Goal: Task Accomplishment & Management: Manage account settings

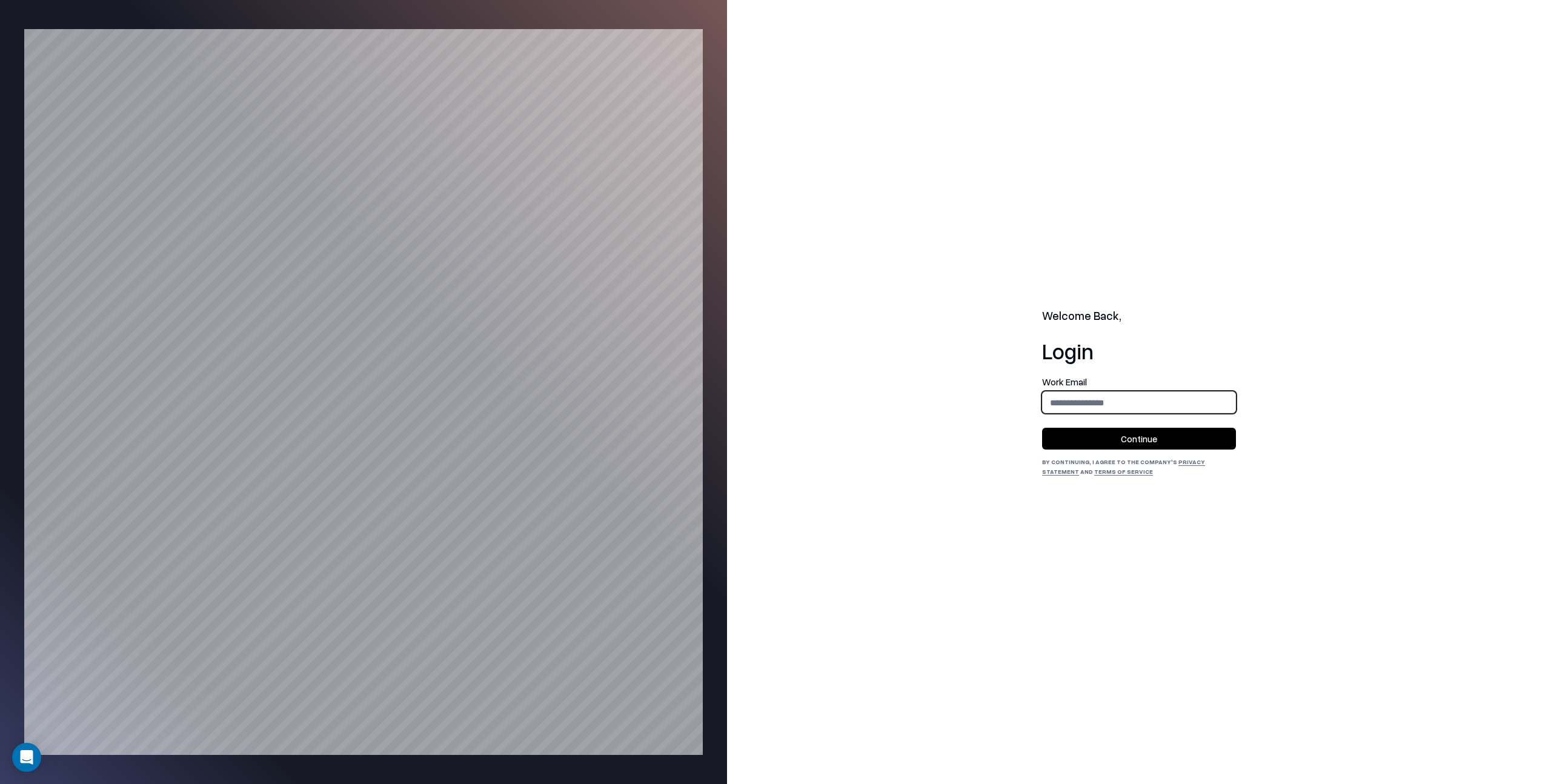
click at [1054, 398] on input "email" at bounding box center [1139, 403] width 193 height 23
type input "**********"
click at [1142, 439] on button "Continue" at bounding box center [1139, 439] width 194 height 22
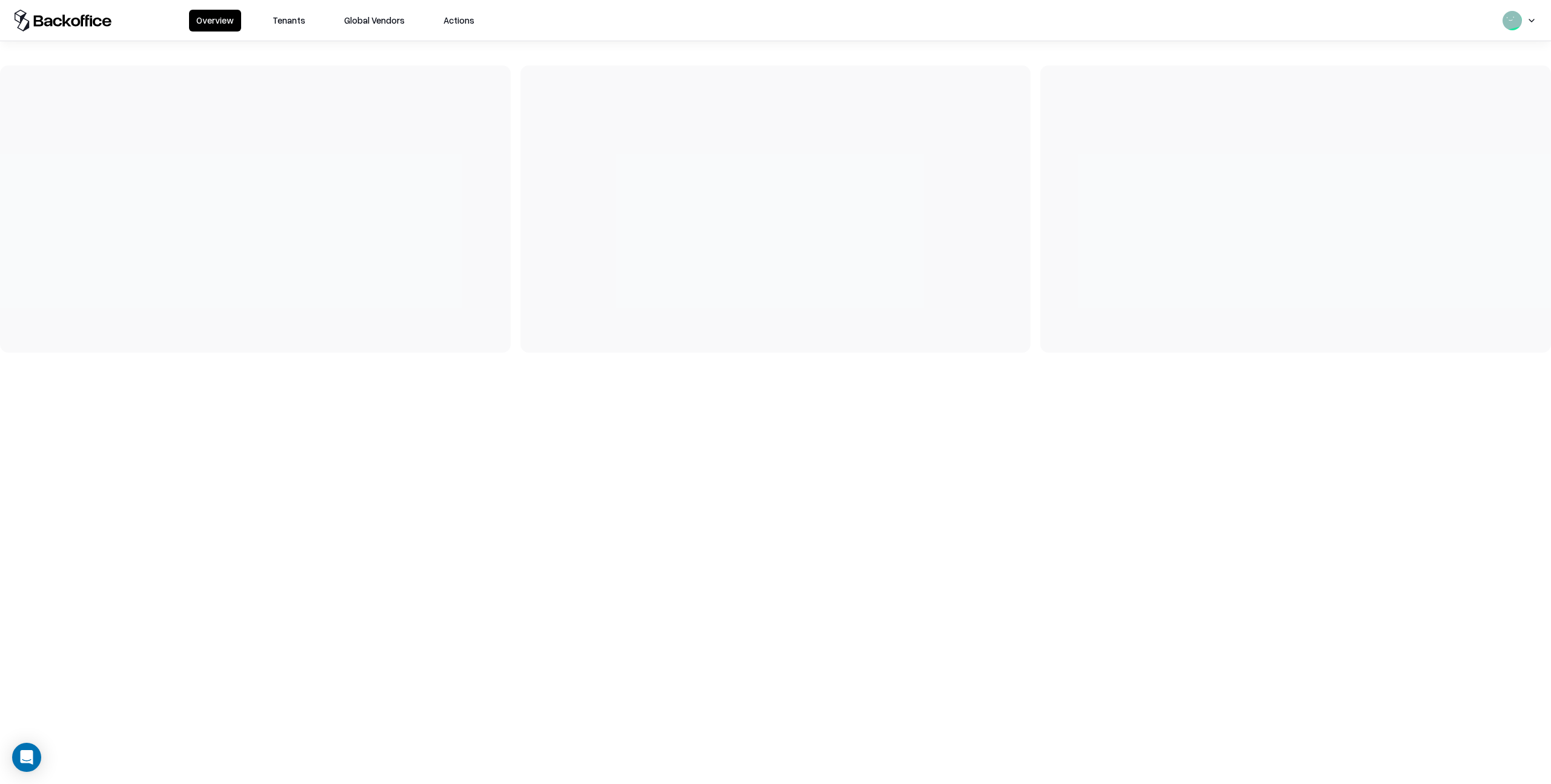
click at [293, 23] on button "Tenants" at bounding box center [289, 21] width 47 height 22
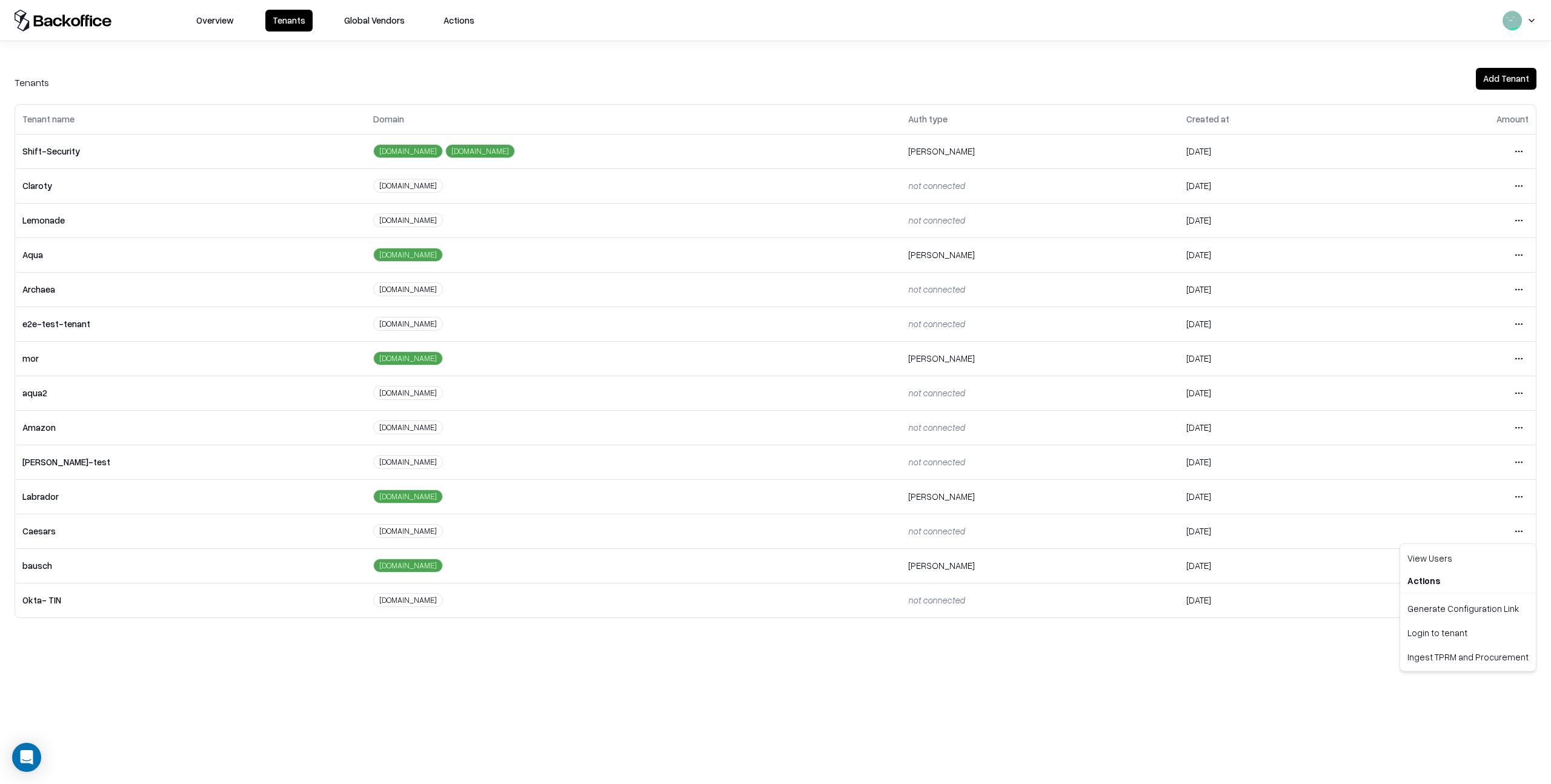
click at [1519, 529] on html "Overview Tenants Global Vendors Actions Tenants Add Tenant Tenant name Domain A…" at bounding box center [776, 392] width 1551 height 784
click at [1446, 635] on div "Login to tenant" at bounding box center [1468, 633] width 131 height 24
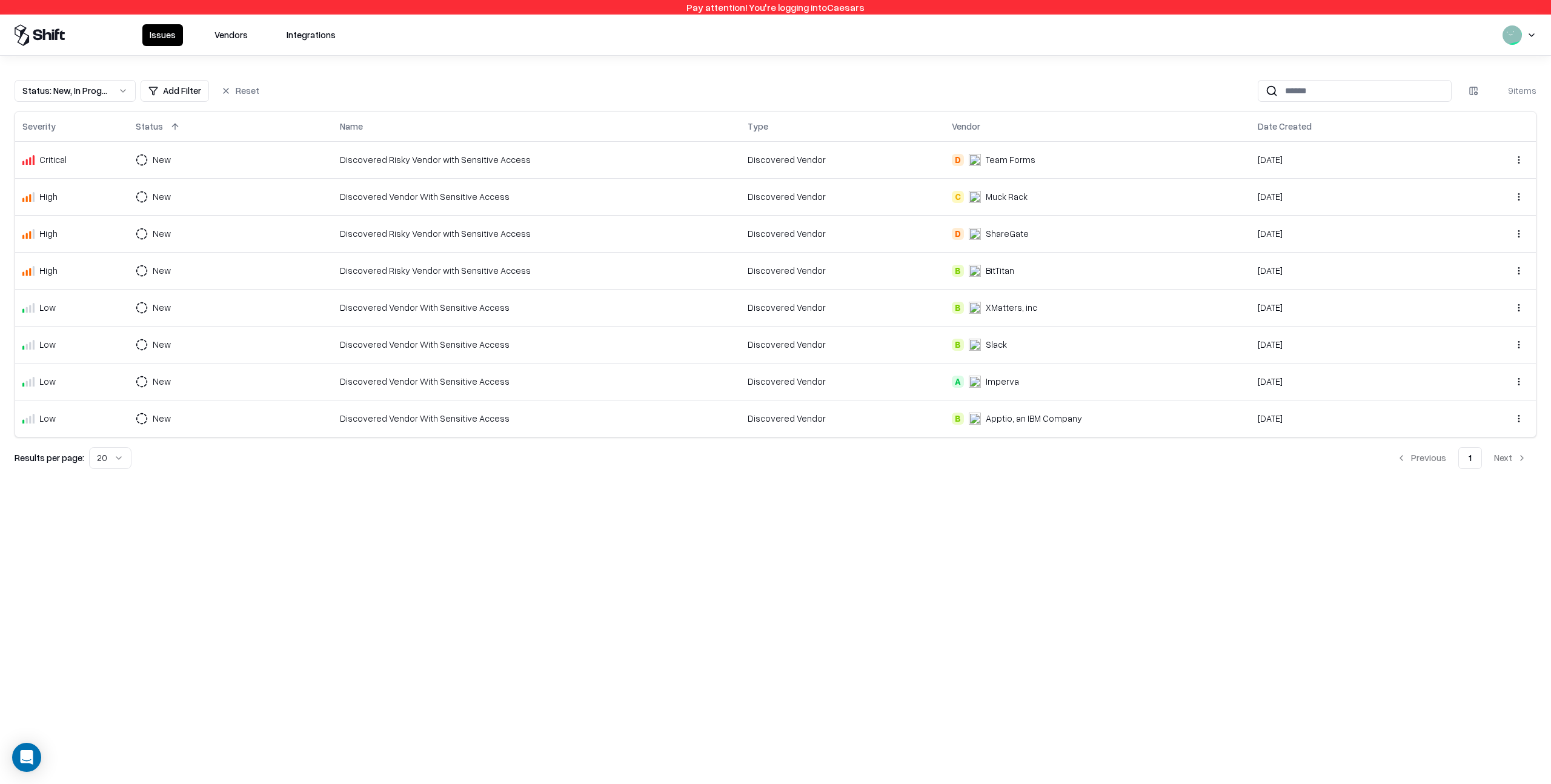
click at [228, 33] on button "Vendors" at bounding box center [231, 35] width 48 height 22
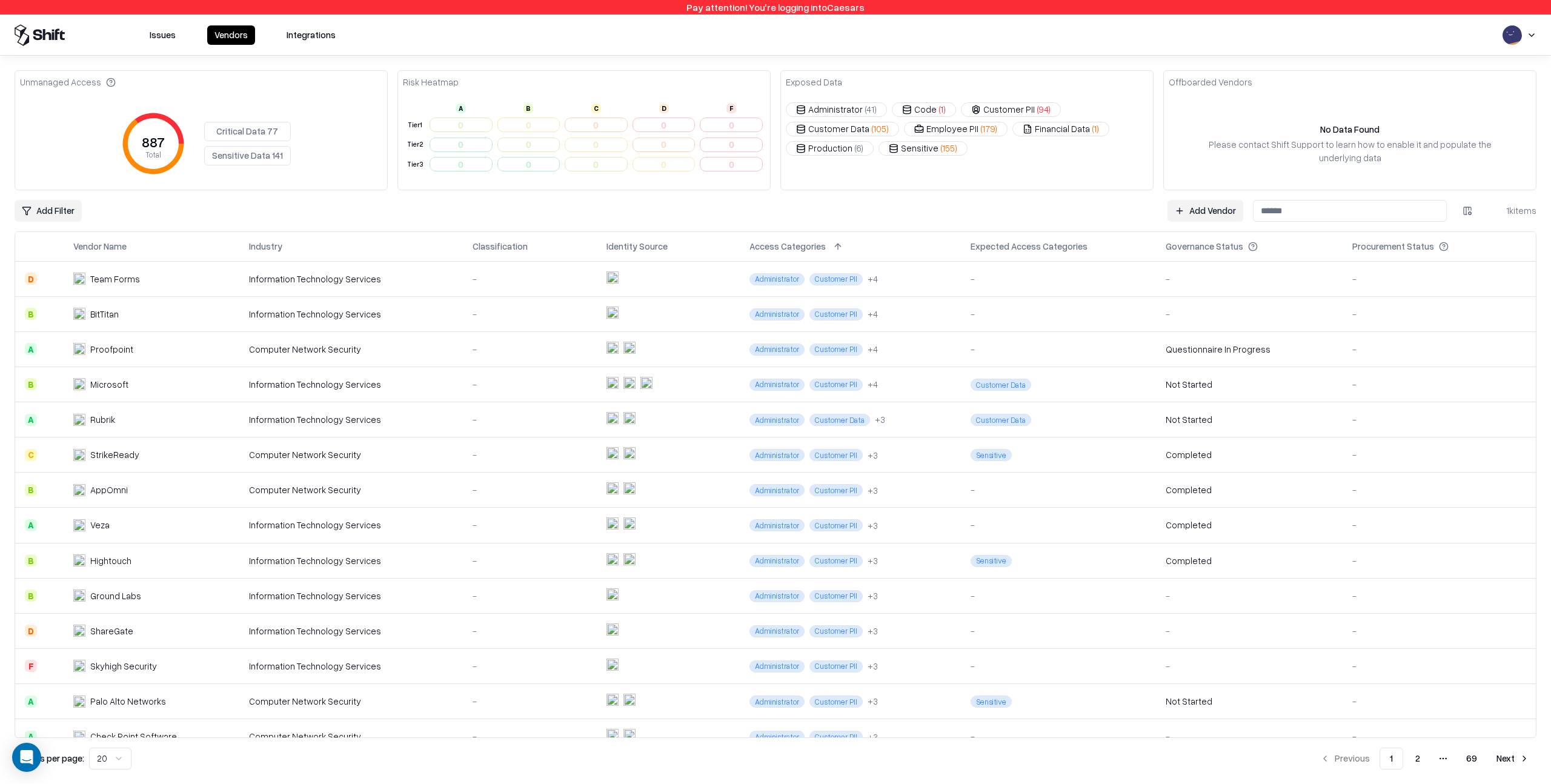
click at [250, 129] on button "Critical Data 77" at bounding box center [248, 132] width 87 height 20
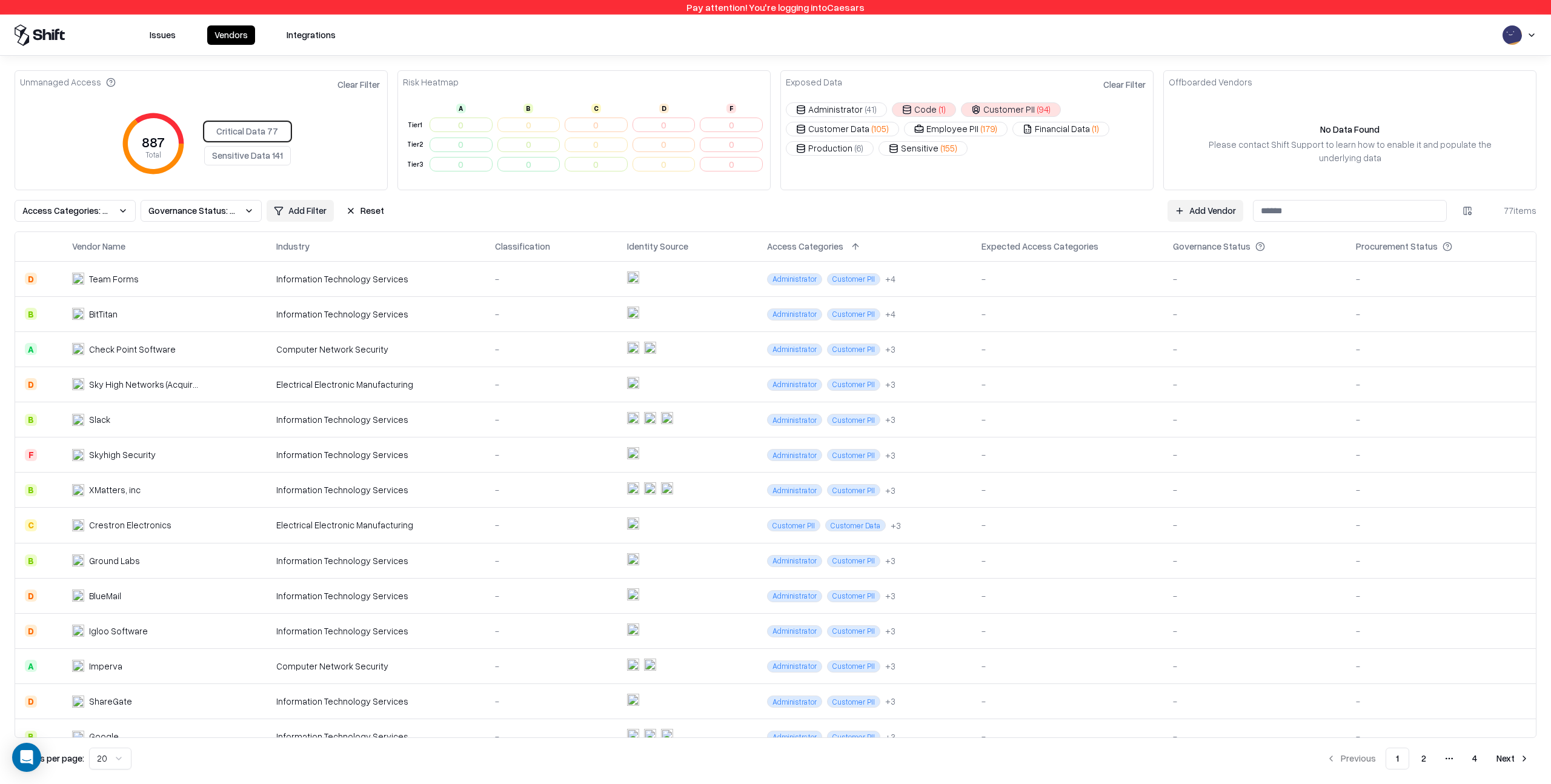
click at [257, 156] on button "Sensitive Data 141" at bounding box center [248, 156] width 87 height 20
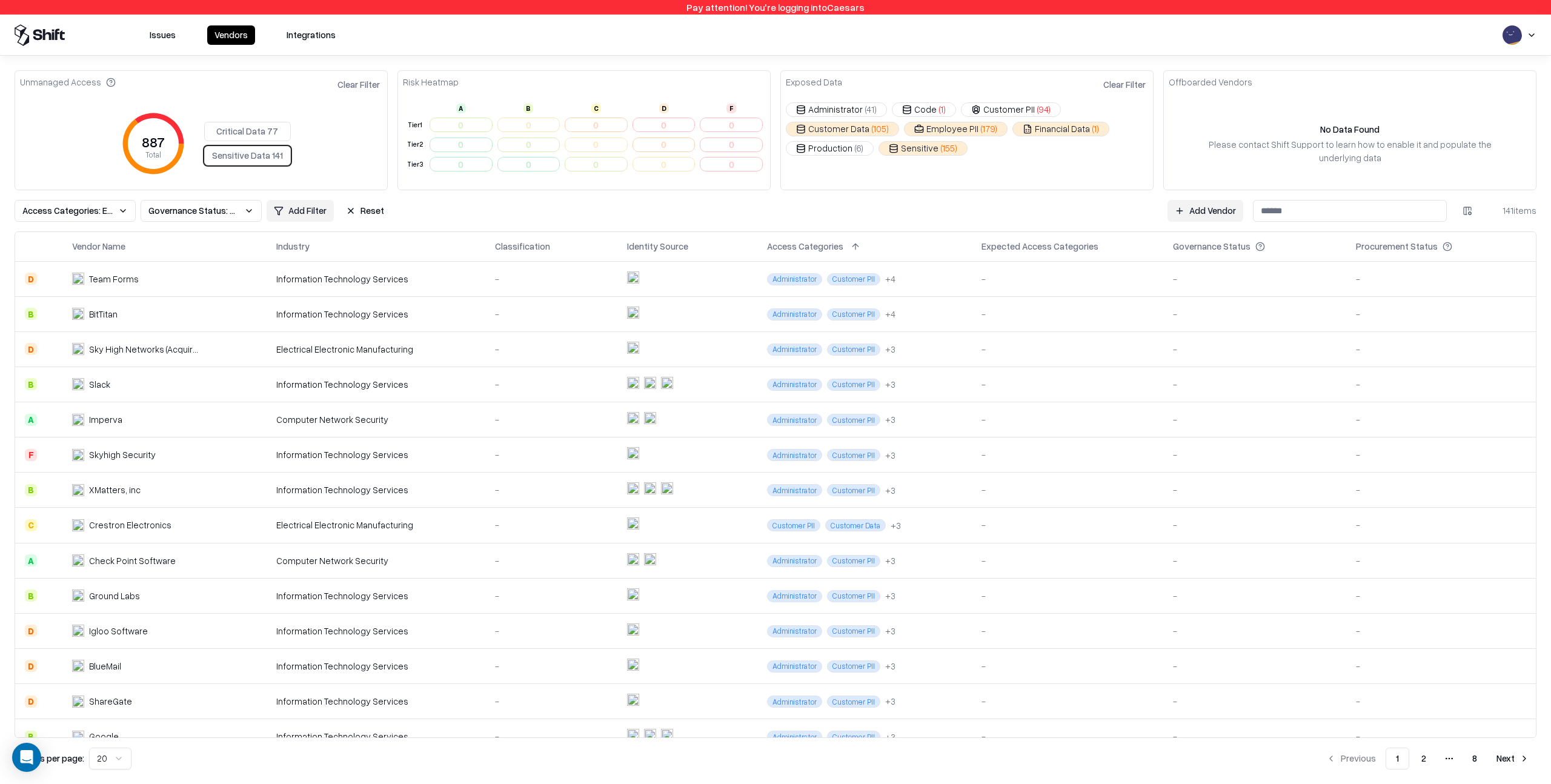
click at [466, 162] on td "0" at bounding box center [461, 164] width 68 height 20
click at [463, 138] on td "0" at bounding box center [461, 144] width 68 height 20
drag, startPoint x: 460, startPoint y: 122, endPoint x: 490, endPoint y: 124, distance: 30.1
click at [461, 123] on td "0" at bounding box center [461, 125] width 68 height 20
click at [474, 143] on td "0" at bounding box center [461, 144] width 68 height 20
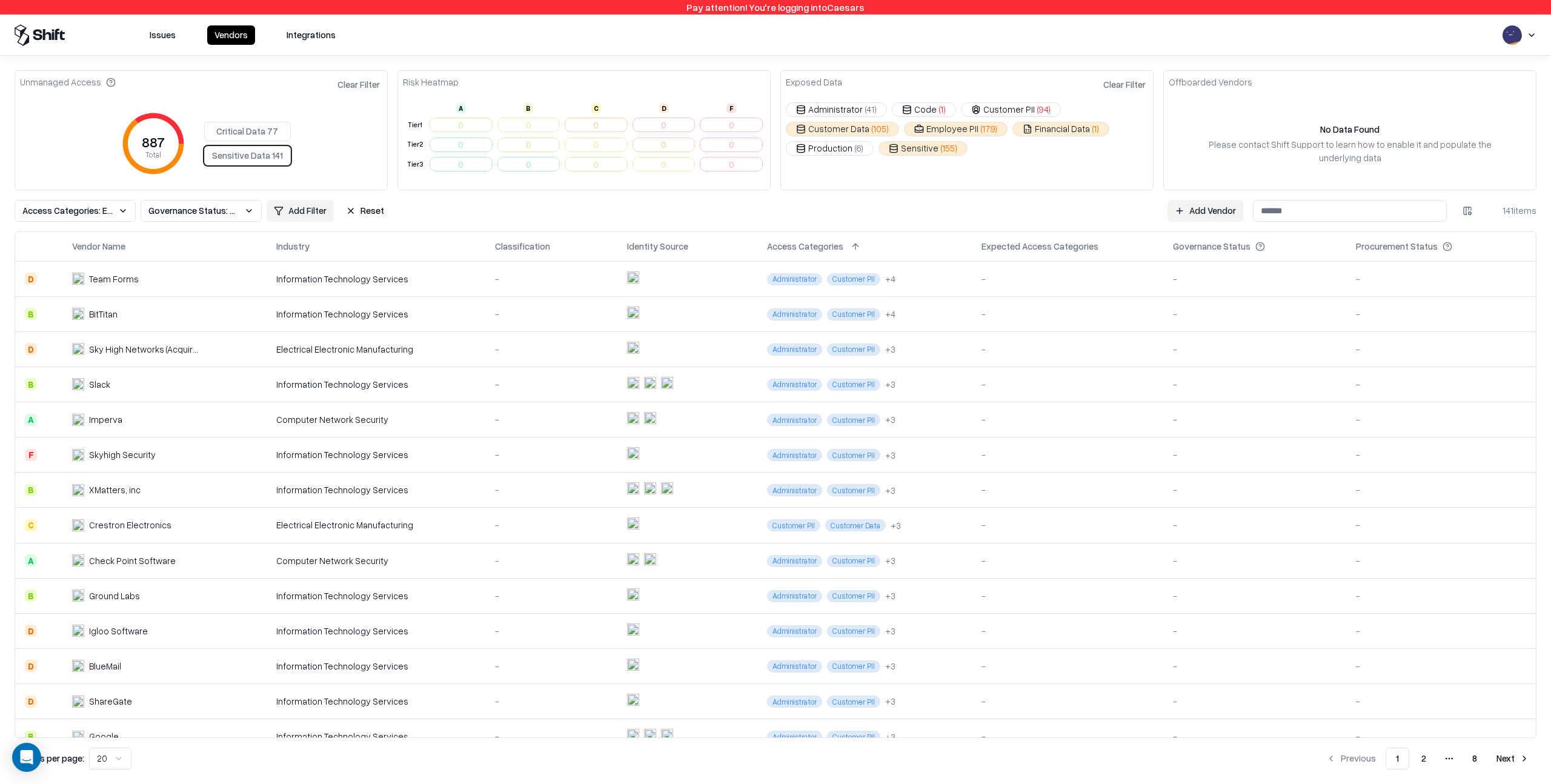
click at [471, 182] on div "Risk Heatmap A B C D F Tier 1 0 0 0 0 0 Tier 2 0 0 0 0 0 Tier 3 0 0 0 0 0" at bounding box center [584, 130] width 373 height 120
click at [362, 84] on button "Clear Filter" at bounding box center [358, 84] width 47 height 18
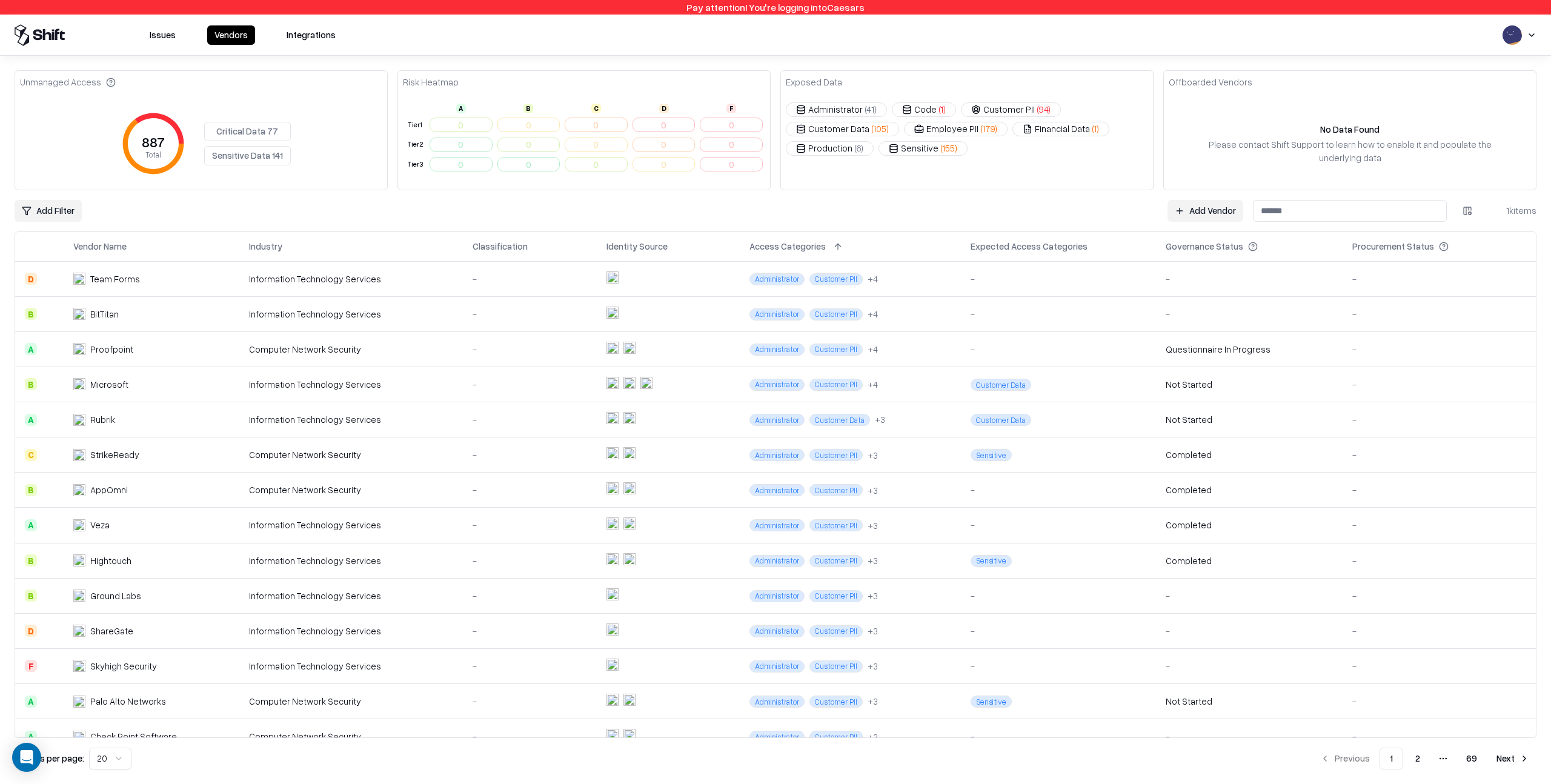
click at [1200, 209] on link "Add Vendor" at bounding box center [1206, 211] width 76 height 22
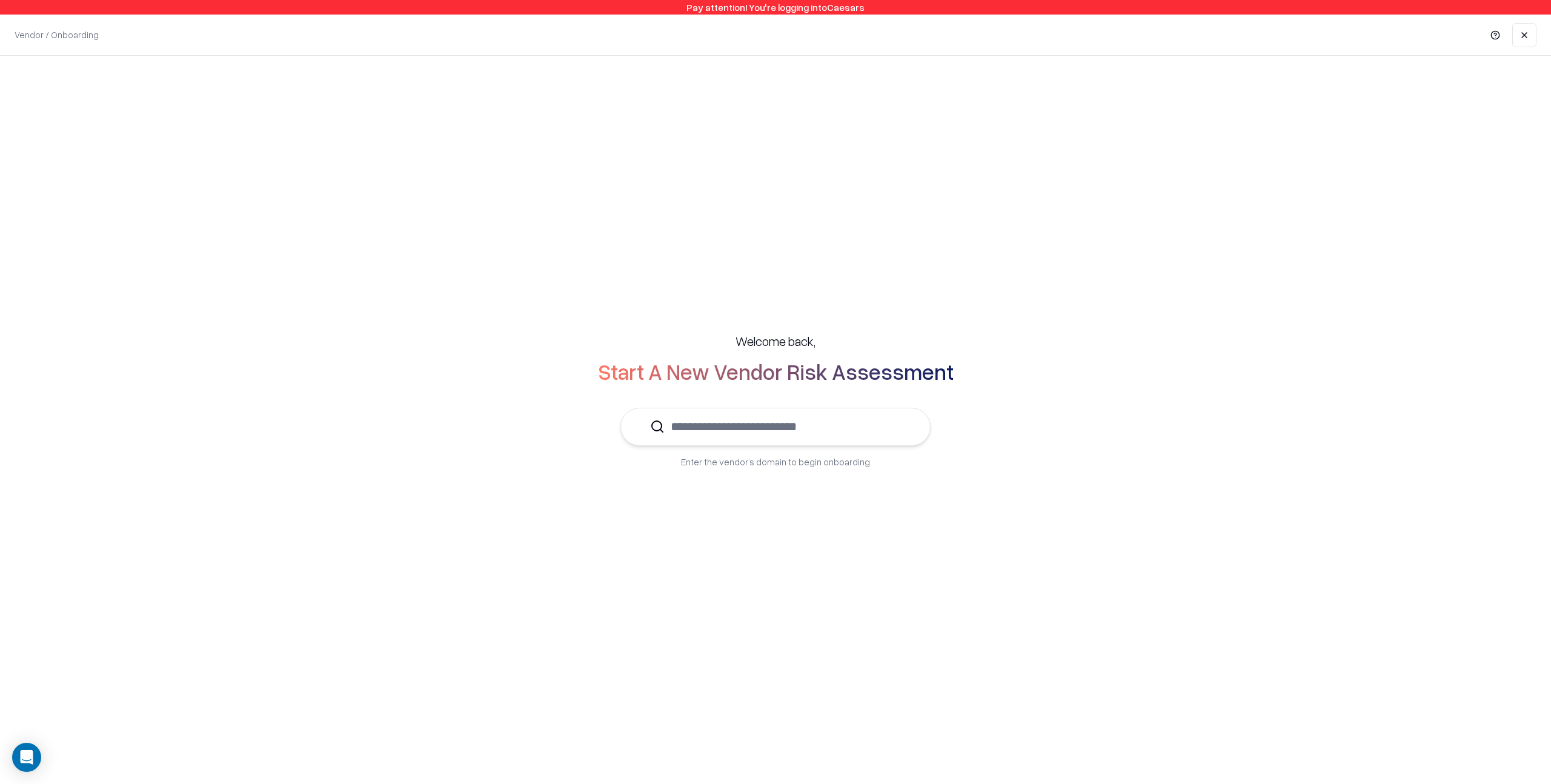
click at [679, 427] on input "text" at bounding box center [783, 427] width 236 height 37
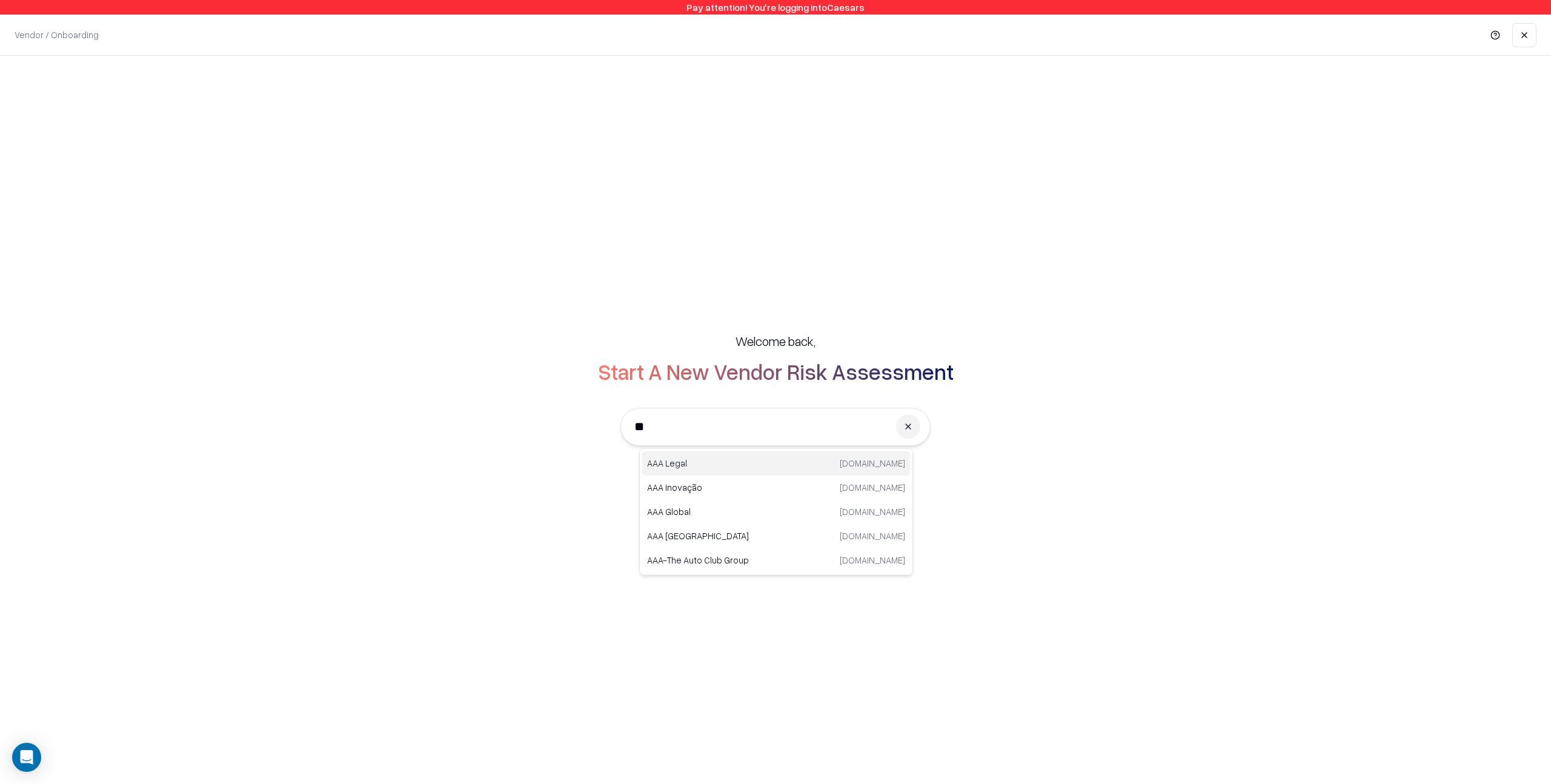
type input "*"
click at [682, 487] on p "Belcorp" at bounding box center [711, 487] width 129 height 13
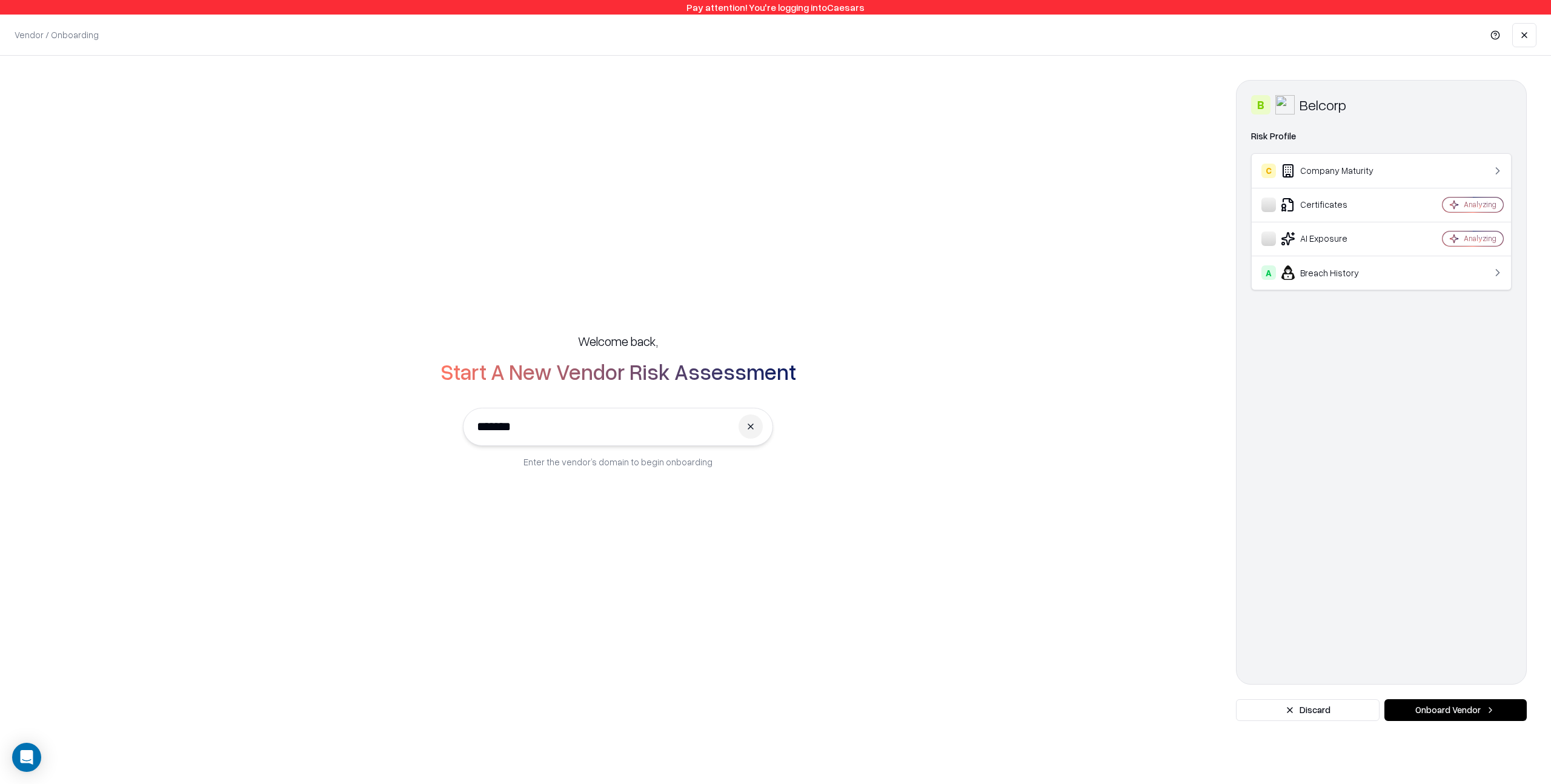
type input "*******"
click at [1443, 711] on button "Onboard Vendor" at bounding box center [1456, 710] width 143 height 22
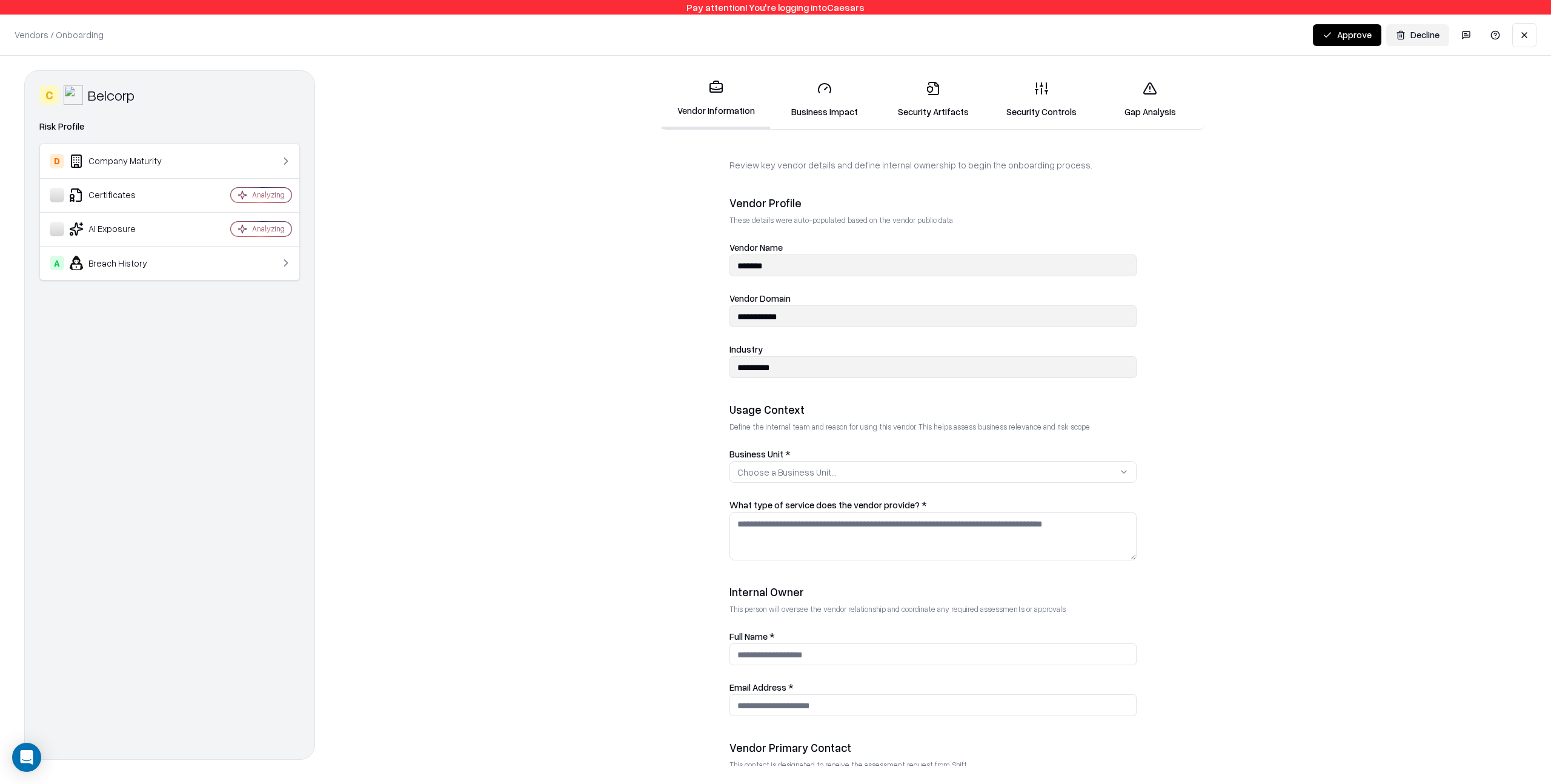
click at [826, 111] on link "Business Impact" at bounding box center [824, 100] width 108 height 56
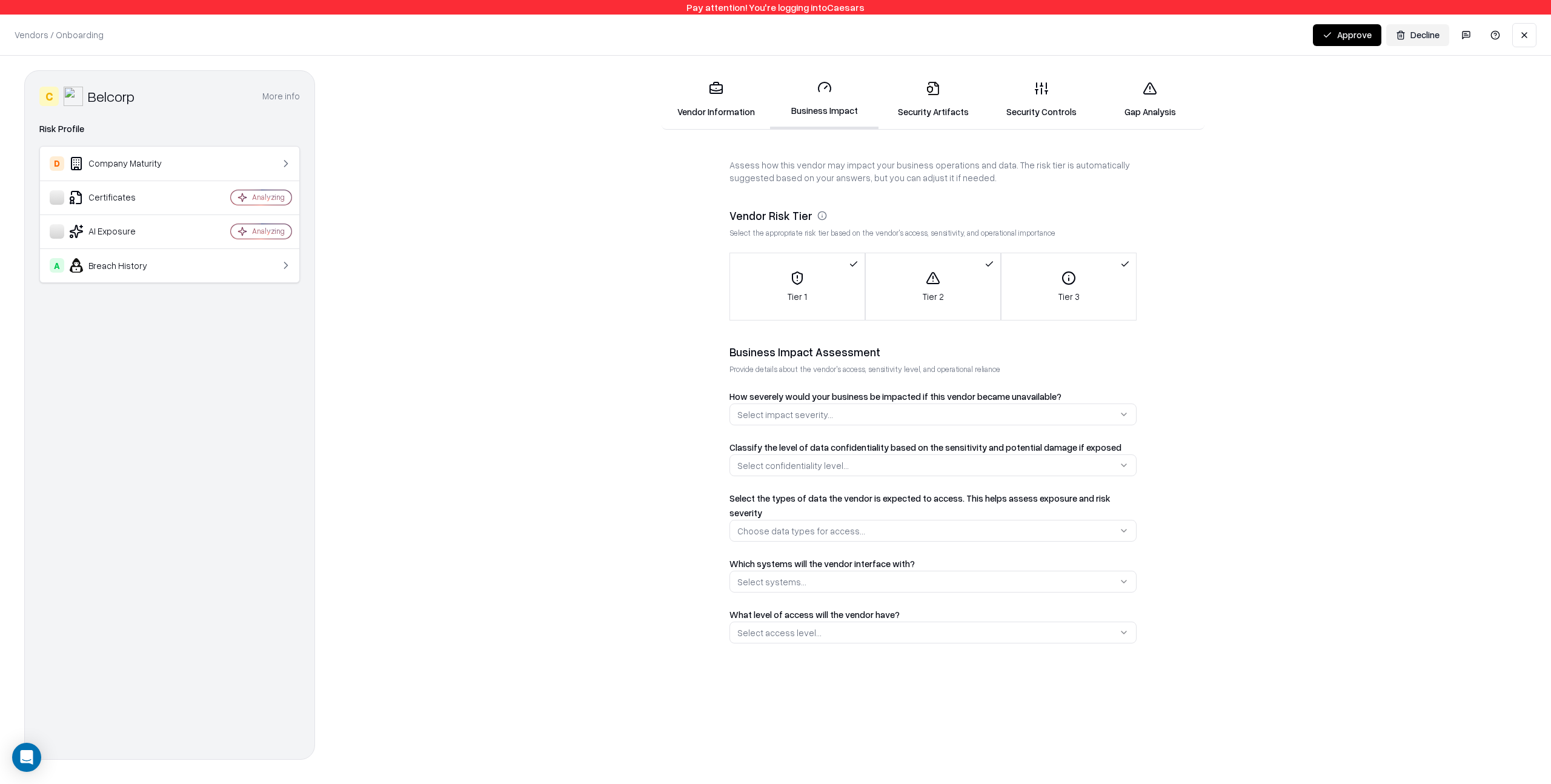
click at [949, 115] on link "Security Artifacts" at bounding box center [932, 100] width 108 height 56
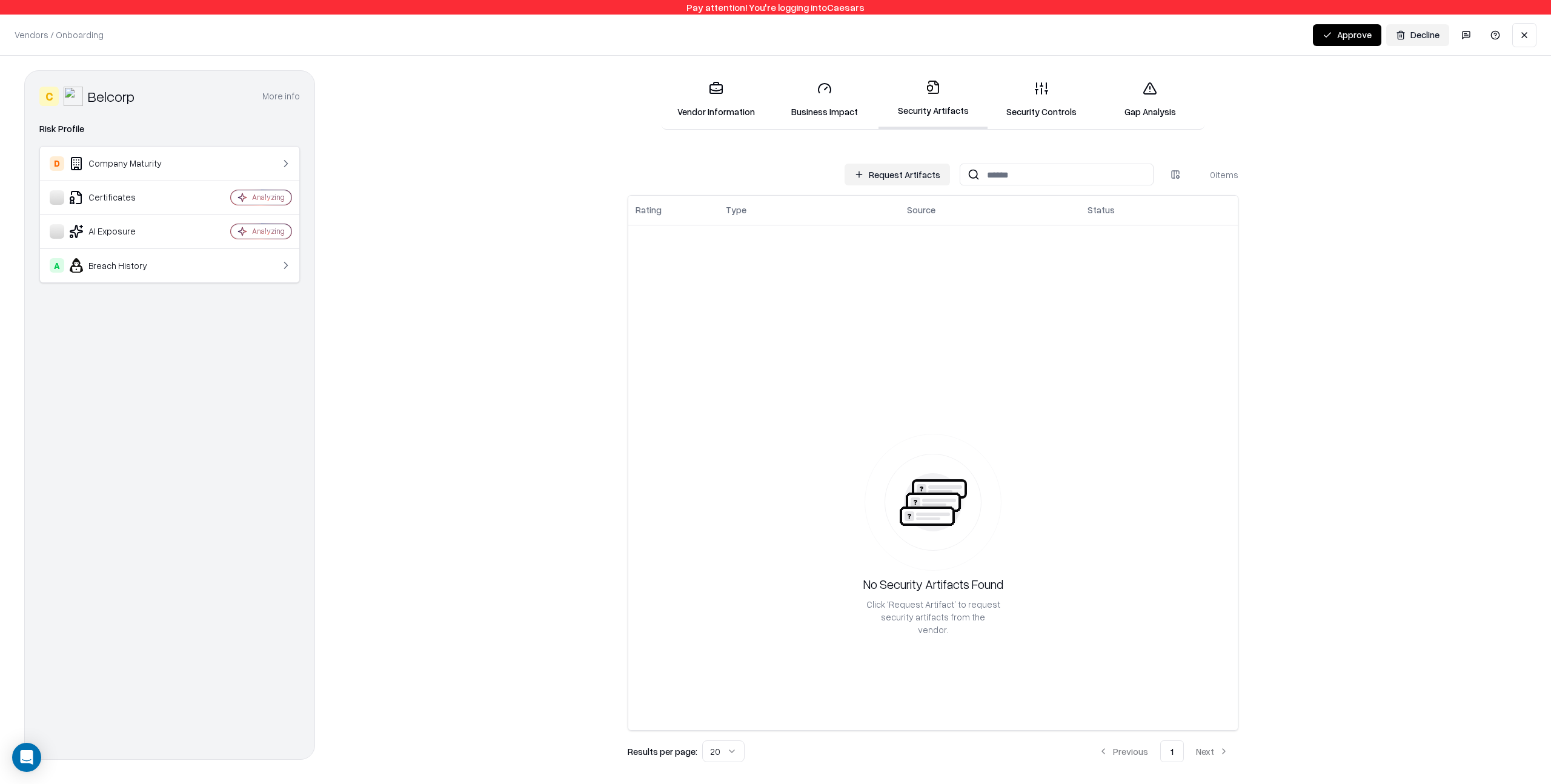
click at [1045, 113] on link "Security Controls" at bounding box center [1042, 100] width 108 height 56
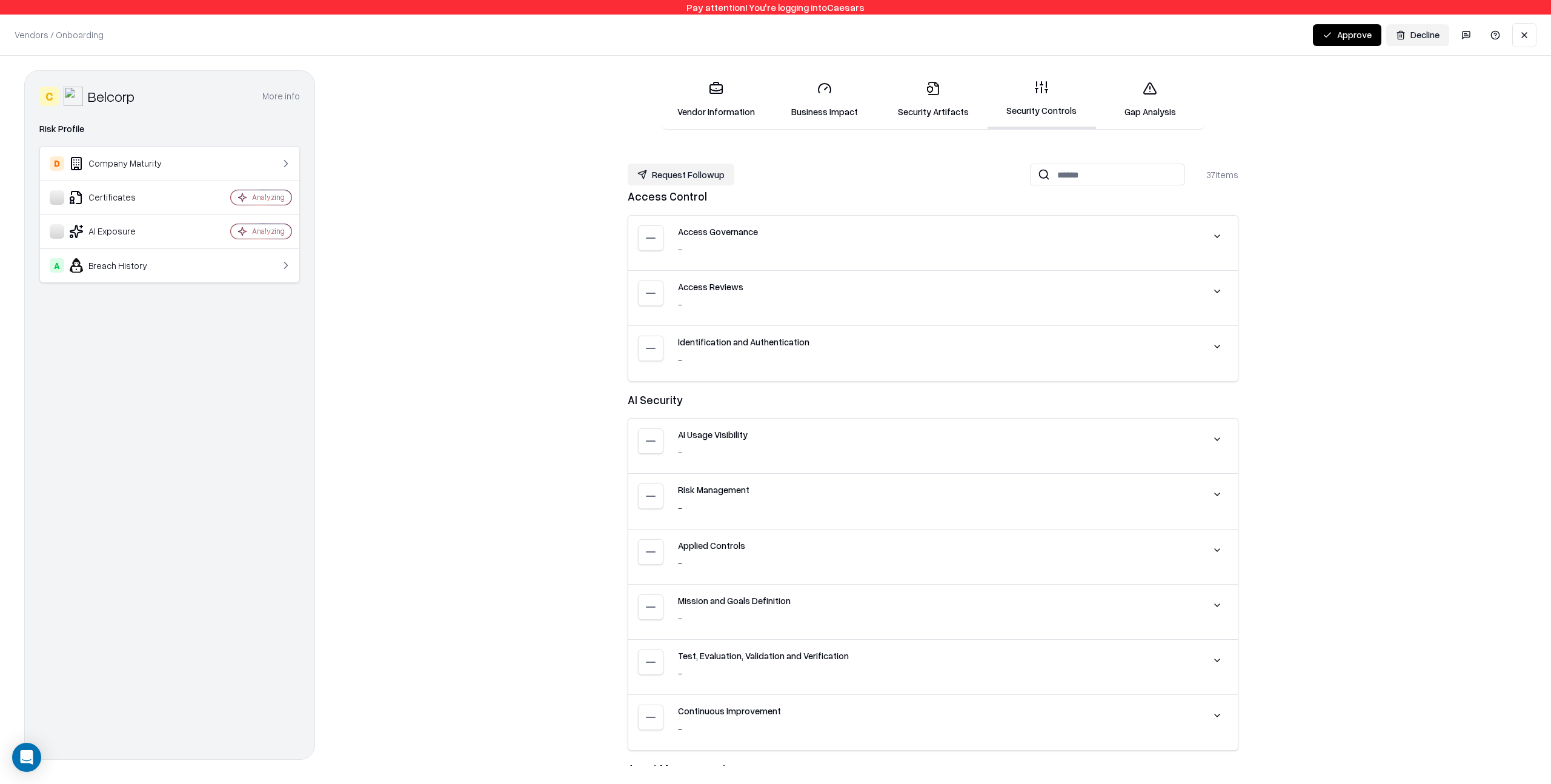
click at [1151, 112] on link "Gap Analysis" at bounding box center [1150, 100] width 108 height 56
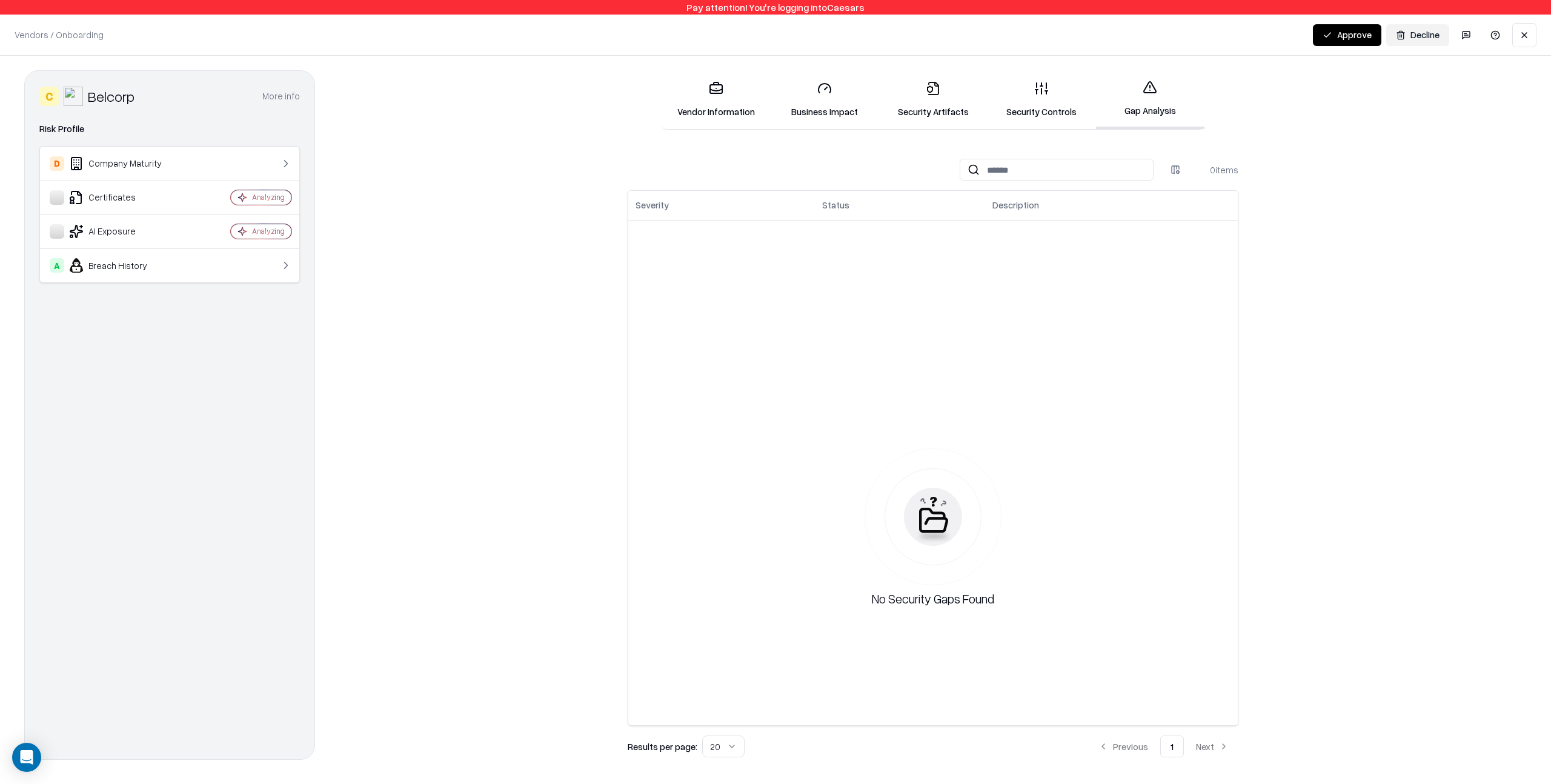
click at [729, 109] on link "Vendor Information" at bounding box center [716, 100] width 108 height 56
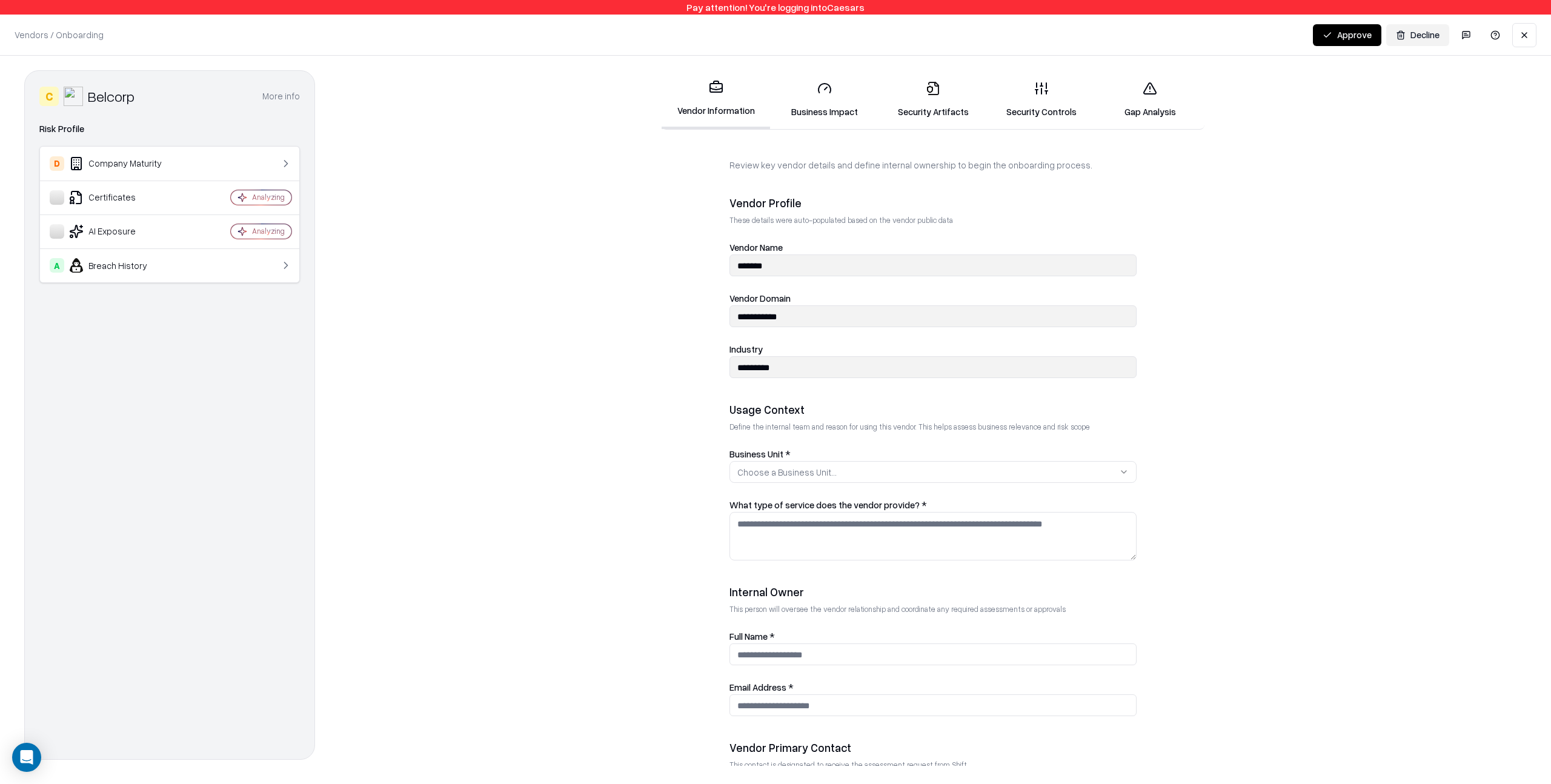
click at [1525, 32] on button at bounding box center [1525, 35] width 24 height 24
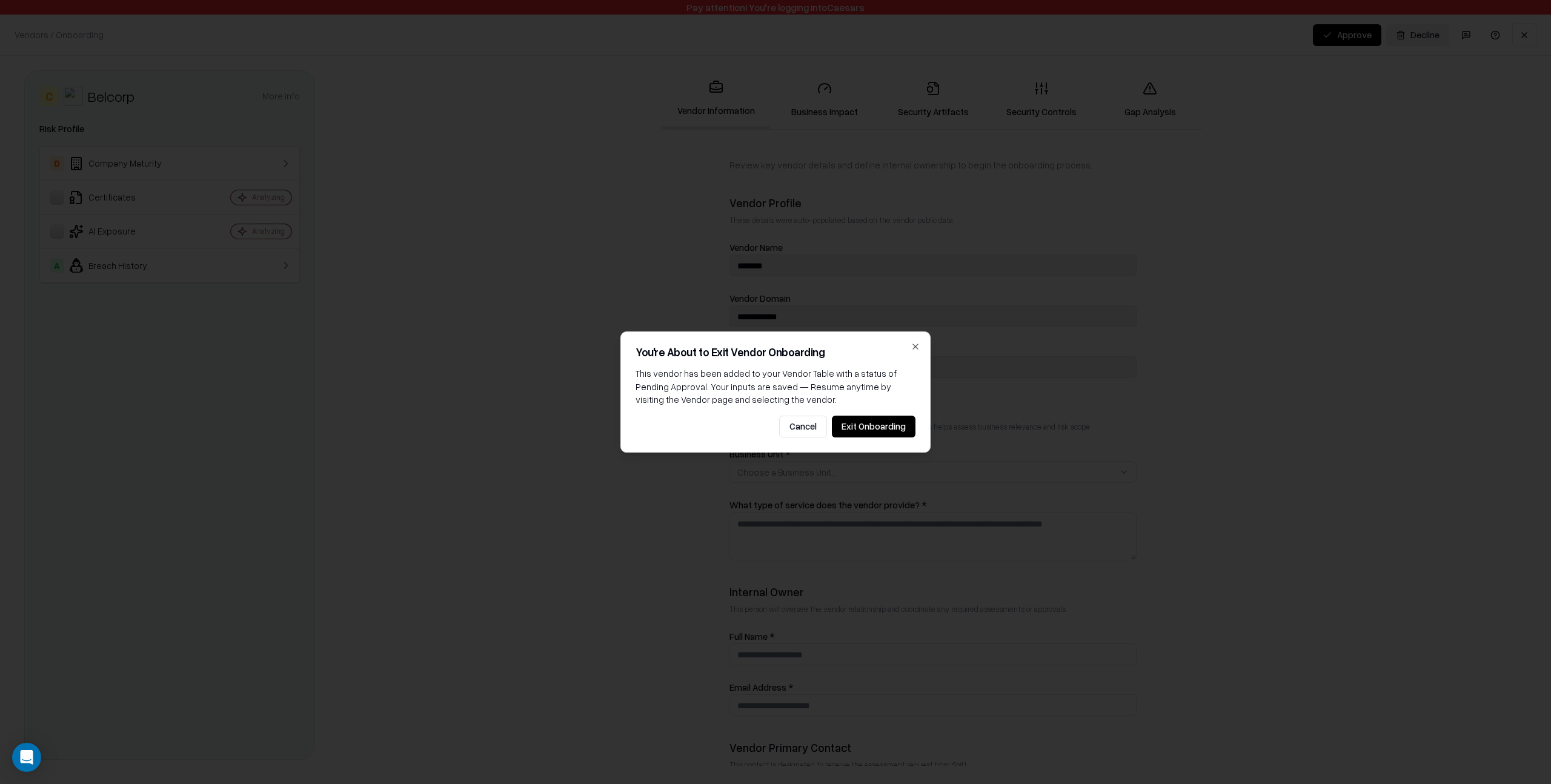
click at [872, 424] on button "Exit Onboarding" at bounding box center [873, 427] width 84 height 22
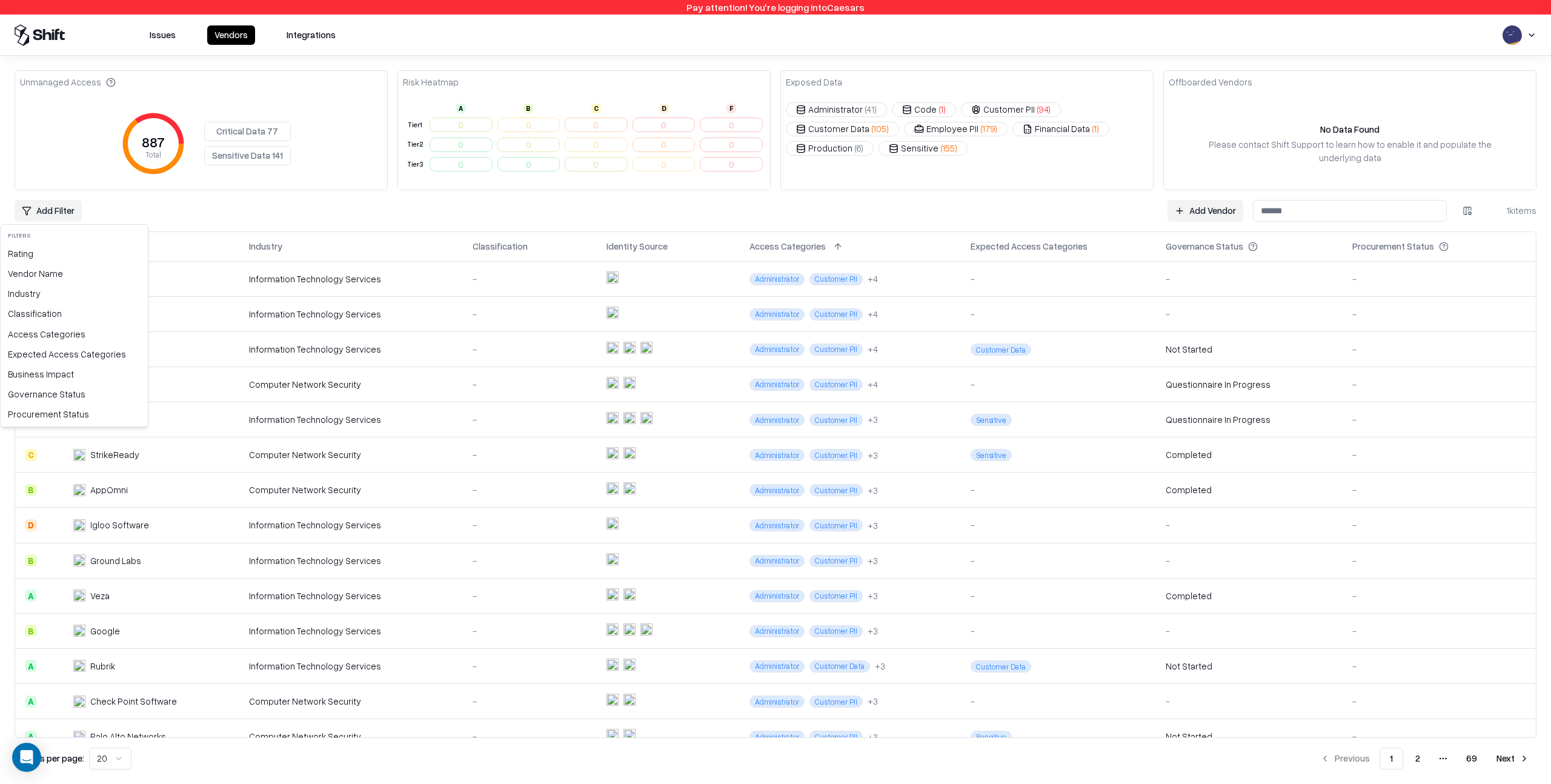
click at [59, 213] on html "Pay attention! You're logging into Caesars Issues Vendors Integrations Unmanage…" at bounding box center [776, 392] width 1551 height 784
click at [52, 253] on div "Rating" at bounding box center [74, 253] width 143 height 20
click at [45, 280] on span "Good" at bounding box center [36, 278] width 23 height 13
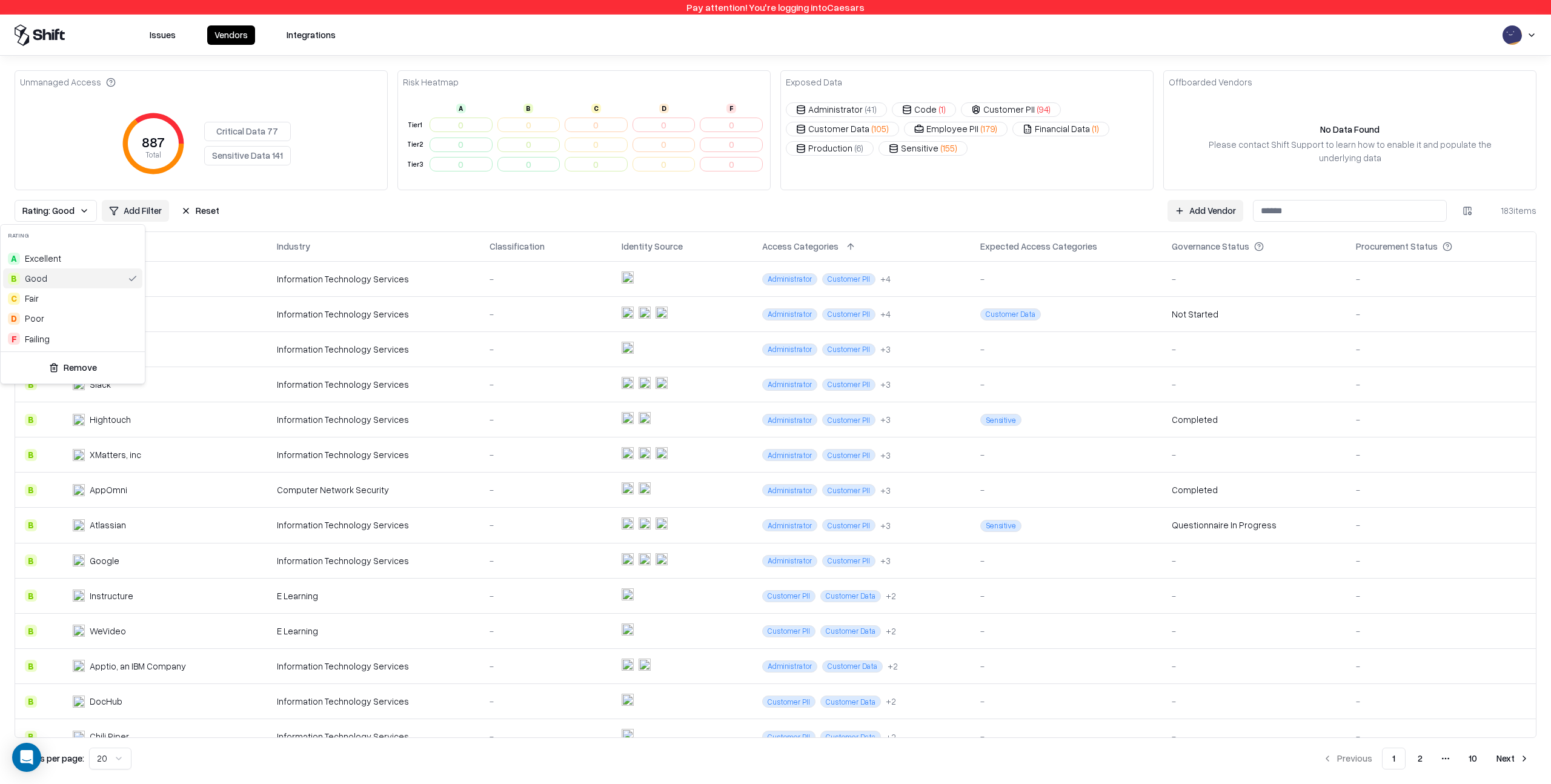
click at [272, 220] on html "Pay attention! You're logging into Caesars Issues Vendors Integrations Unmanage…" at bounding box center [776, 392] width 1551 height 784
click at [846, 130] on button "Customer Data ( 105 )" at bounding box center [842, 129] width 113 height 15
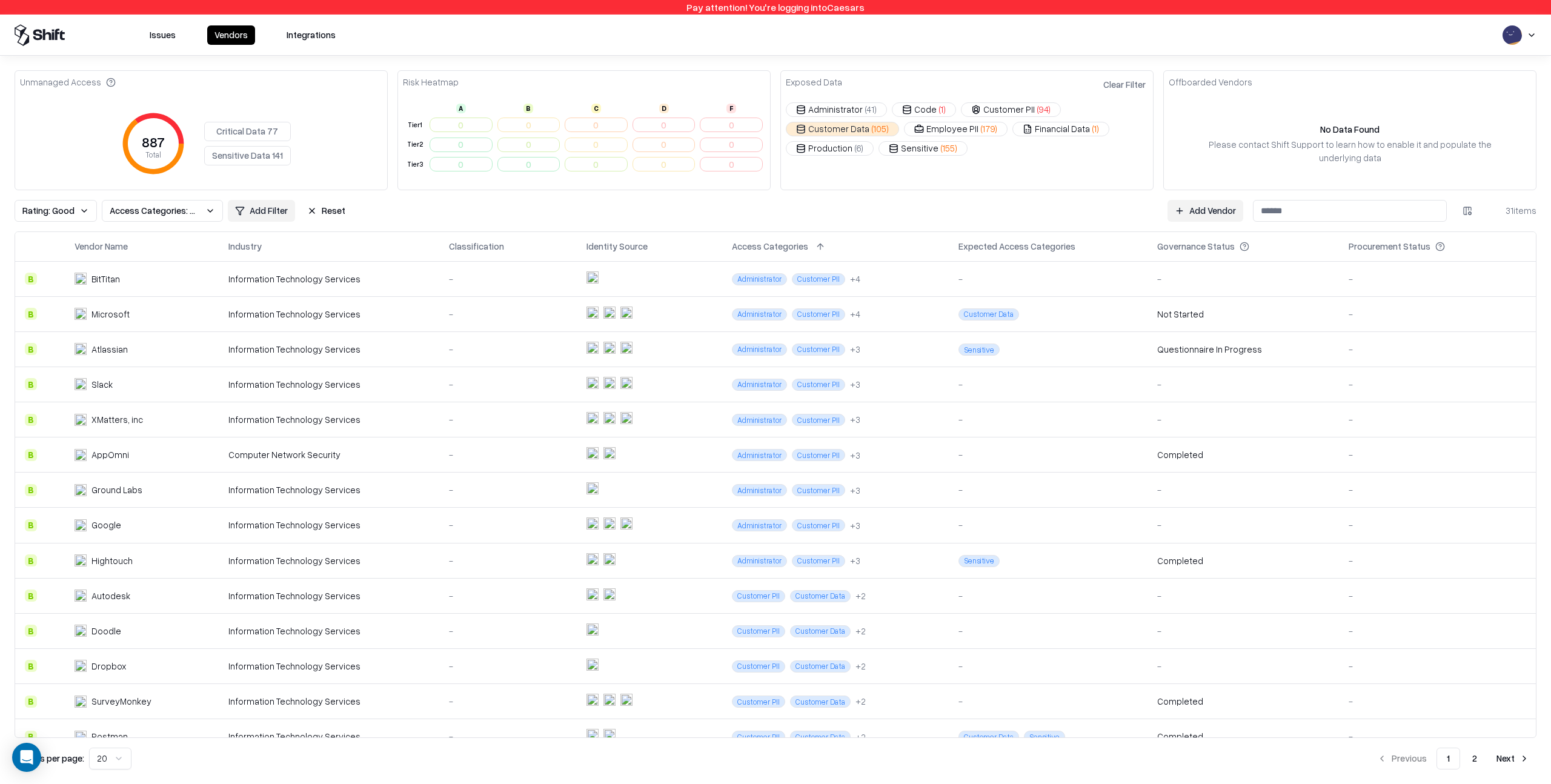
click at [331, 211] on button "Reset" at bounding box center [326, 211] width 53 height 22
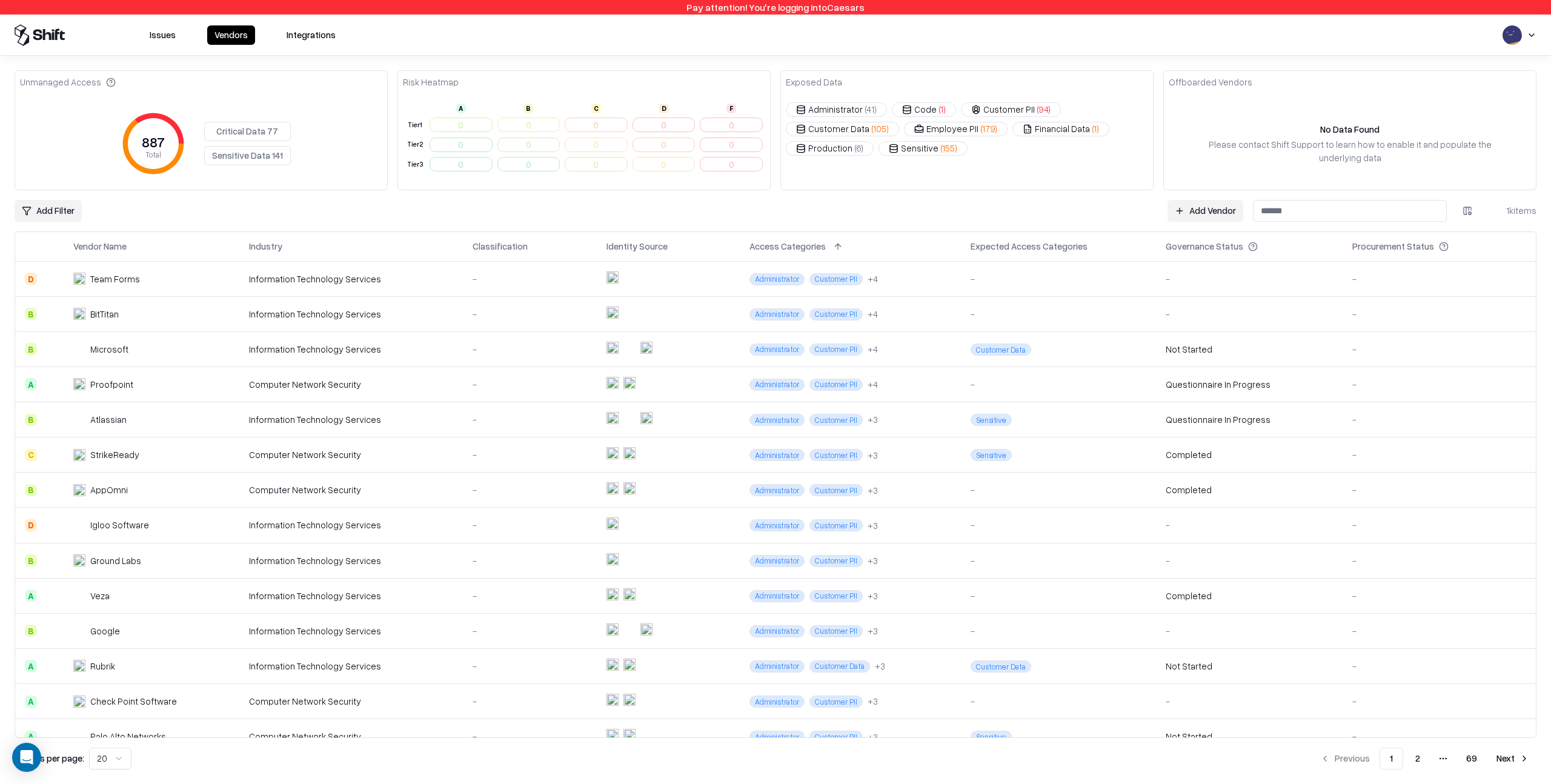
click at [57, 209] on html "Pay attention! You're logging into Caesars Issues Vendors Integrations Unmanage…" at bounding box center [776, 392] width 1551 height 784
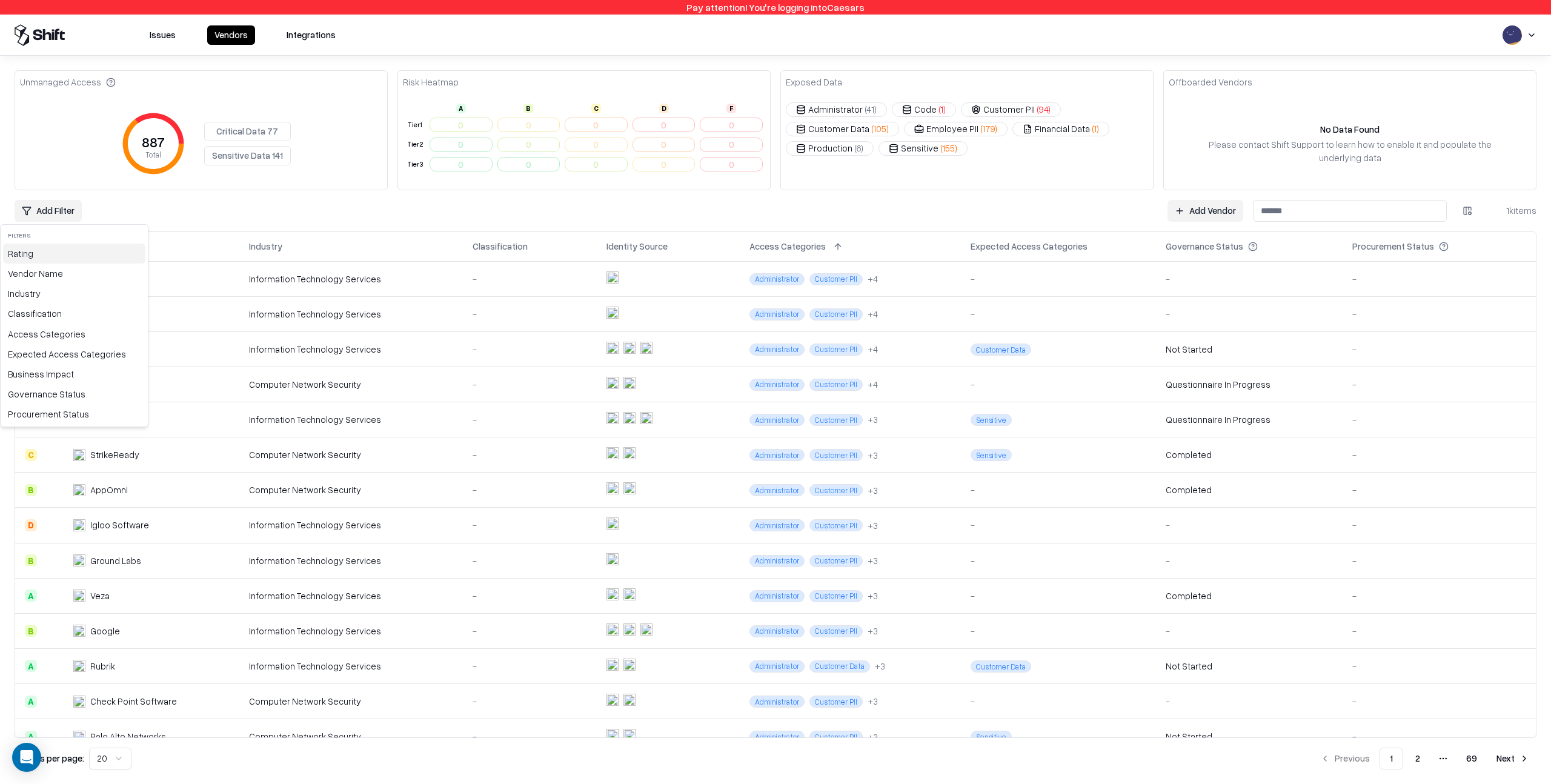
click at [42, 255] on div "Rating" at bounding box center [74, 253] width 143 height 20
click at [47, 296] on div "C Fair" at bounding box center [73, 298] width 140 height 20
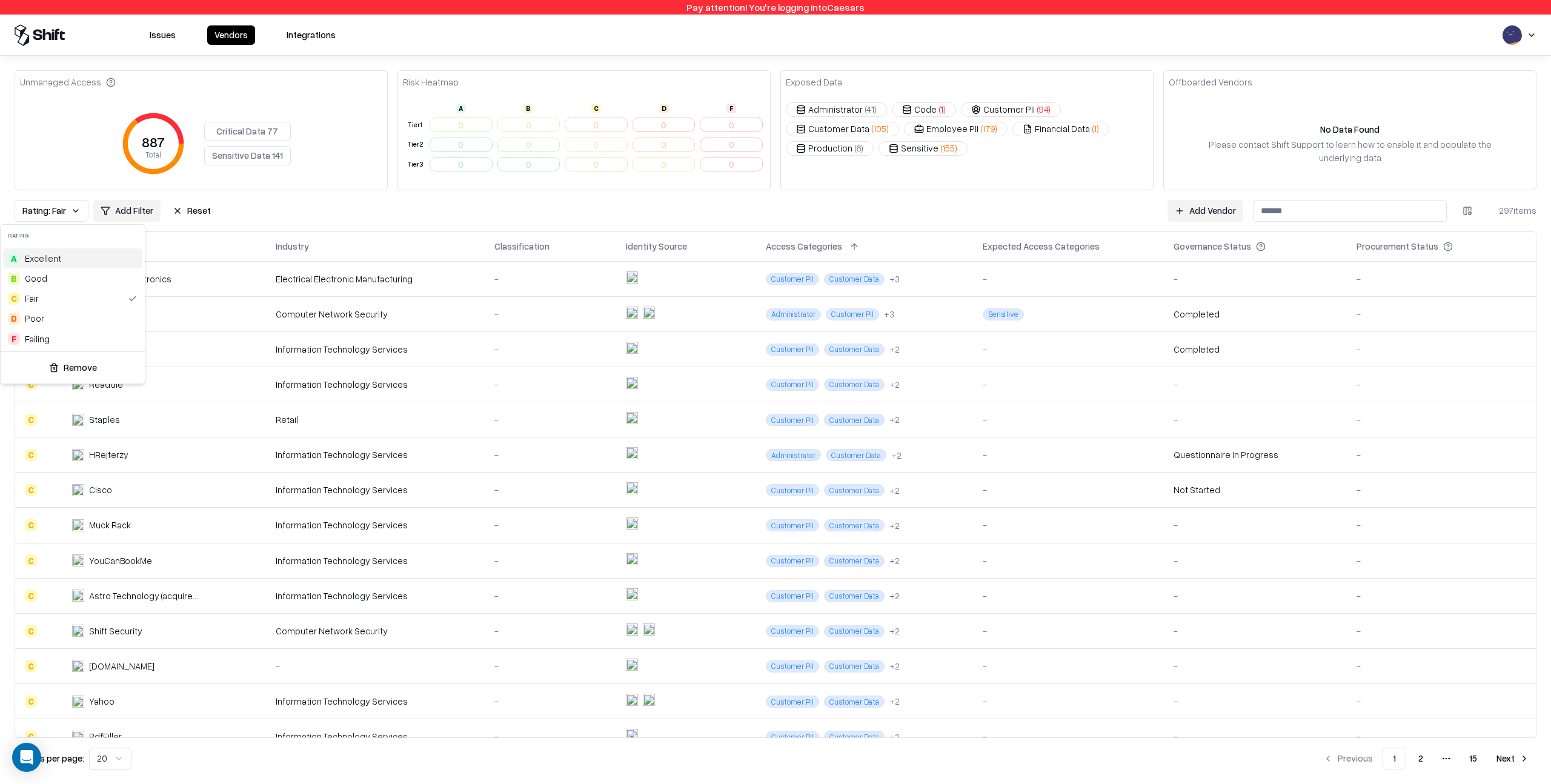
click at [301, 212] on html "Pay attention! You're logging into Caesars Issues Vendors Integrations Unmanage…" at bounding box center [776, 392] width 1551 height 784
click at [193, 211] on button "Reset" at bounding box center [192, 211] width 53 height 22
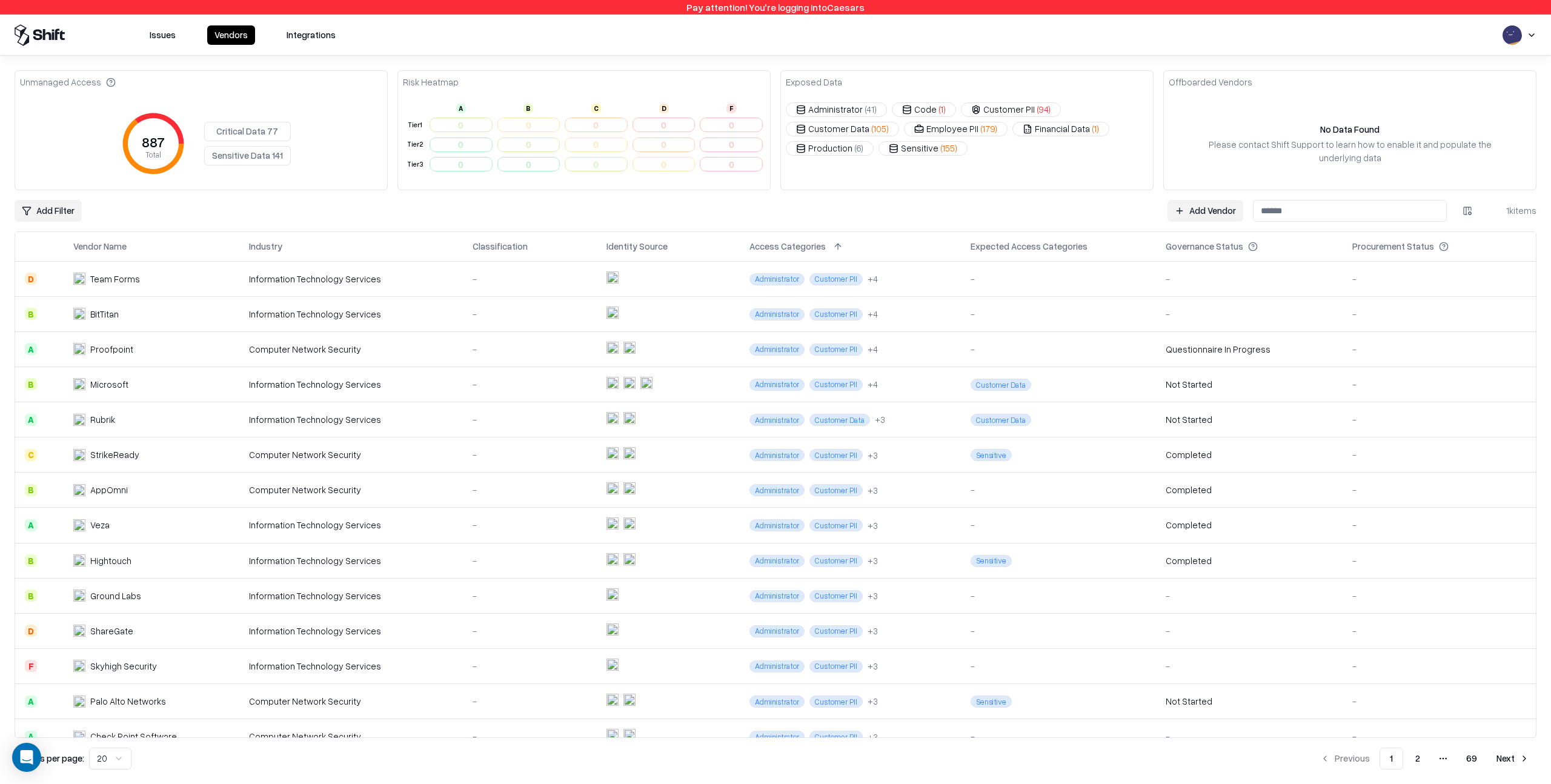
click at [165, 37] on button "Issues" at bounding box center [163, 35] width 40 height 20
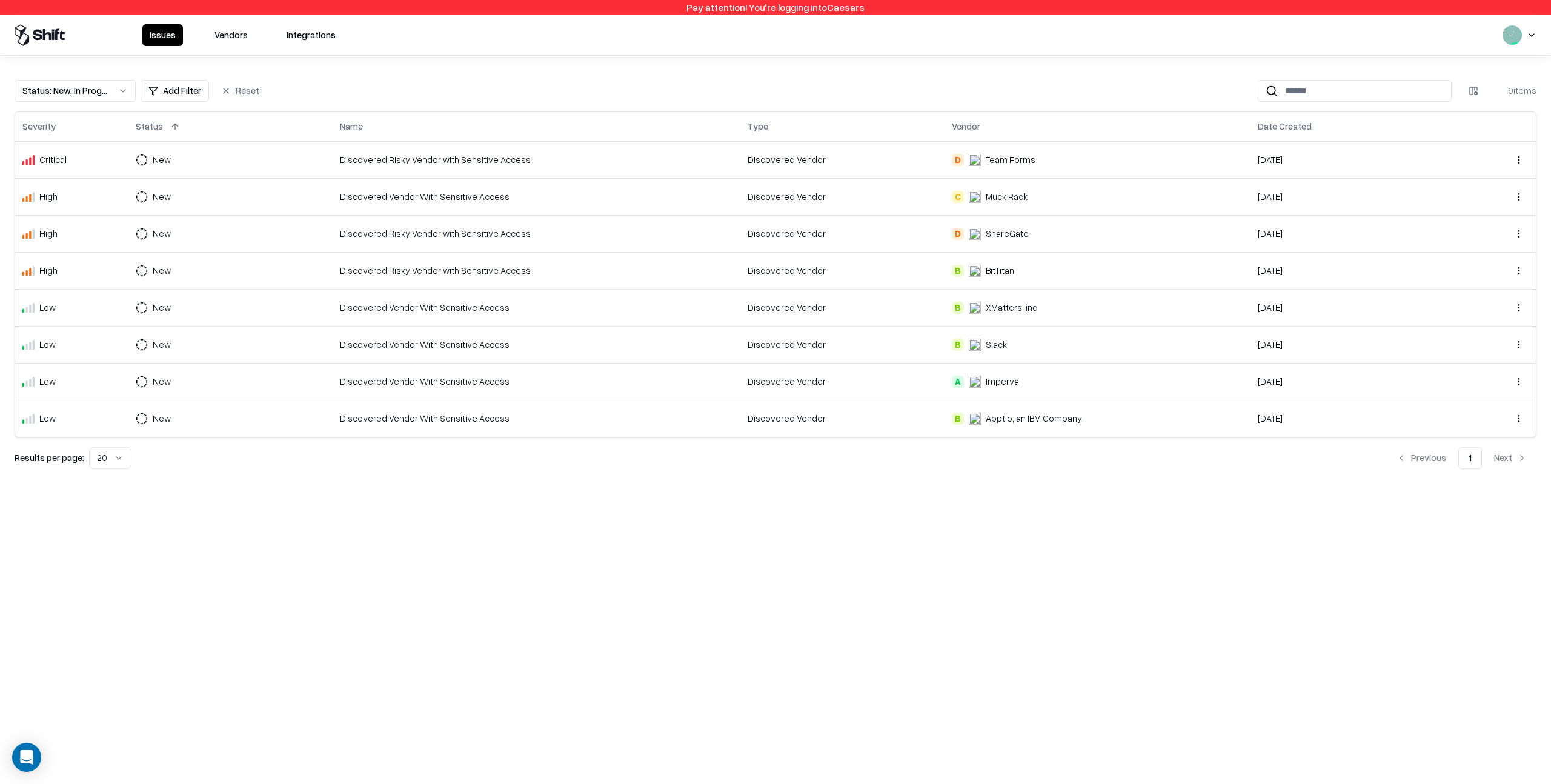
click at [674, 157] on div "Discovered Risky Vendor with Sensitive Access" at bounding box center [536, 159] width 393 height 13
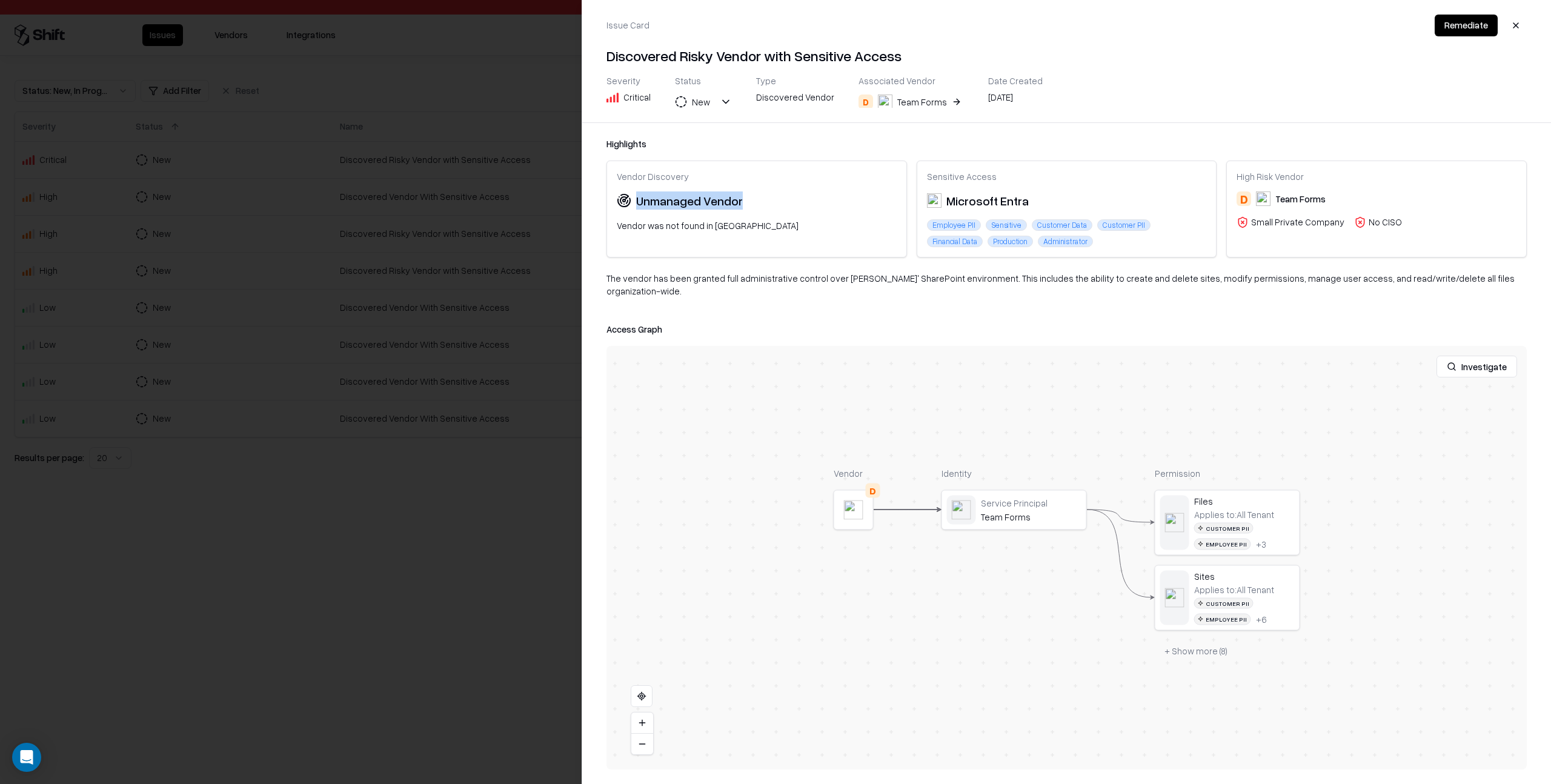
drag, startPoint x: 682, startPoint y: 201, endPoint x: 749, endPoint y: 202, distance: 67.0
click at [749, 202] on div "Unmanaged Vendor" at bounding box center [757, 201] width 280 height 18
click at [749, 203] on div "Unmanaged Vendor" at bounding box center [757, 201] width 280 height 18
click at [1486, 356] on button "Investigate" at bounding box center [1477, 367] width 81 height 22
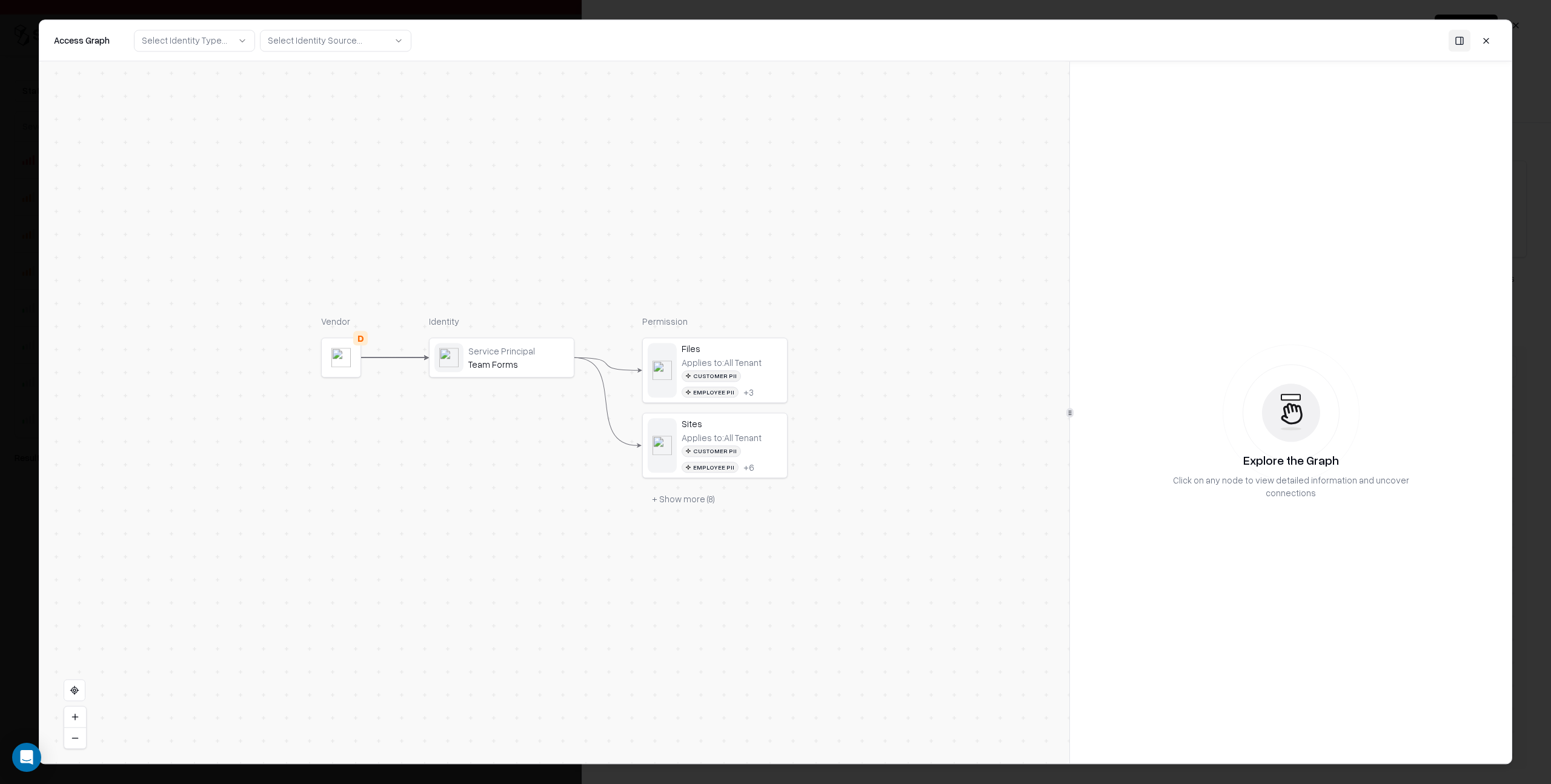
click at [524, 356] on div "Service Principal" at bounding box center [518, 351] width 100 height 11
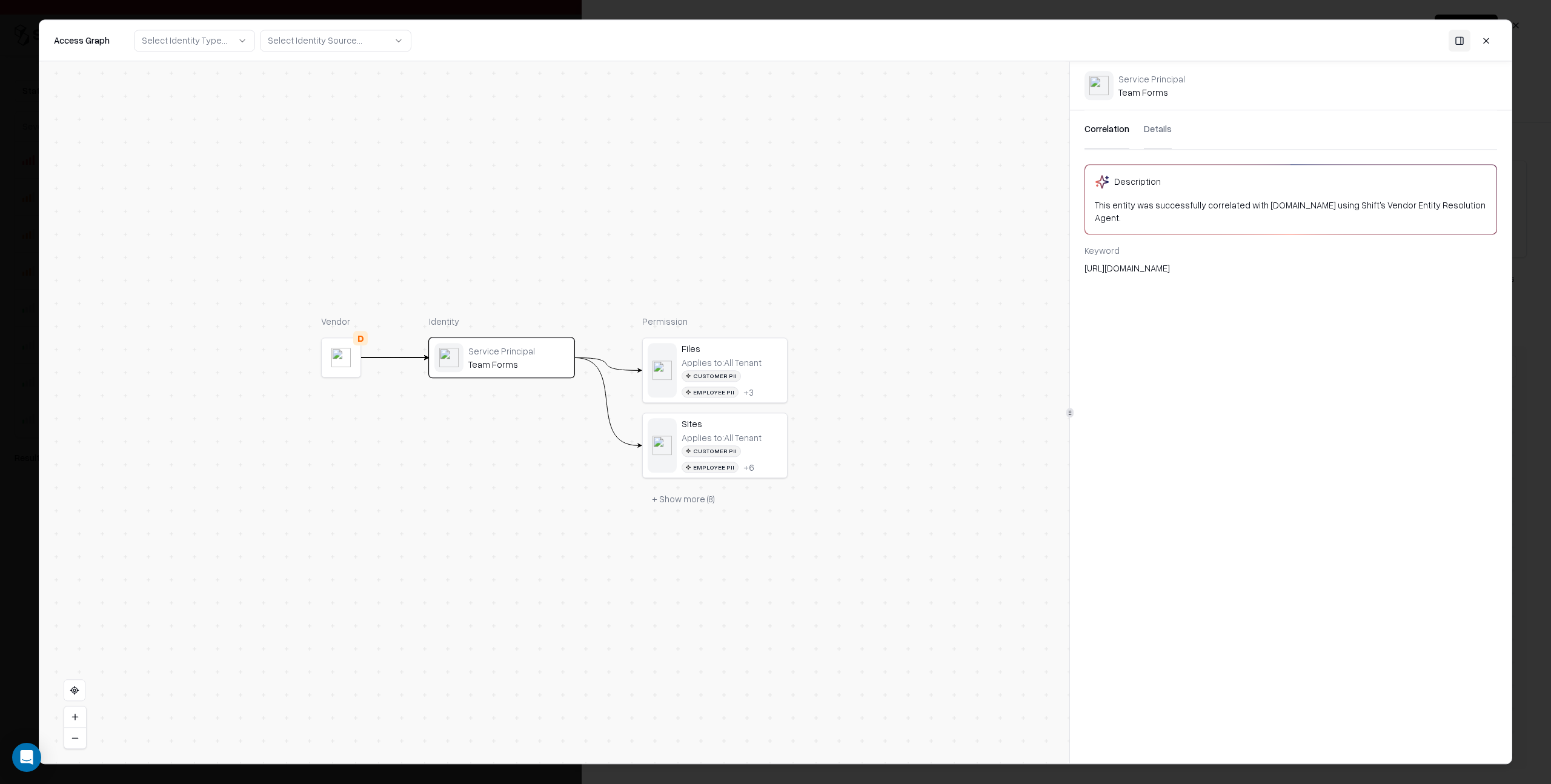
click at [1109, 129] on button "Correlation" at bounding box center [1107, 129] width 45 height 39
click at [1160, 127] on button "Details" at bounding box center [1158, 129] width 28 height 39
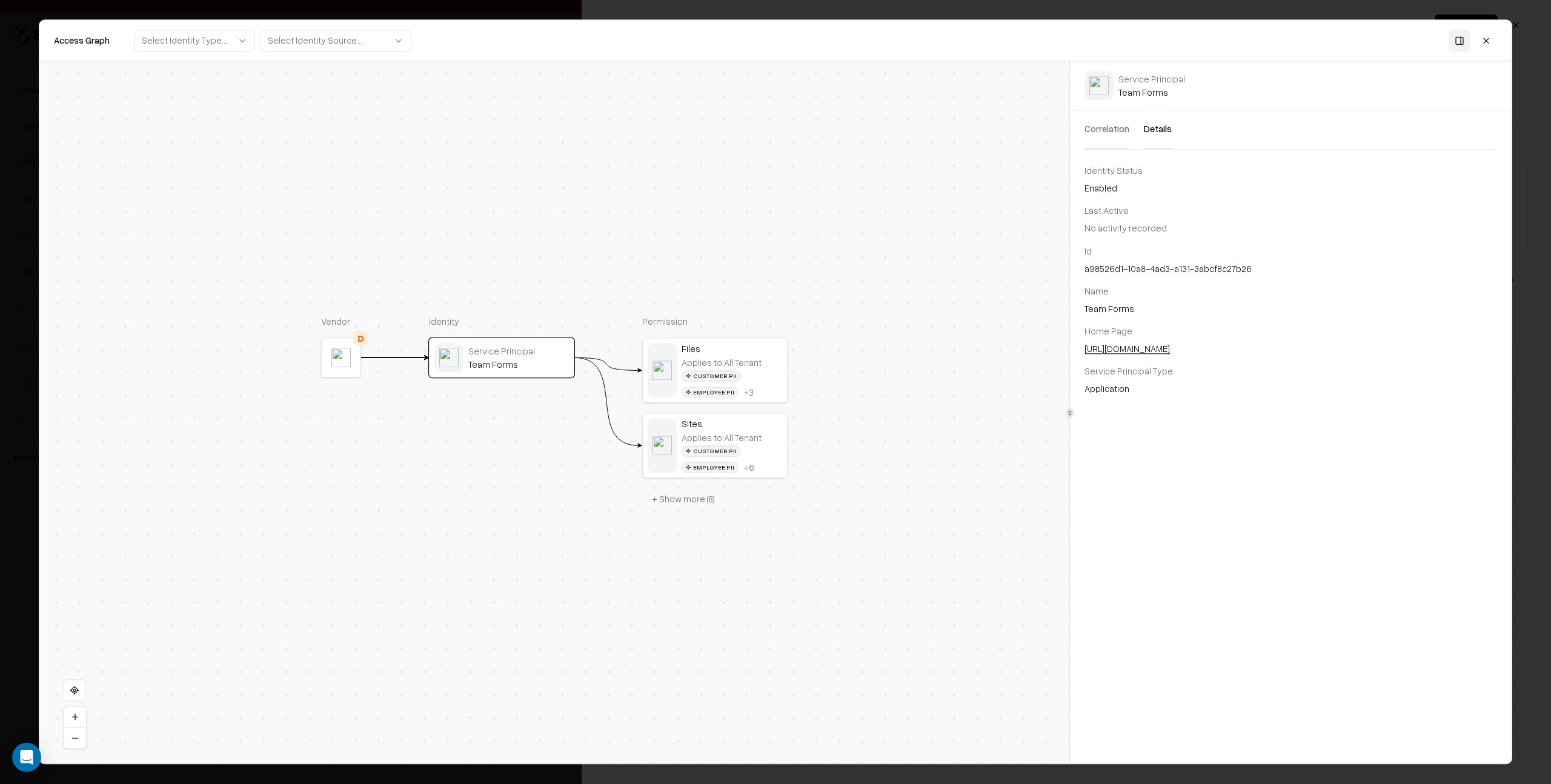
click at [1116, 131] on button "Correlation" at bounding box center [1107, 129] width 45 height 39
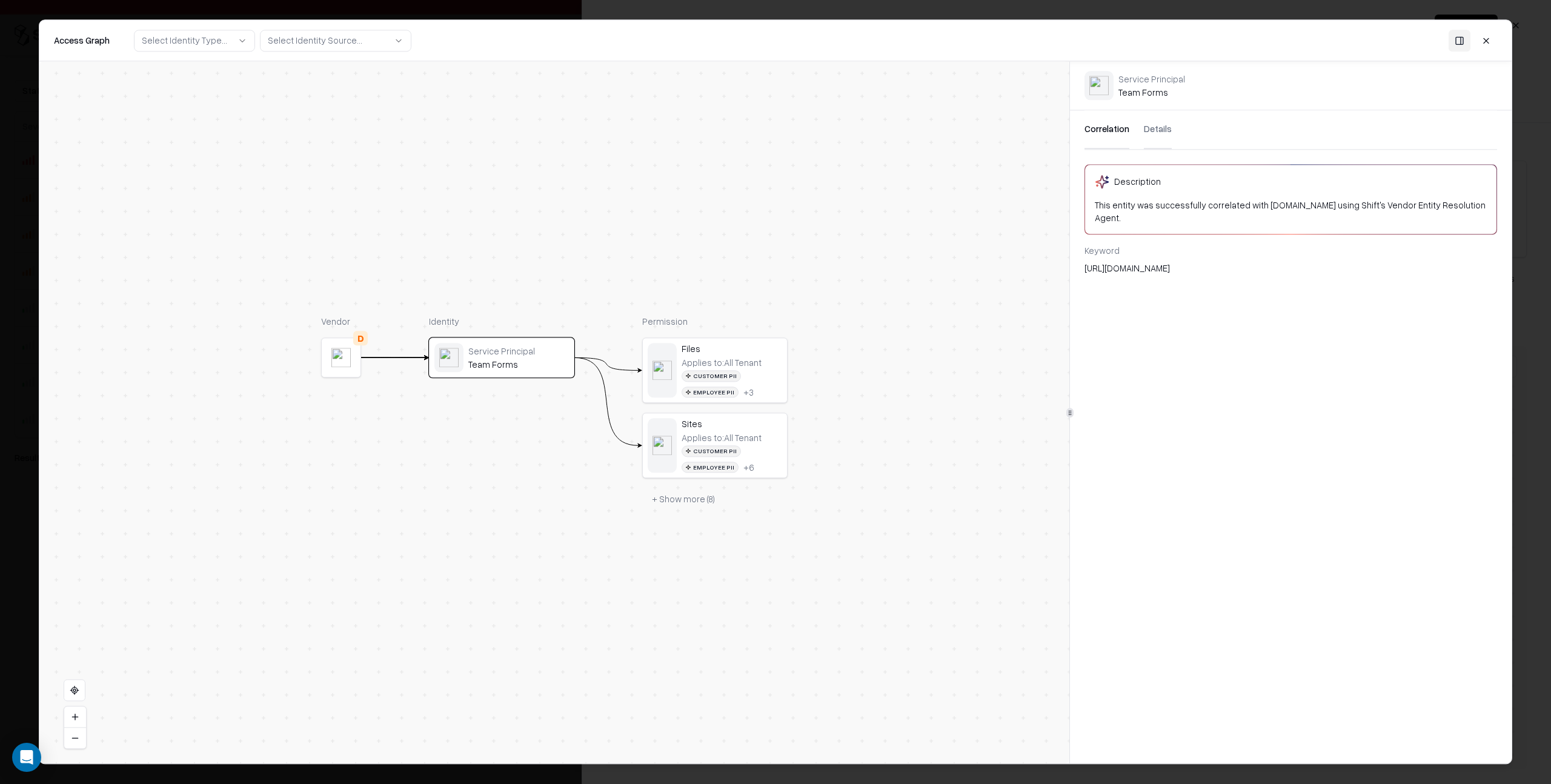
click at [1160, 129] on button "Details" at bounding box center [1158, 129] width 28 height 39
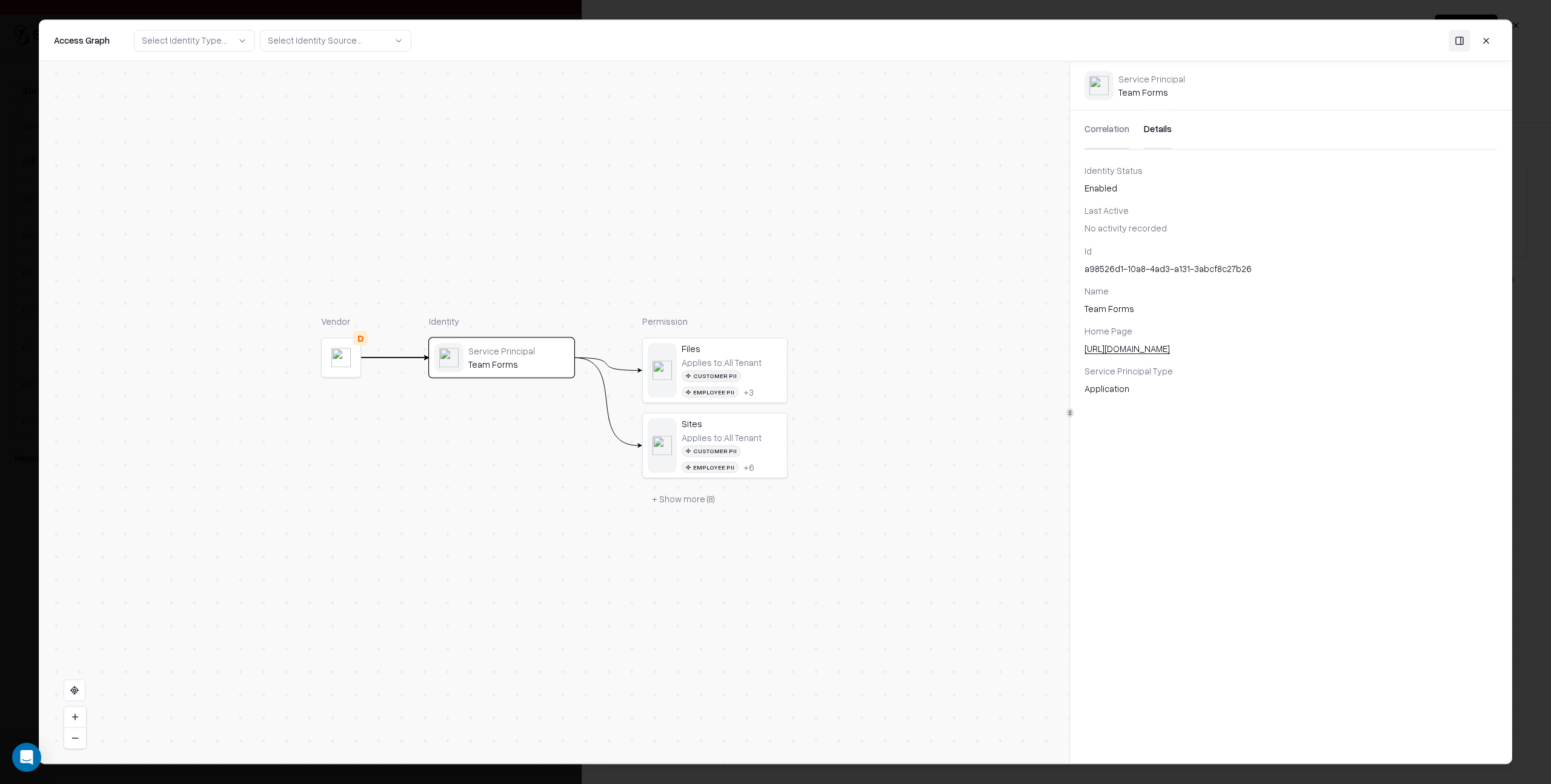
click at [1104, 130] on button "Correlation" at bounding box center [1107, 129] width 45 height 39
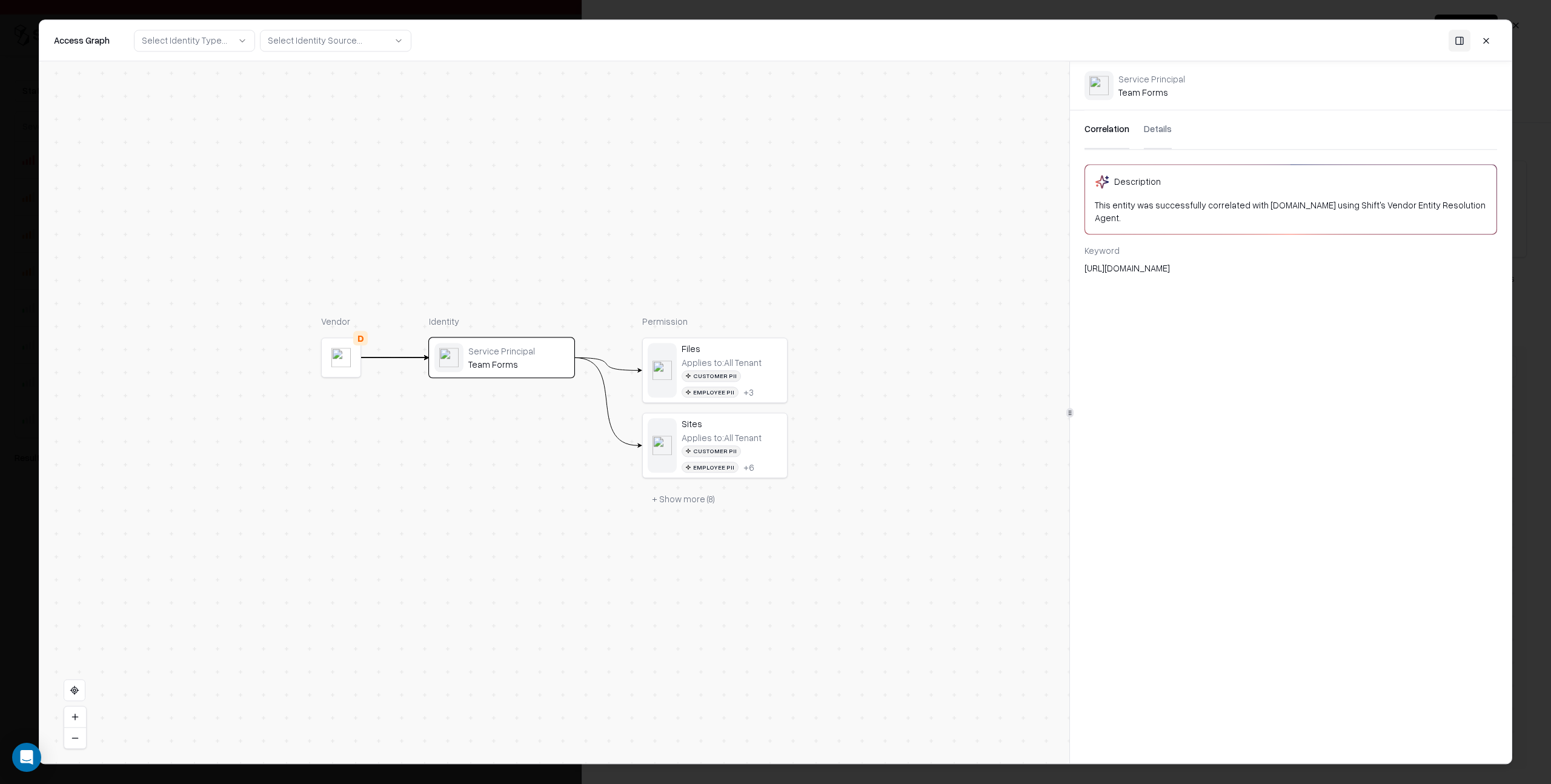
click at [1149, 128] on button "Details" at bounding box center [1158, 129] width 28 height 39
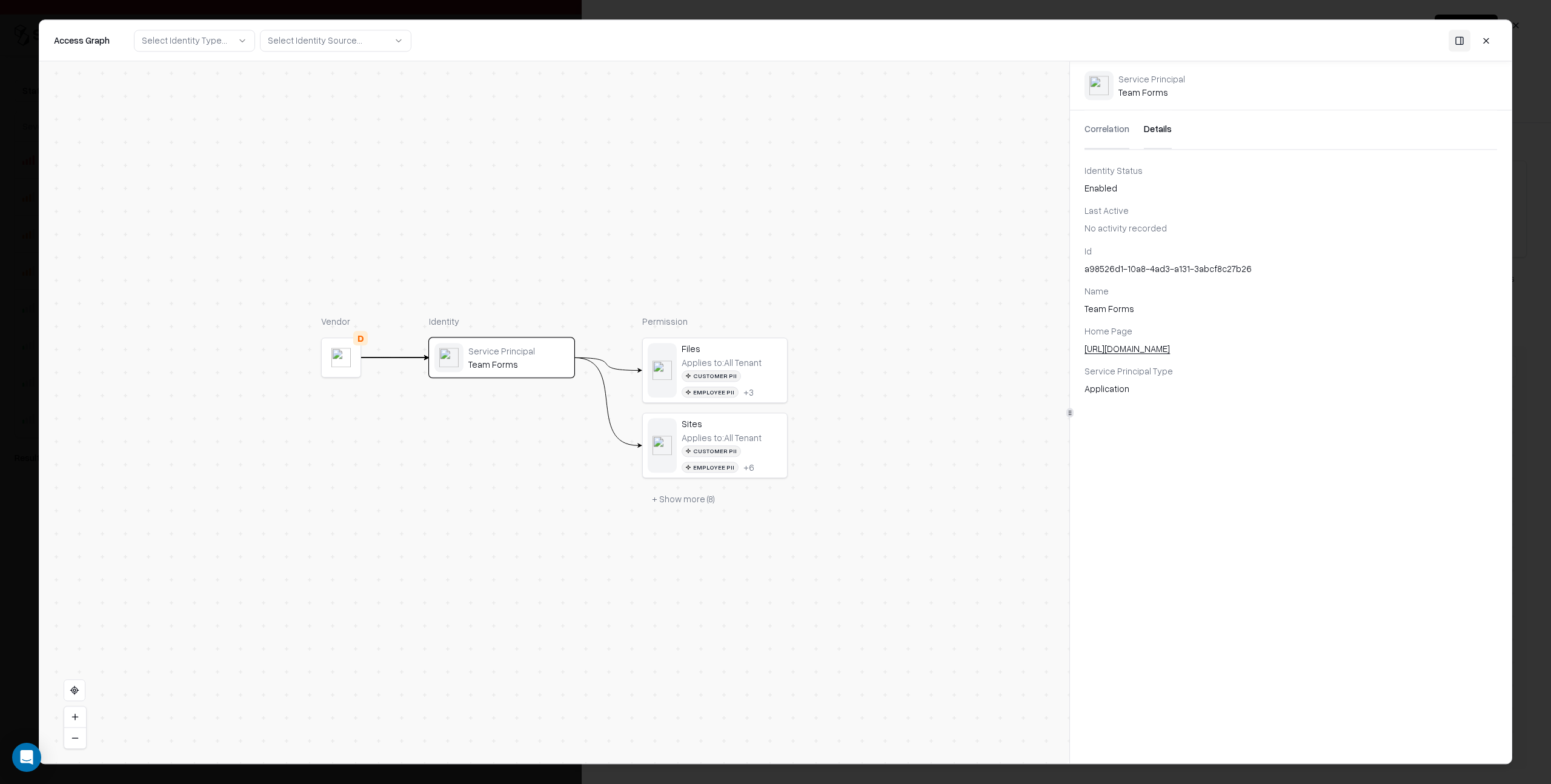
click at [1082, 130] on div "Correlation Details" at bounding box center [1291, 130] width 442 height 39
click at [1154, 127] on button "Details" at bounding box center [1158, 129] width 28 height 39
click at [1115, 127] on button "Correlation" at bounding box center [1107, 129] width 45 height 39
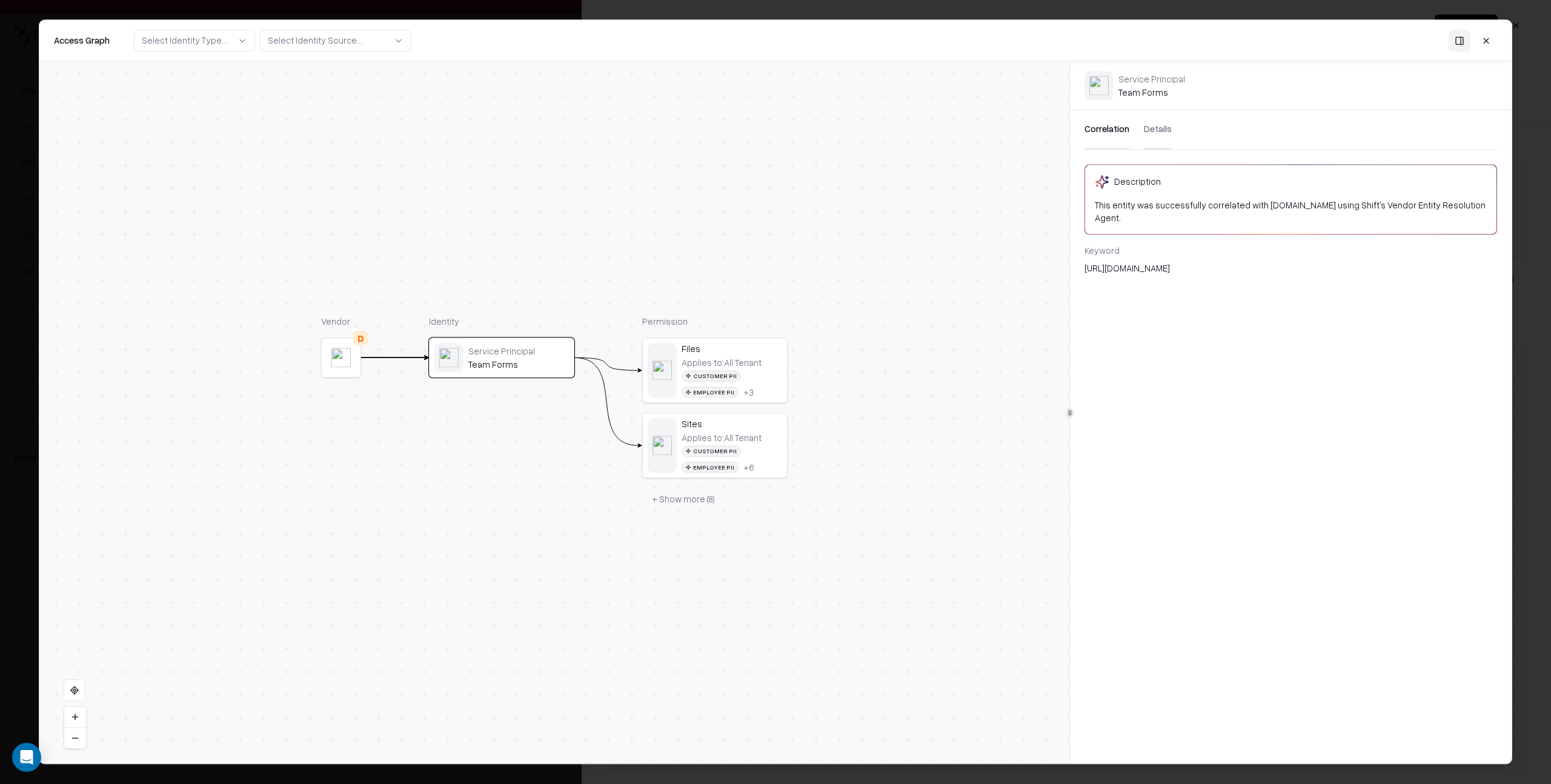
click at [1154, 126] on button "Details" at bounding box center [1158, 129] width 28 height 39
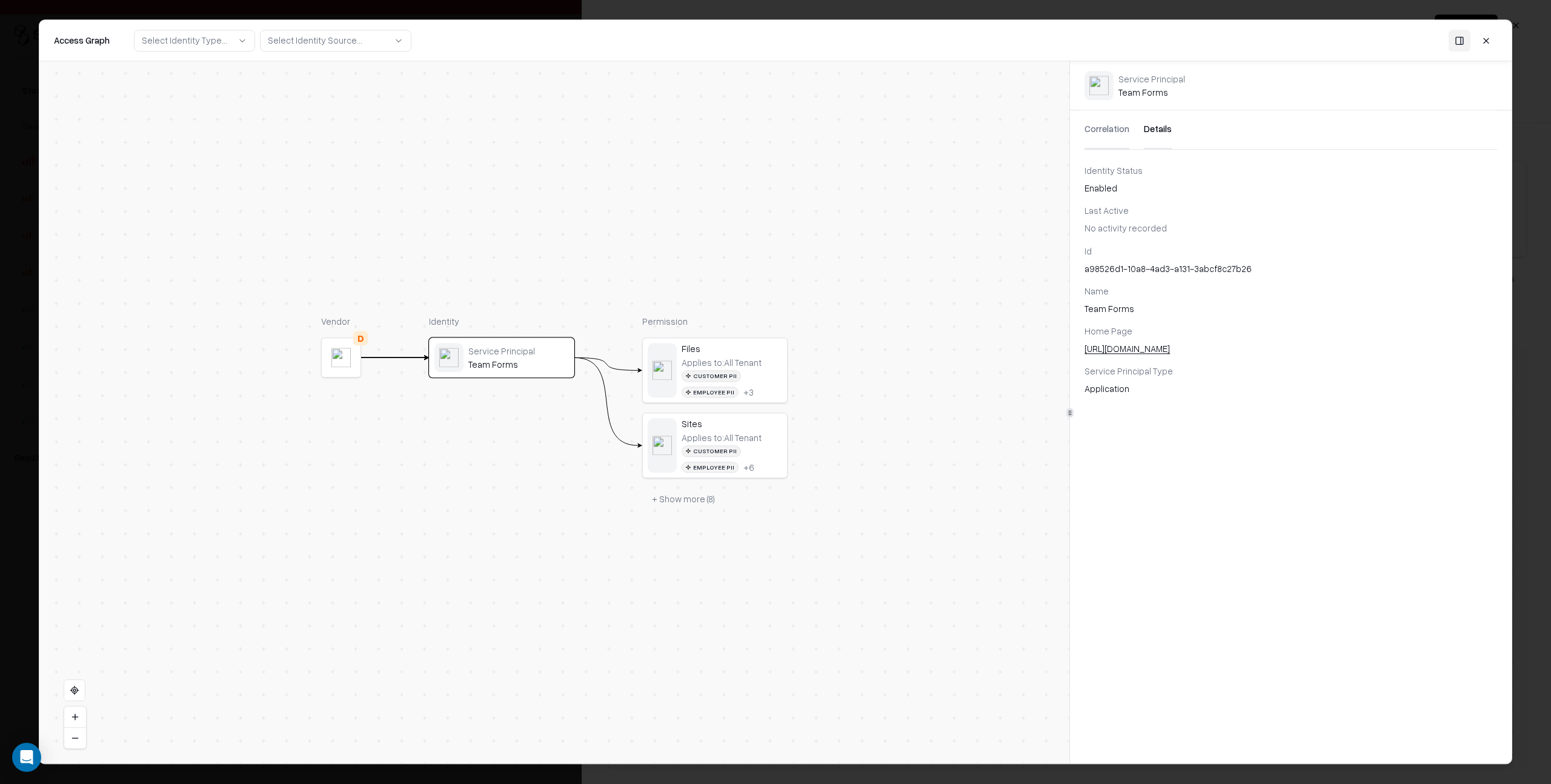
click at [762, 351] on div "Files" at bounding box center [732, 348] width 100 height 11
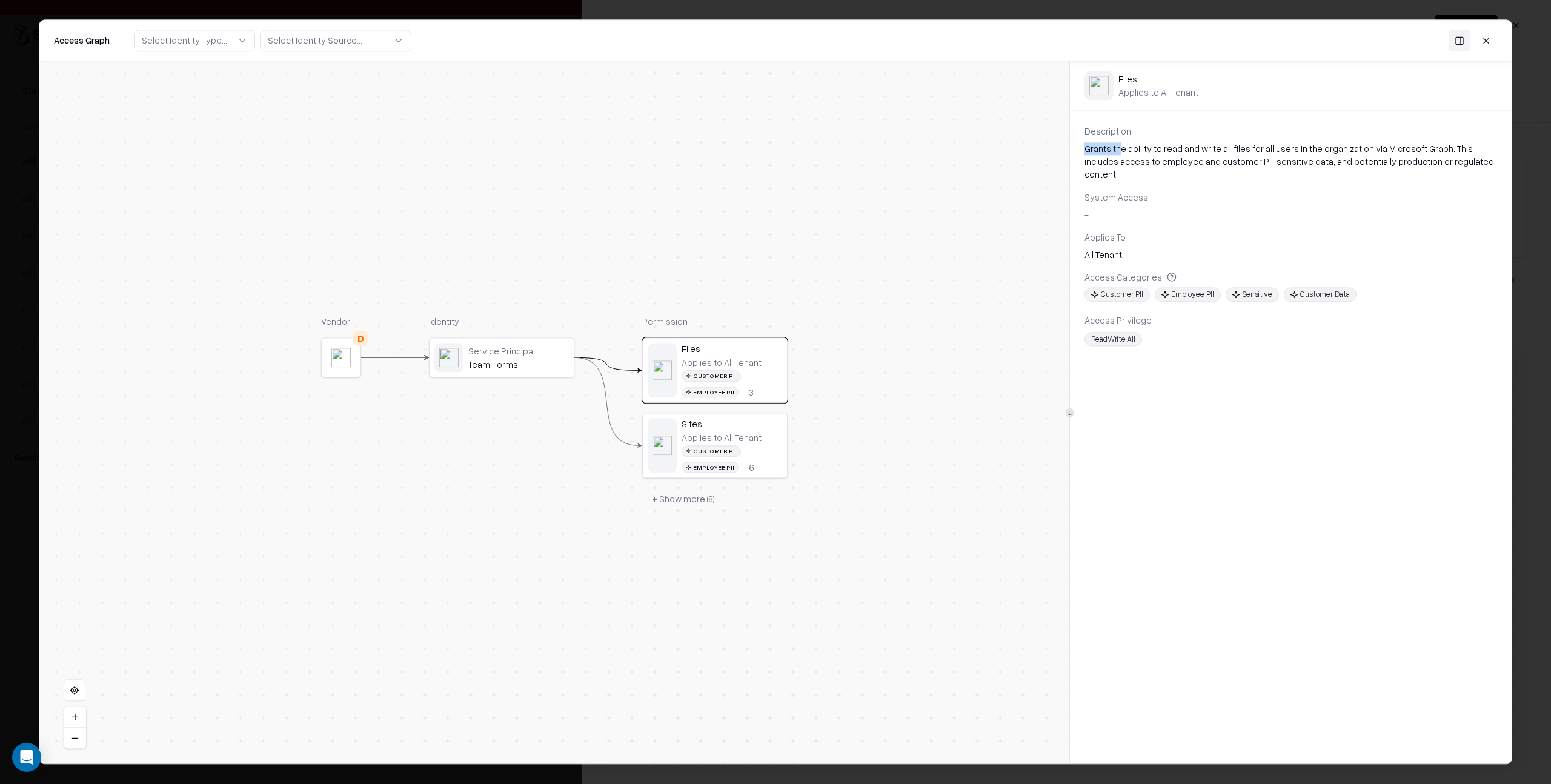
drag, startPoint x: 1107, startPoint y: 149, endPoint x: 1118, endPoint y: 149, distance: 11.0
click at [1118, 149] on div "Grants the ability to read and write all files for all users in the organizatio…" at bounding box center [1291, 162] width 413 height 38
click at [761, 448] on div "Customer PII Employee PII + 6" at bounding box center [732, 459] width 100 height 28
click at [738, 367] on div "Applies to: All Tenant" at bounding box center [722, 362] width 80 height 11
click at [529, 350] on div "Service Principal" at bounding box center [520, 351] width 100 height 11
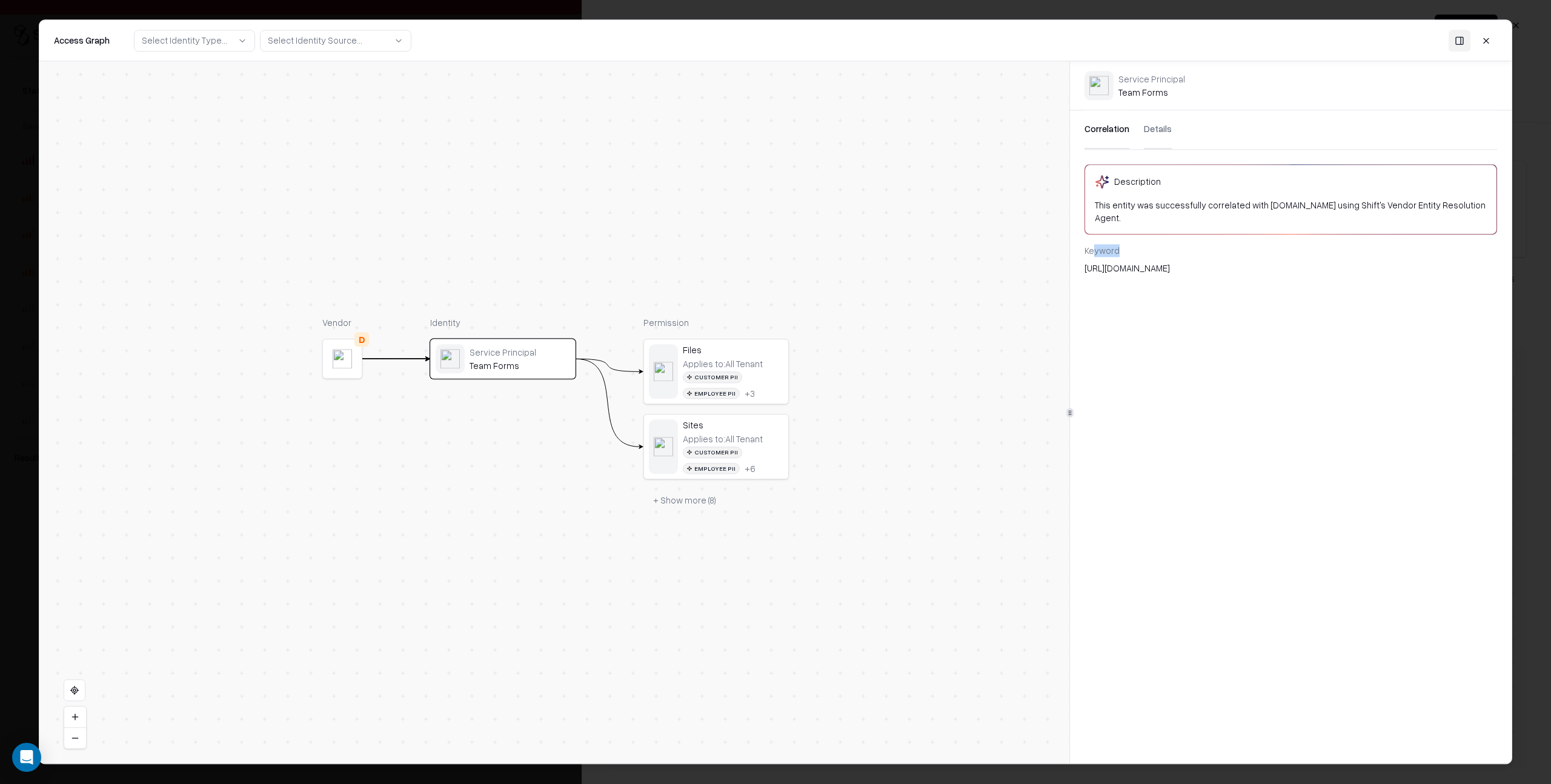
drag, startPoint x: 1097, startPoint y: 237, endPoint x: 1116, endPoint y: 238, distance: 19.0
click at [1116, 245] on div "Keyword" at bounding box center [1291, 251] width 413 height 13
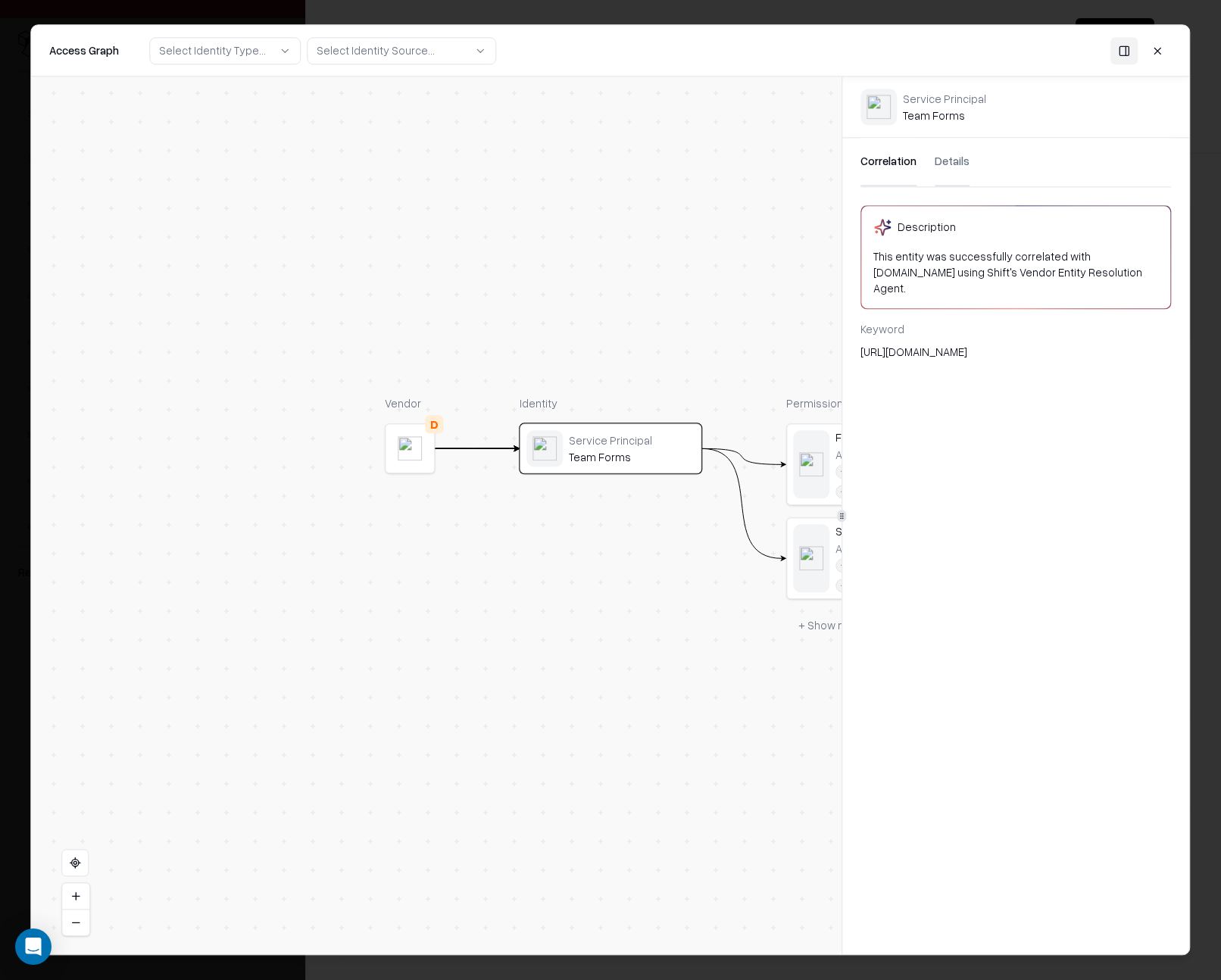
click at [886, 363] on div "Description This entity was successfully correlated with [DOMAIN_NAME] using Sh…" at bounding box center [1016, 570] width 347 height 731
click at [1125, 47] on button at bounding box center [1125, 51] width 28 height 28
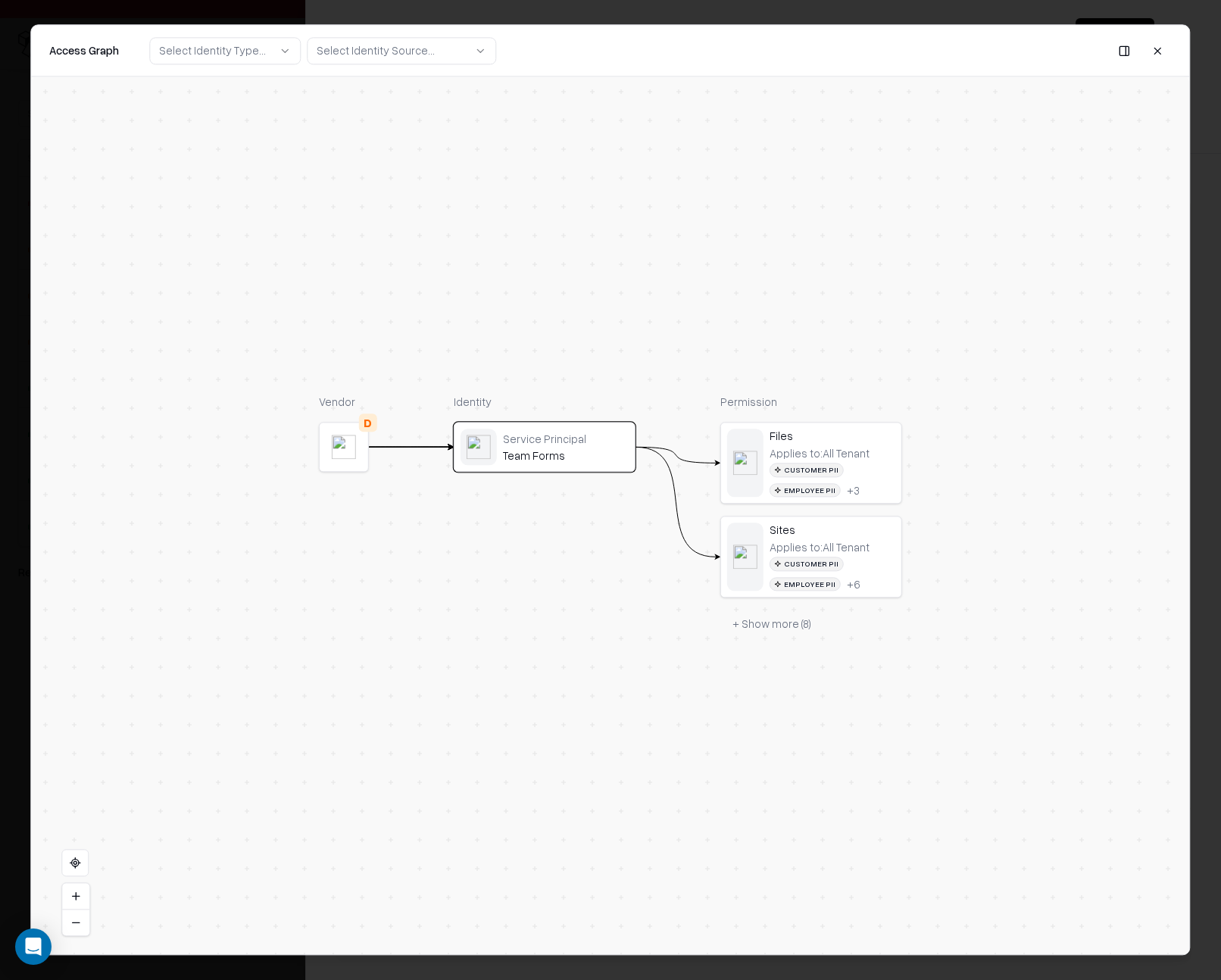
click at [1131, 53] on button at bounding box center [1125, 51] width 28 height 28
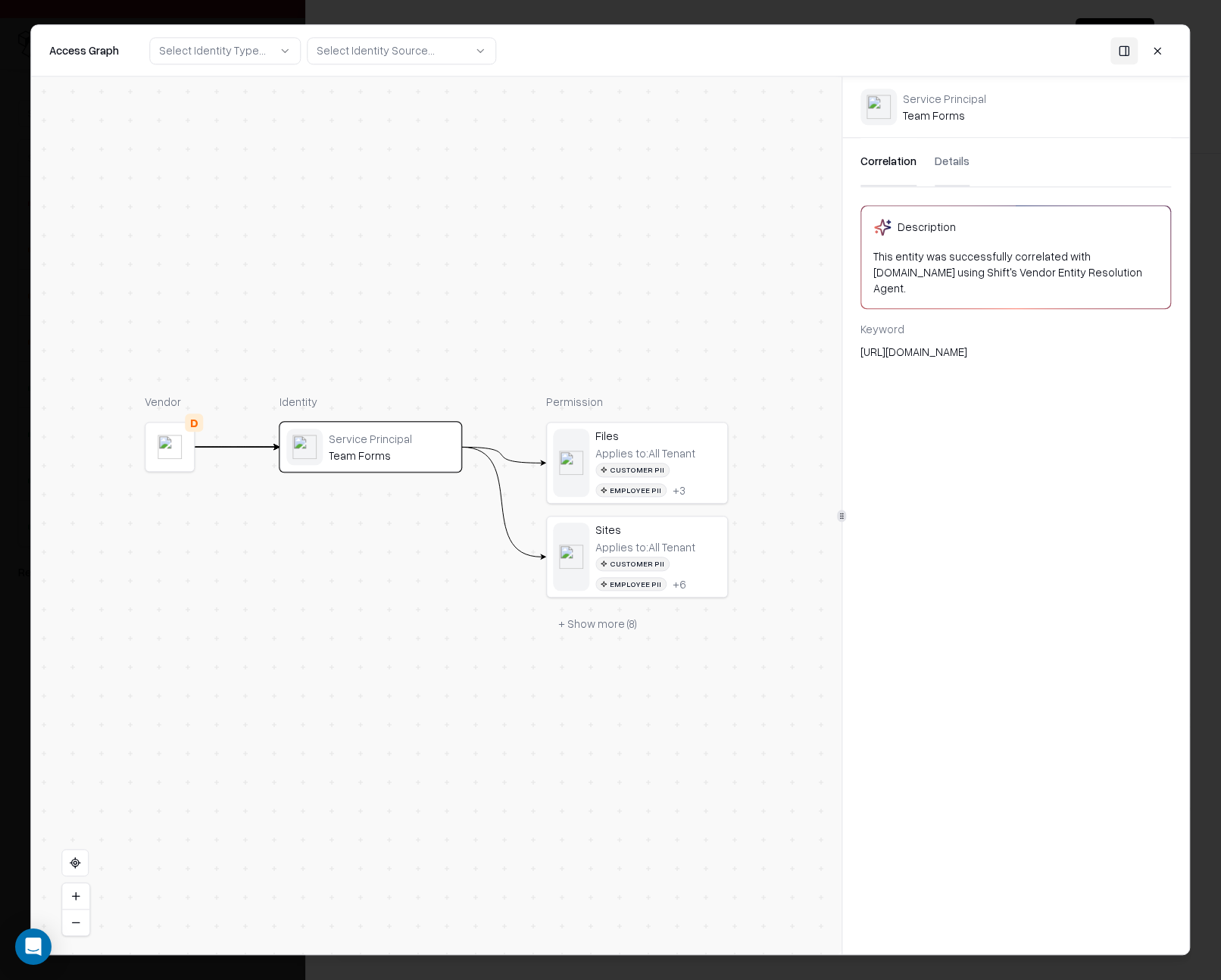
click at [1123, 50] on button at bounding box center [1125, 51] width 28 height 28
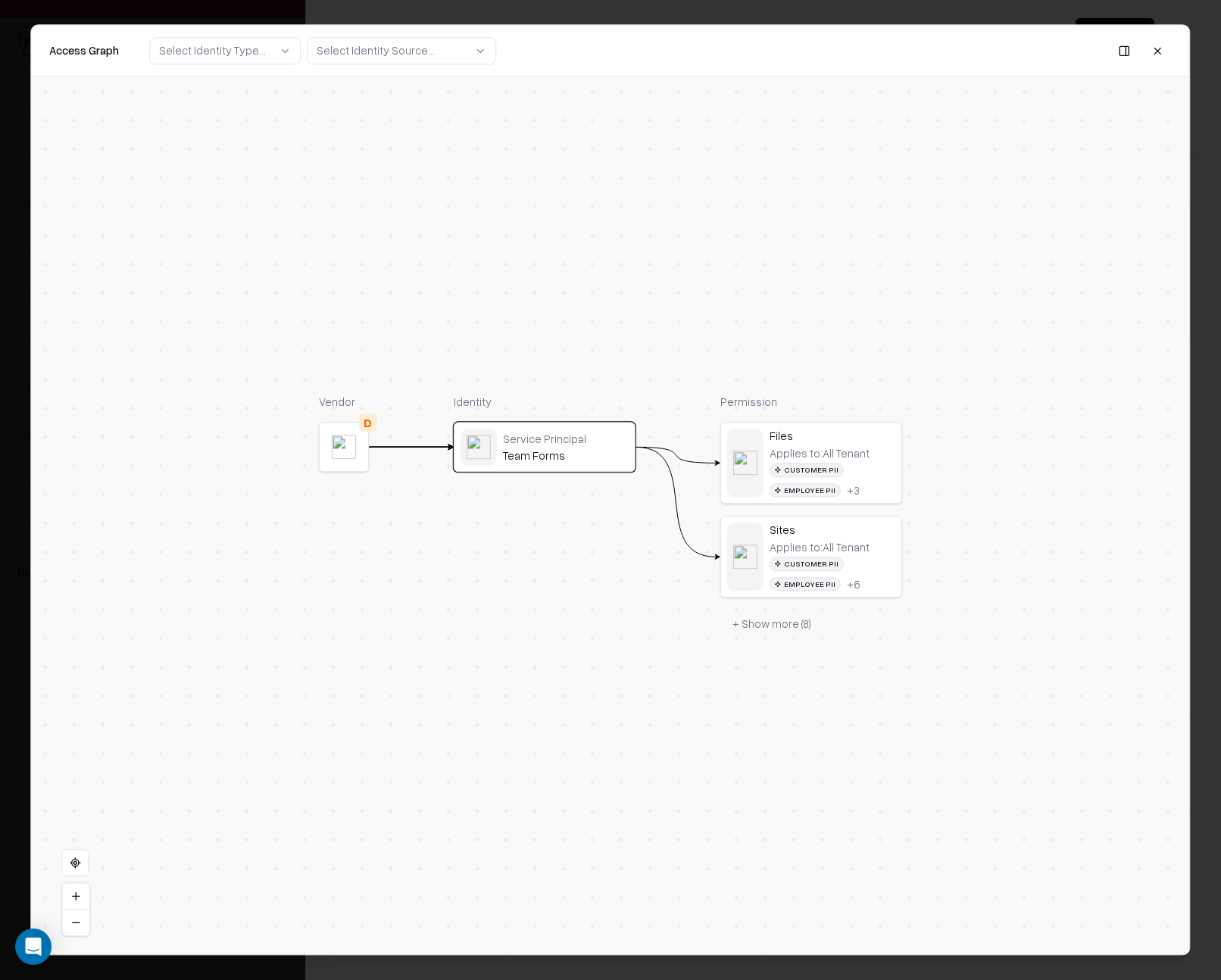
click at [1124, 50] on button at bounding box center [1125, 51] width 28 height 28
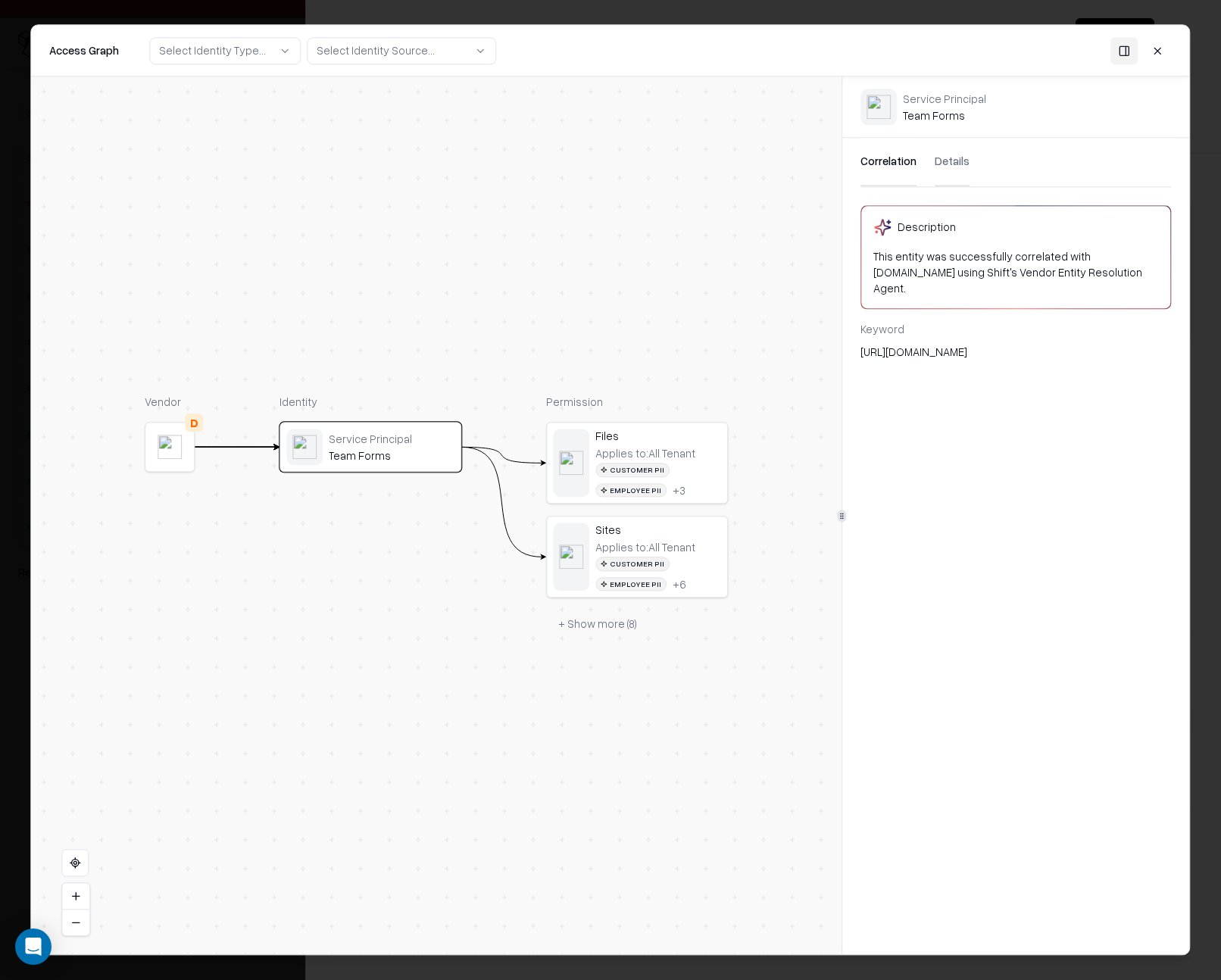
click at [1124, 50] on button at bounding box center [1125, 51] width 28 height 28
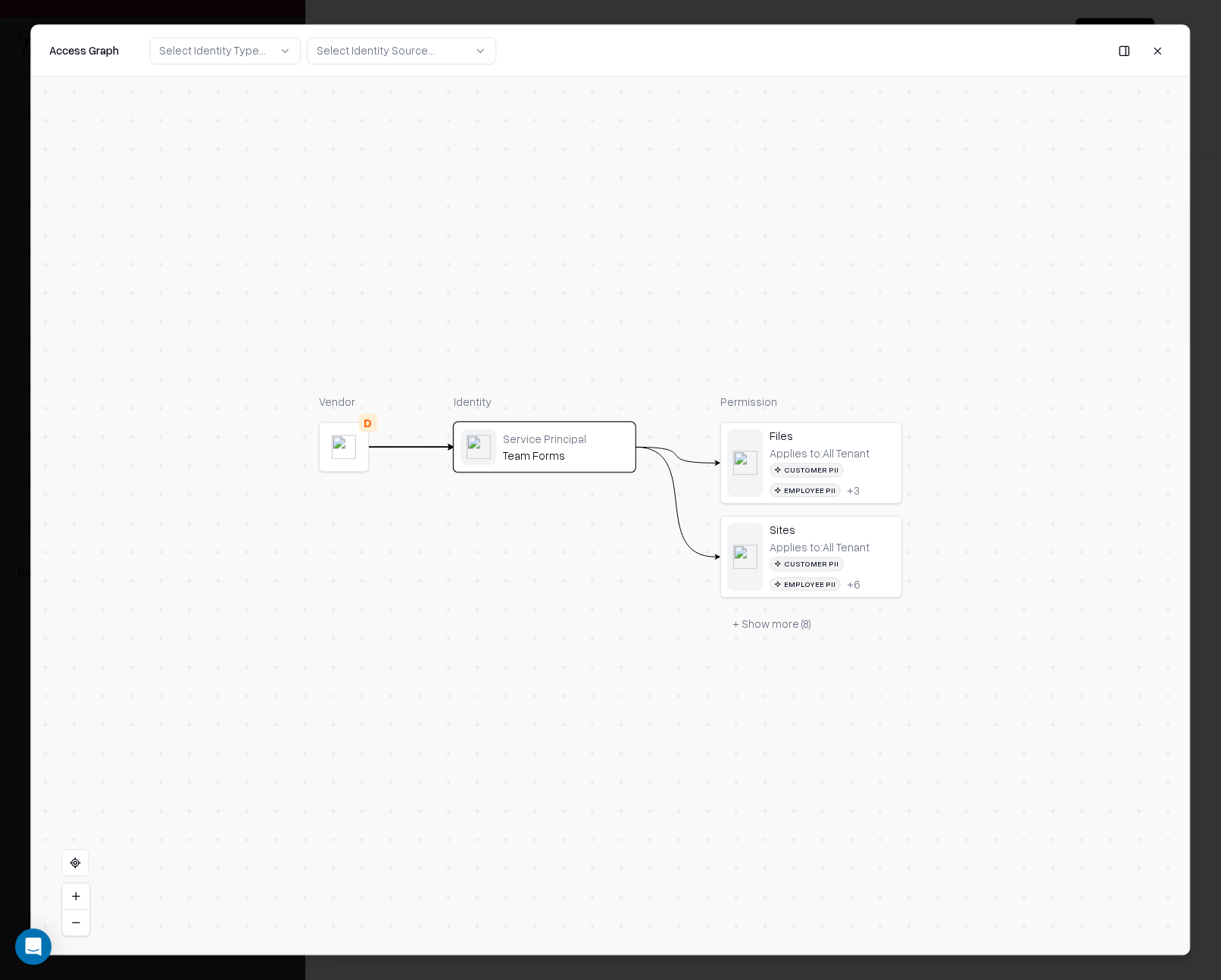
click at [1124, 50] on button at bounding box center [1125, 51] width 28 height 28
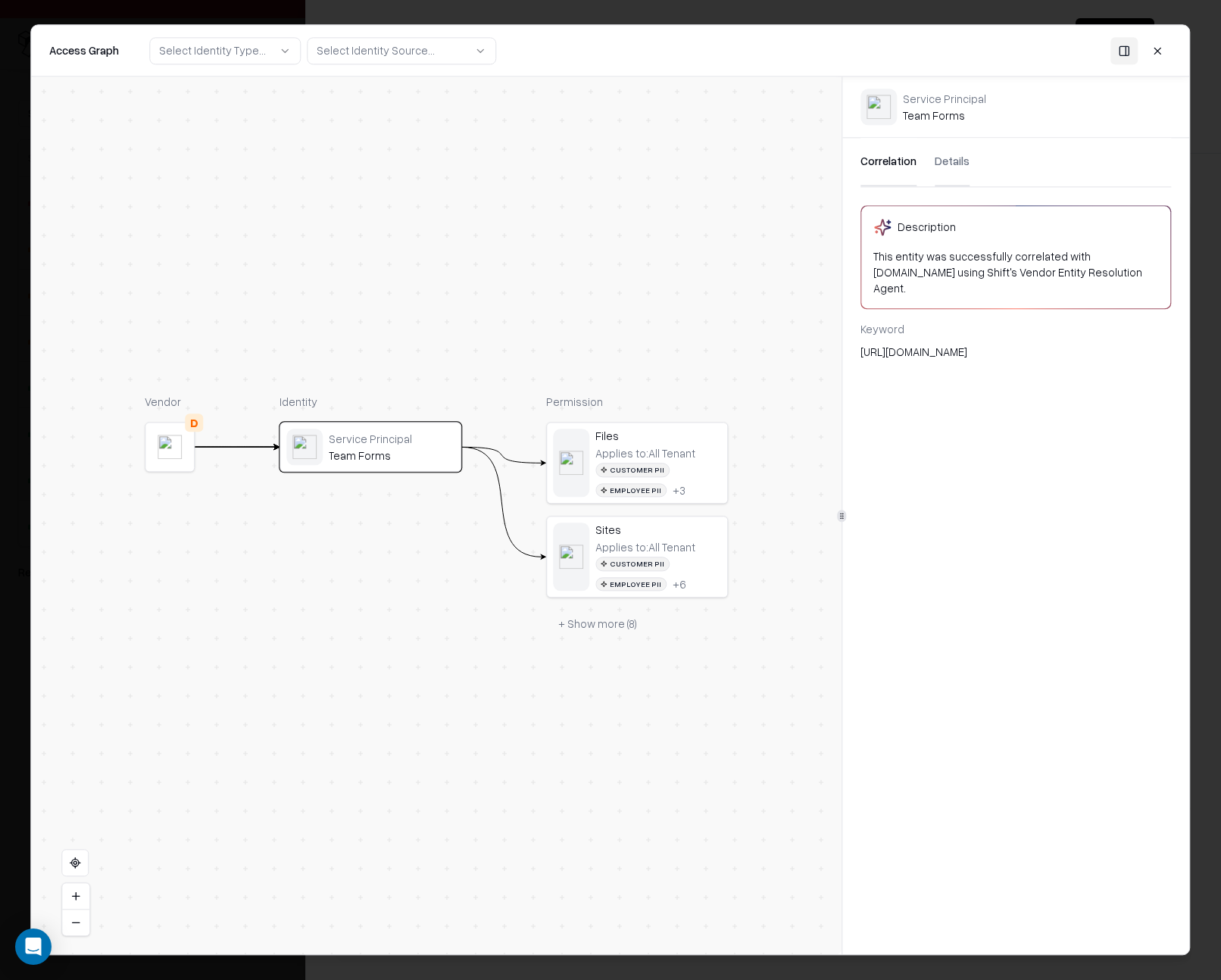
click at [1159, 51] on button at bounding box center [1158, 51] width 28 height 28
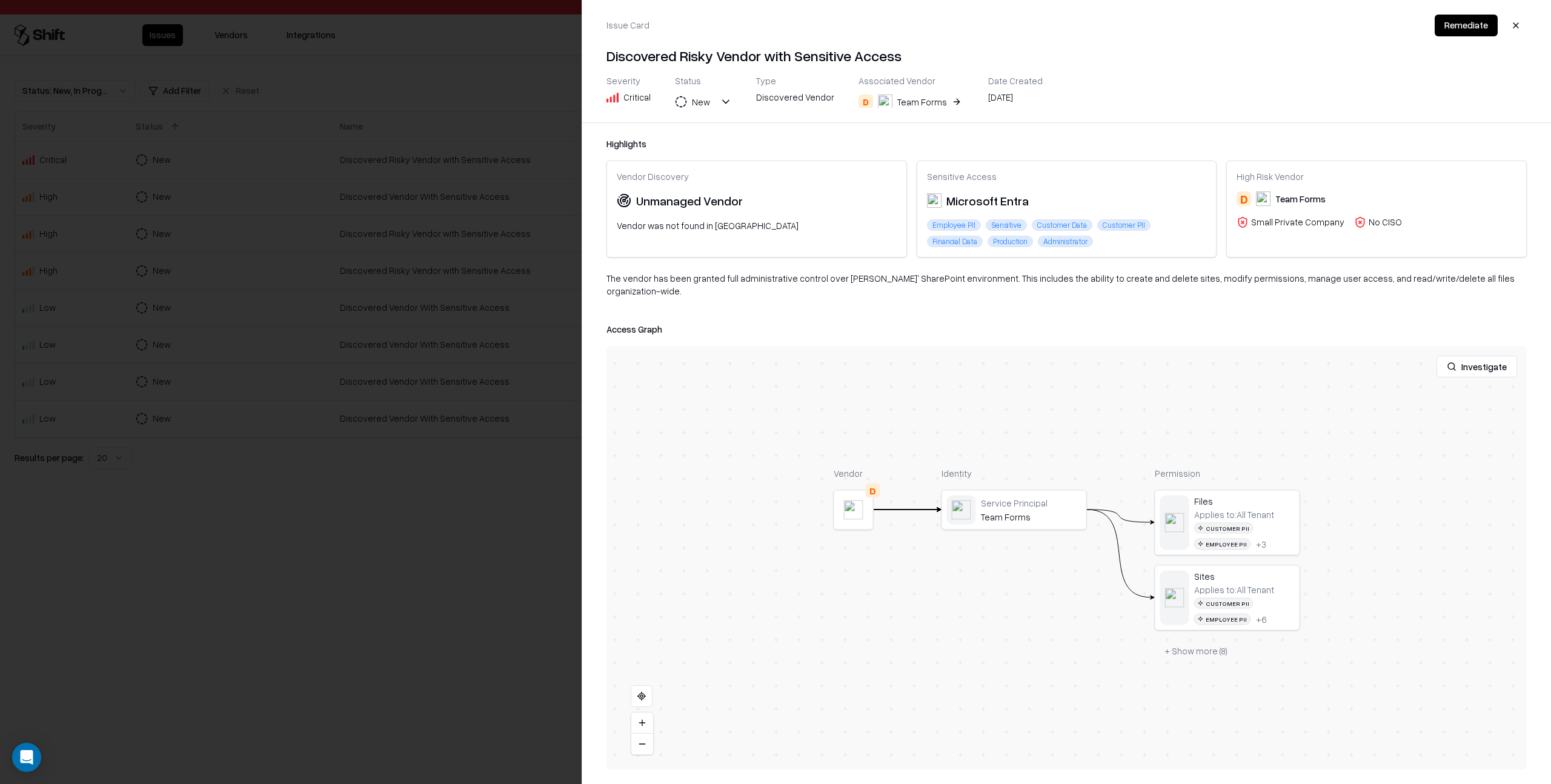
click at [1517, 23] on button "button" at bounding box center [1516, 26] width 22 height 22
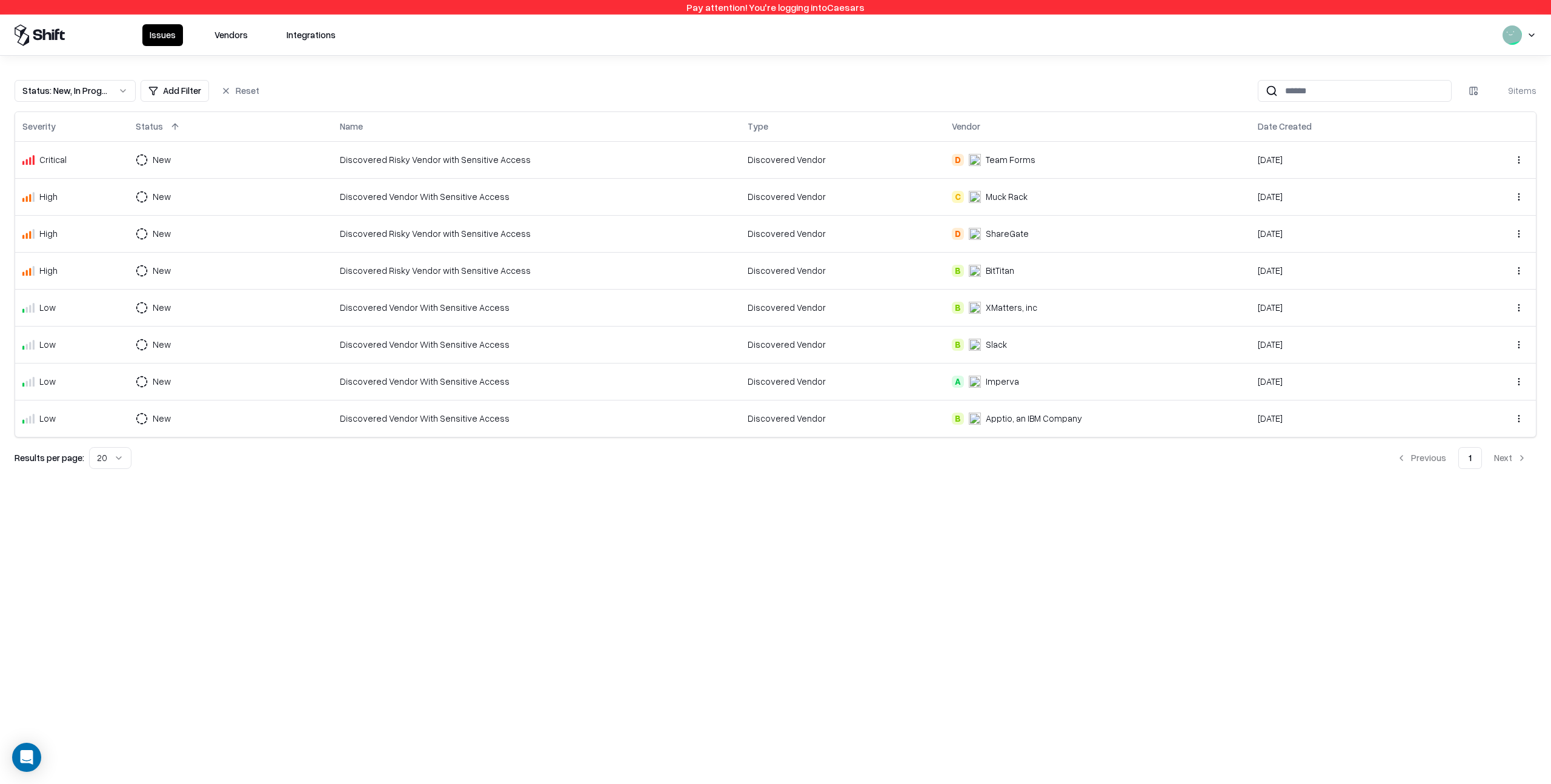
drag, startPoint x: 234, startPoint y: 32, endPoint x: 241, endPoint y: 37, distance: 8.6
click at [237, 34] on button "Vendors" at bounding box center [231, 35] width 48 height 22
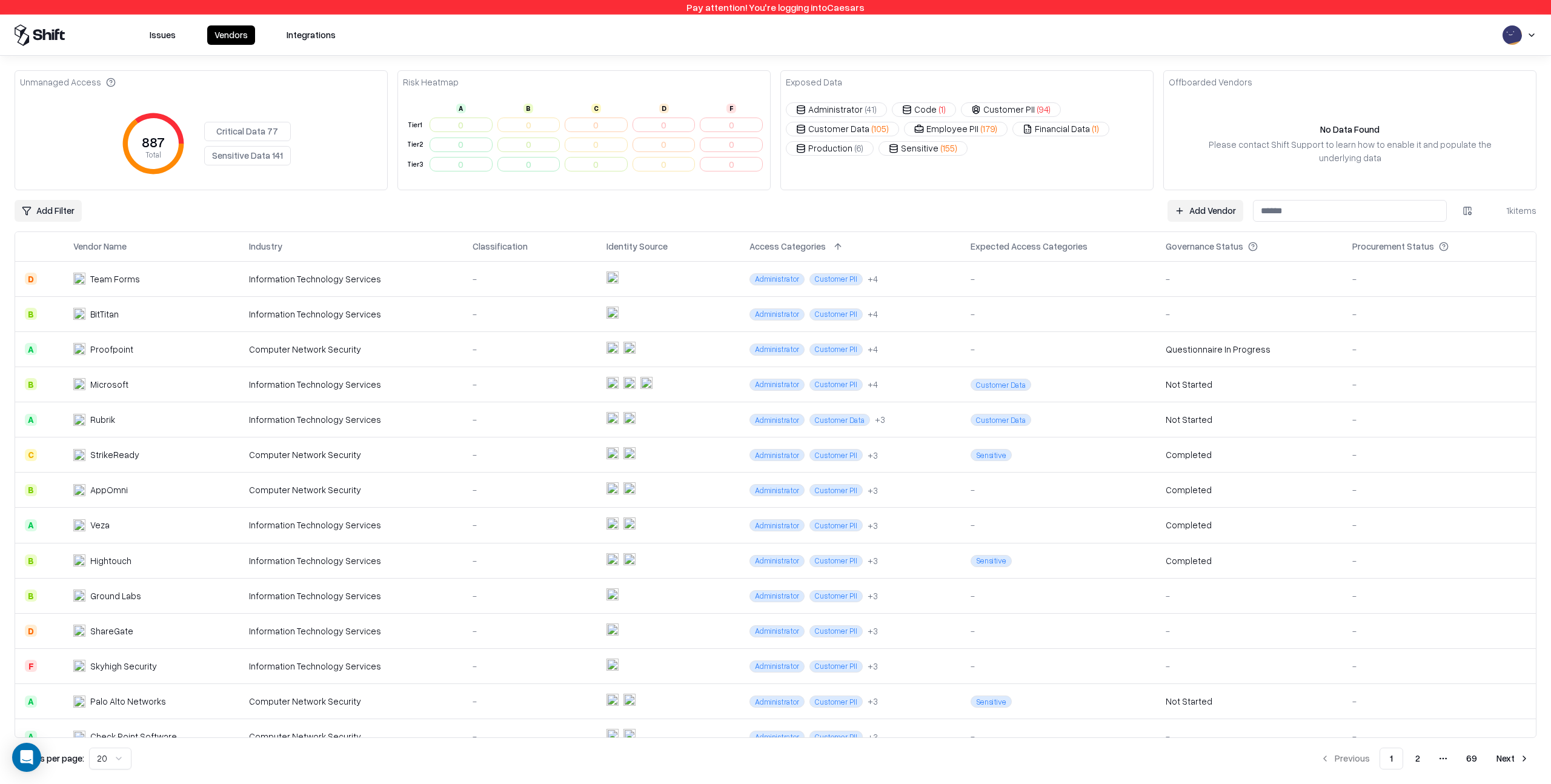
drag, startPoint x: 813, startPoint y: 110, endPoint x: 835, endPoint y: 110, distance: 22.0
click at [848, 110] on button "Administrator ( 41 )" at bounding box center [836, 110] width 101 height 15
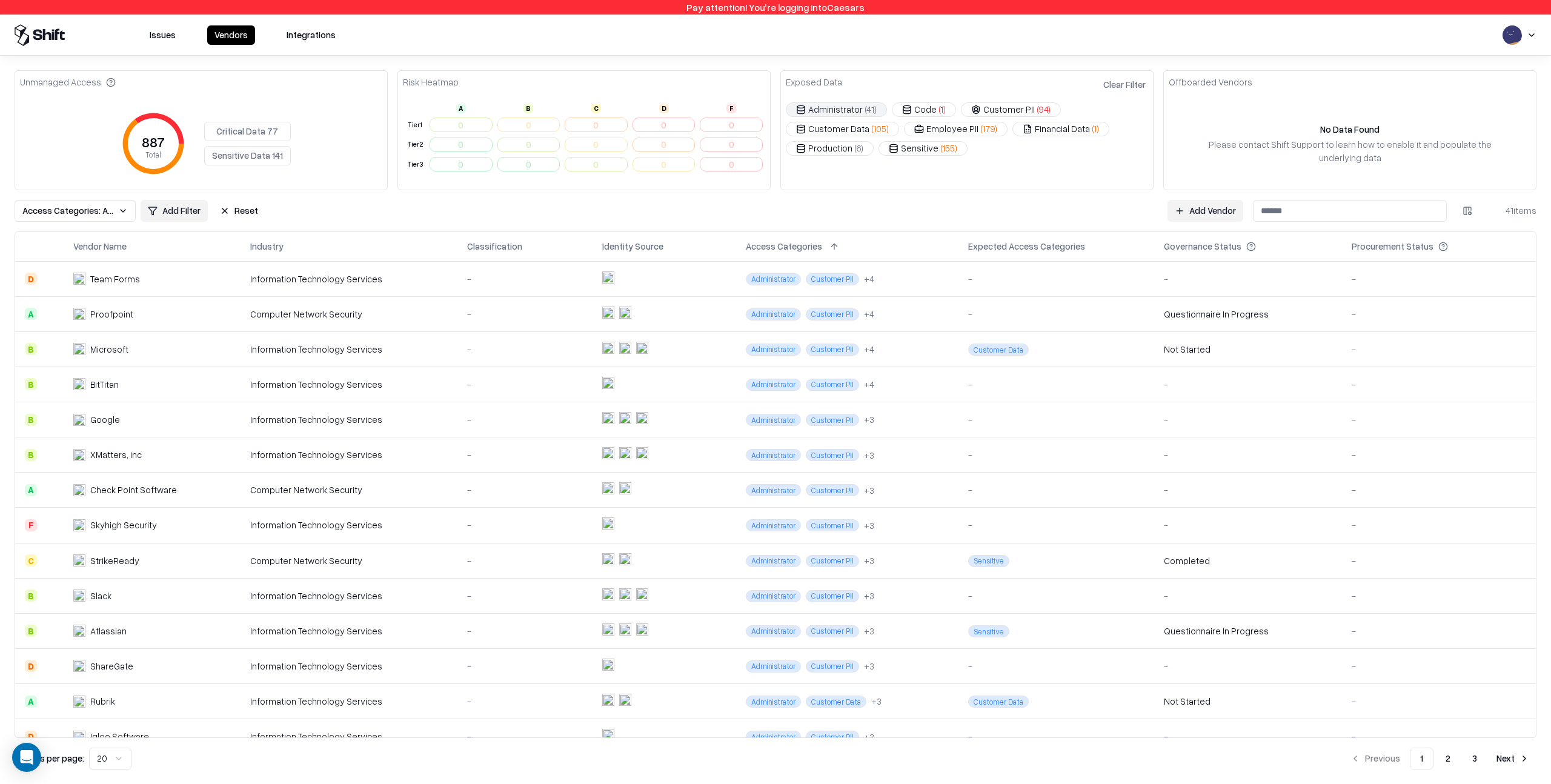
click at [1131, 86] on button "Clear Filter" at bounding box center [1124, 84] width 47 height 18
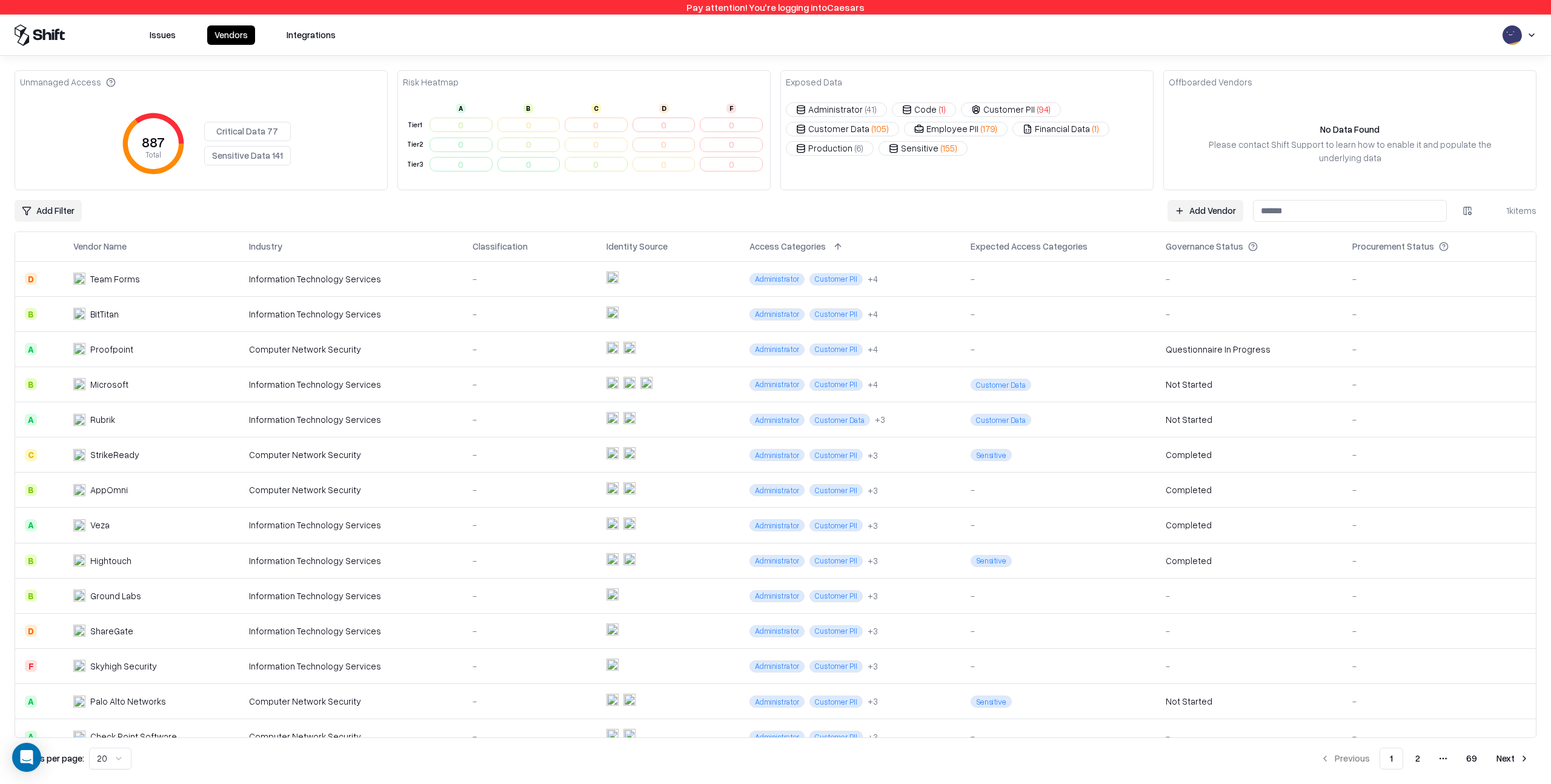
click at [843, 108] on button "Administrator ( 41 )" at bounding box center [836, 110] width 101 height 15
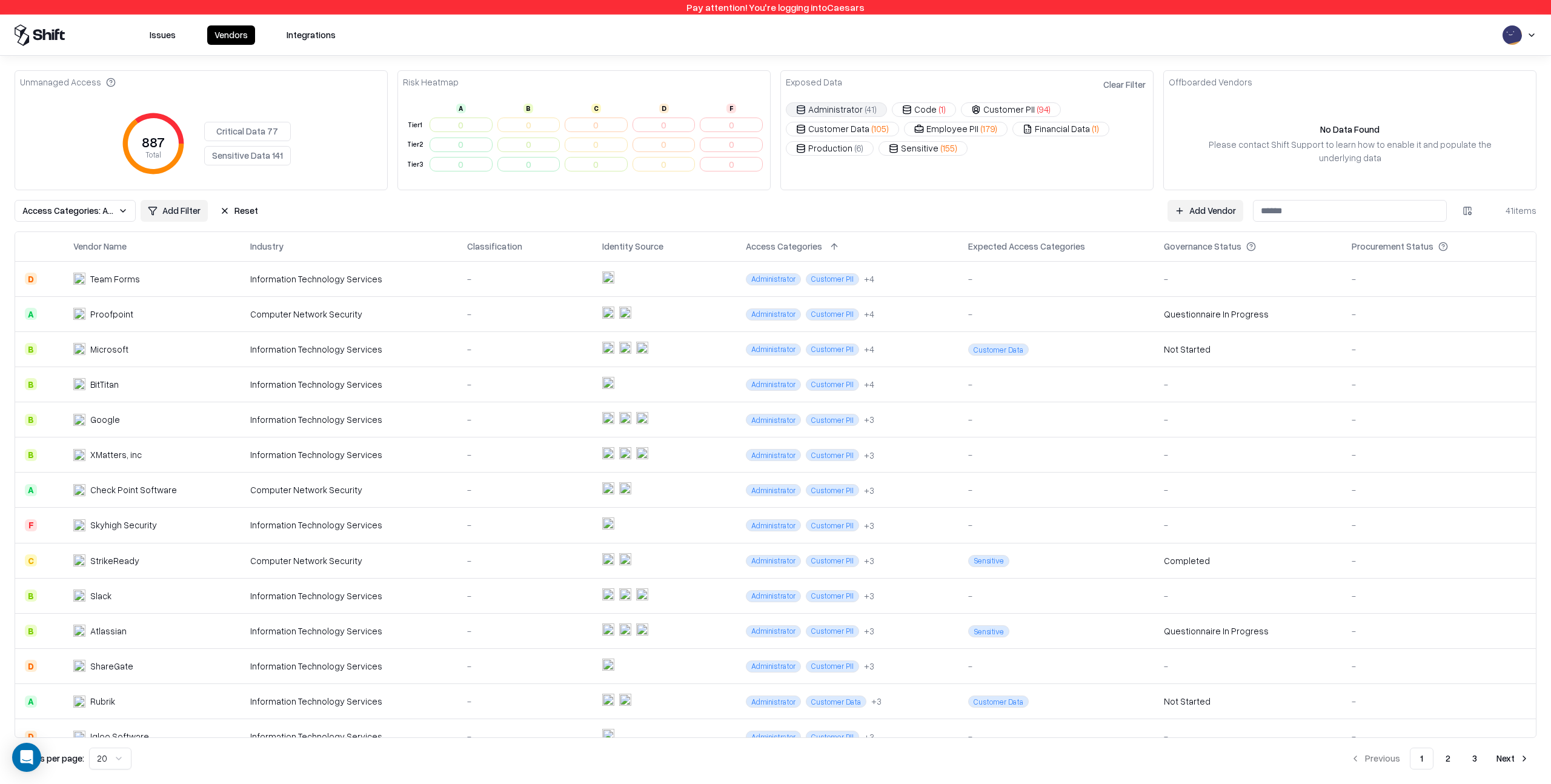
click at [280, 171] on div "887 Total Critical Data 77 Sensitive Data 141" at bounding box center [201, 143] width 362 height 83
click at [121, 206] on button "Access Categories: Administrator" at bounding box center [75, 211] width 121 height 22
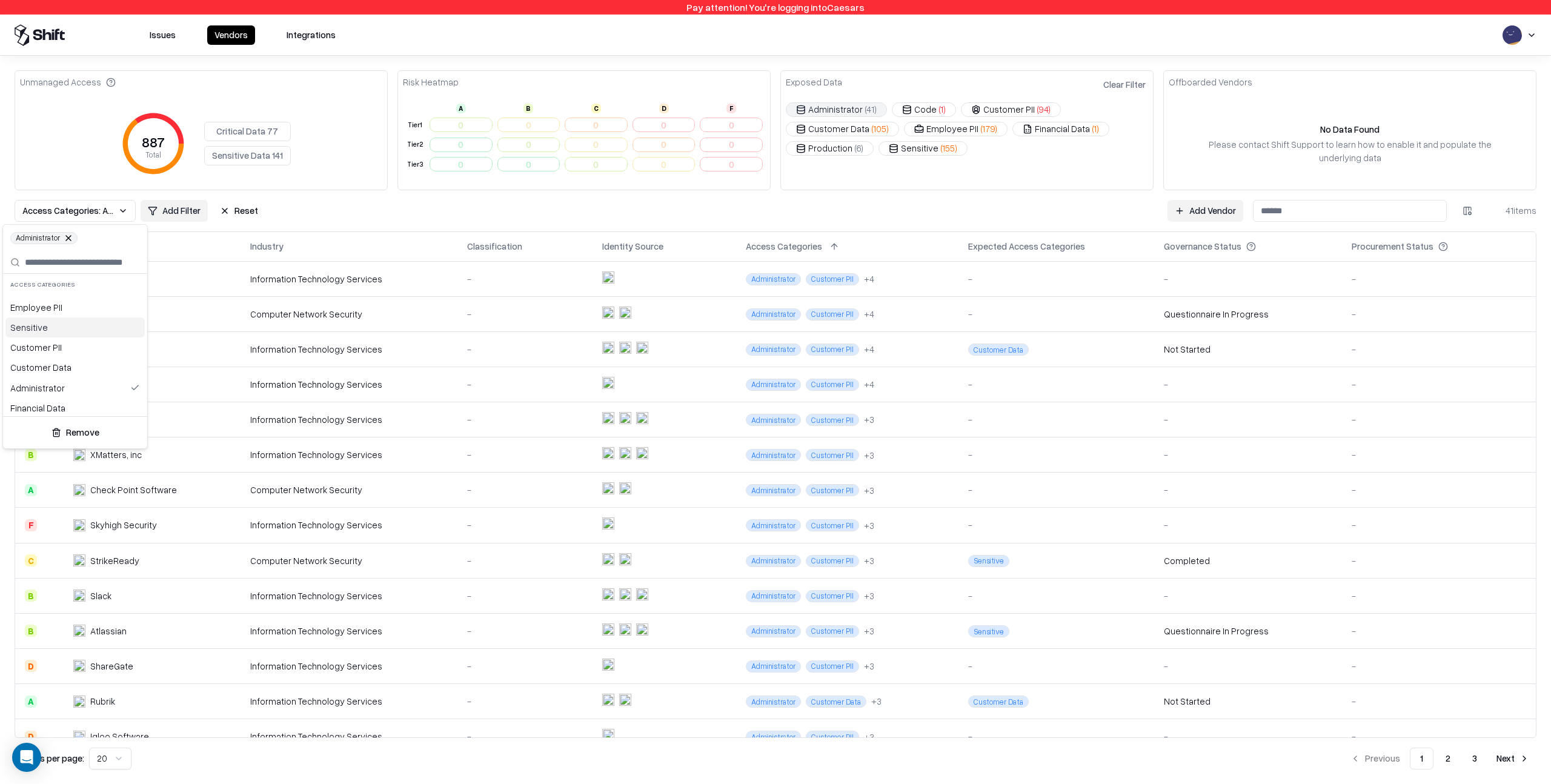
click at [38, 327] on div "Sensitive" at bounding box center [75, 327] width 140 height 20
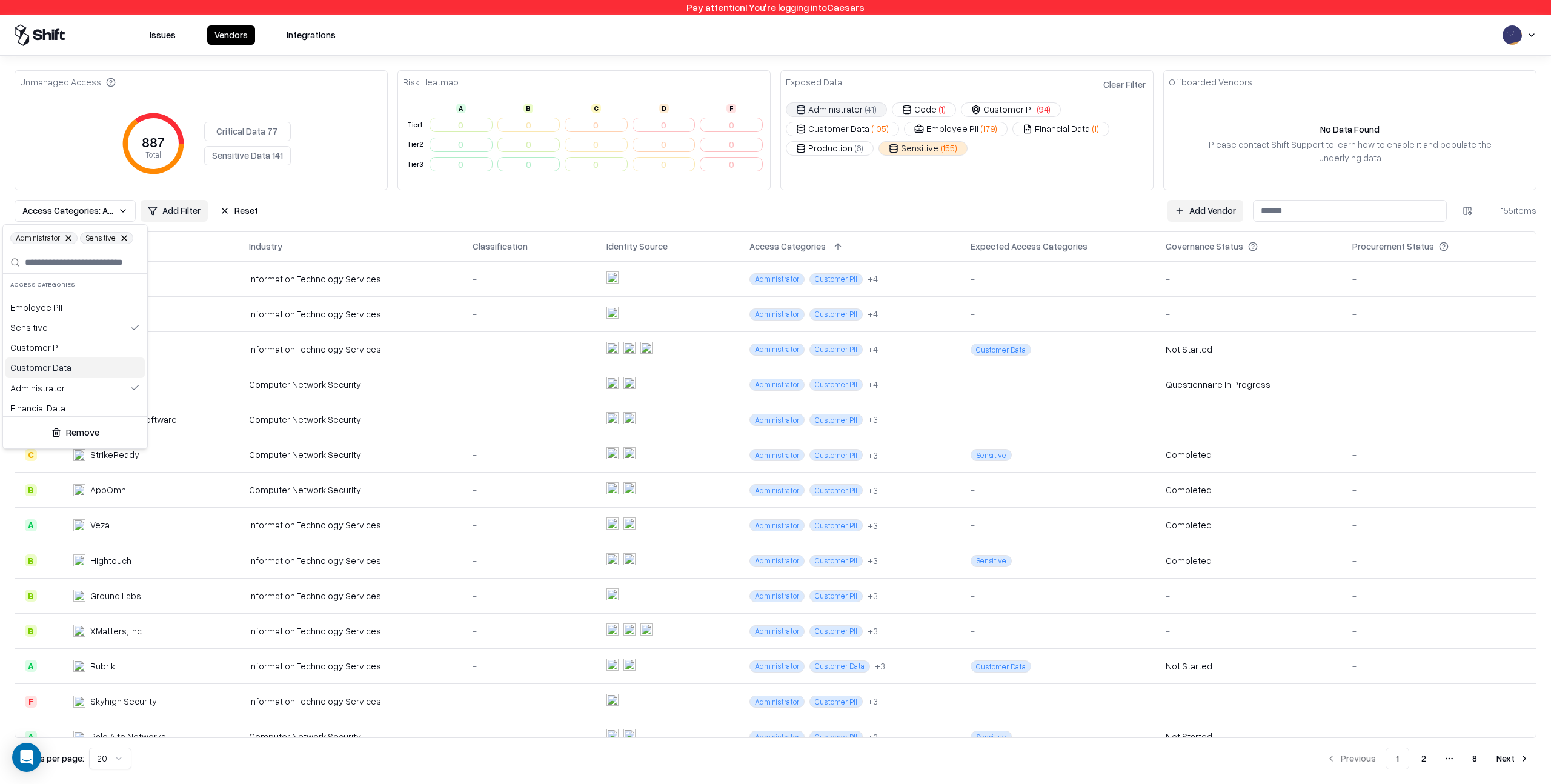
click at [54, 370] on div "Customer Data" at bounding box center [75, 367] width 140 height 20
click at [416, 211] on html "Pay attention! You're logging into Caesars Issues Vendors Integrations Unmanage…" at bounding box center [776, 392] width 1551 height 784
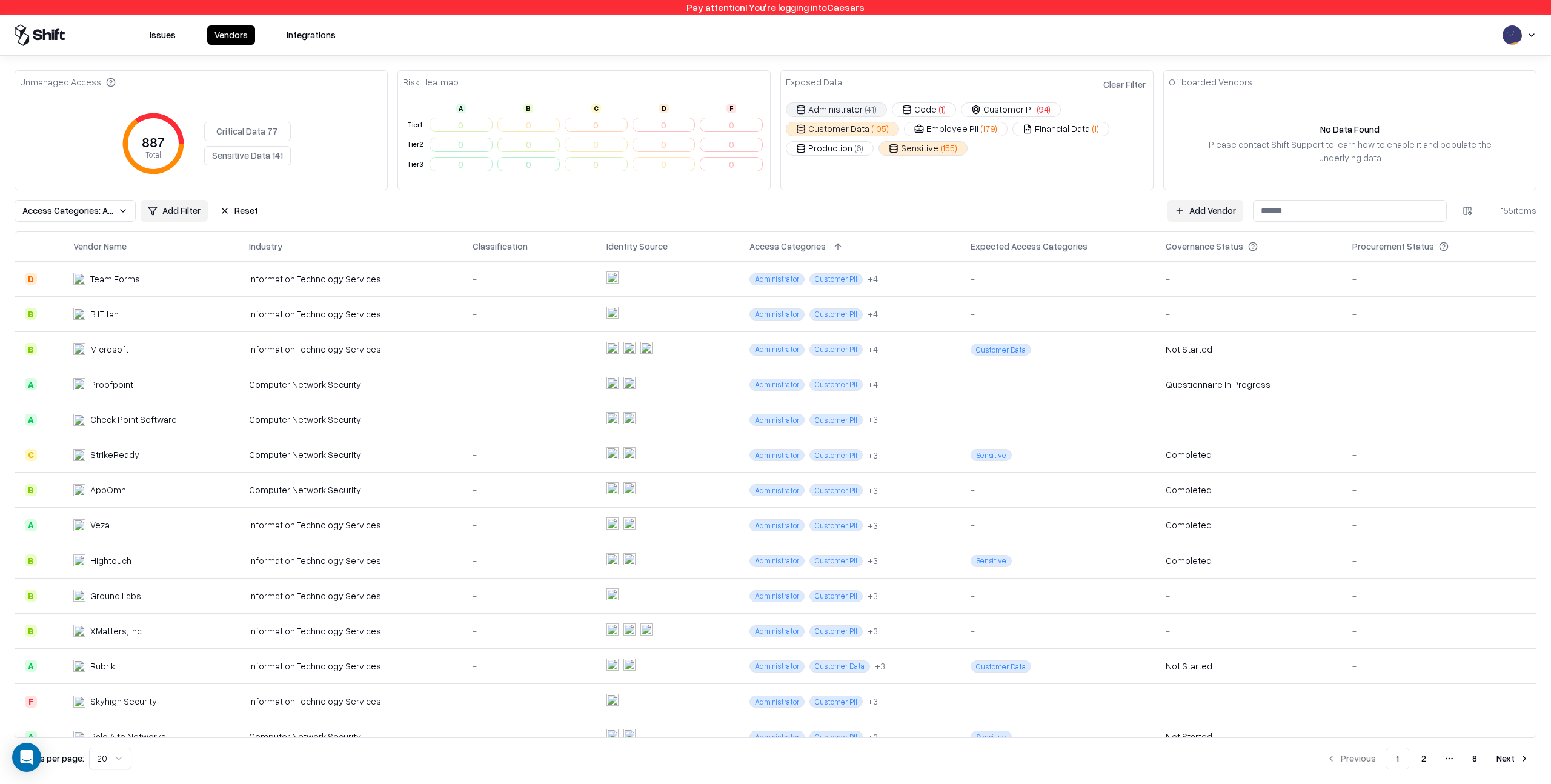
click at [437, 206] on div "Access Categories: Administrator, Sensitive, Customer Data Add Filter Reset Add…" at bounding box center [776, 211] width 1522 height 22
click at [1006, 110] on button "Customer PII ( 94 )" at bounding box center [1011, 110] width 100 height 15
click at [839, 107] on button "Administrator ( 41 )" at bounding box center [836, 110] width 101 height 15
click at [833, 106] on button "Administrator ( 41 )" at bounding box center [836, 110] width 101 height 15
click at [842, 109] on button "Administrator ( 41 )" at bounding box center [836, 110] width 101 height 15
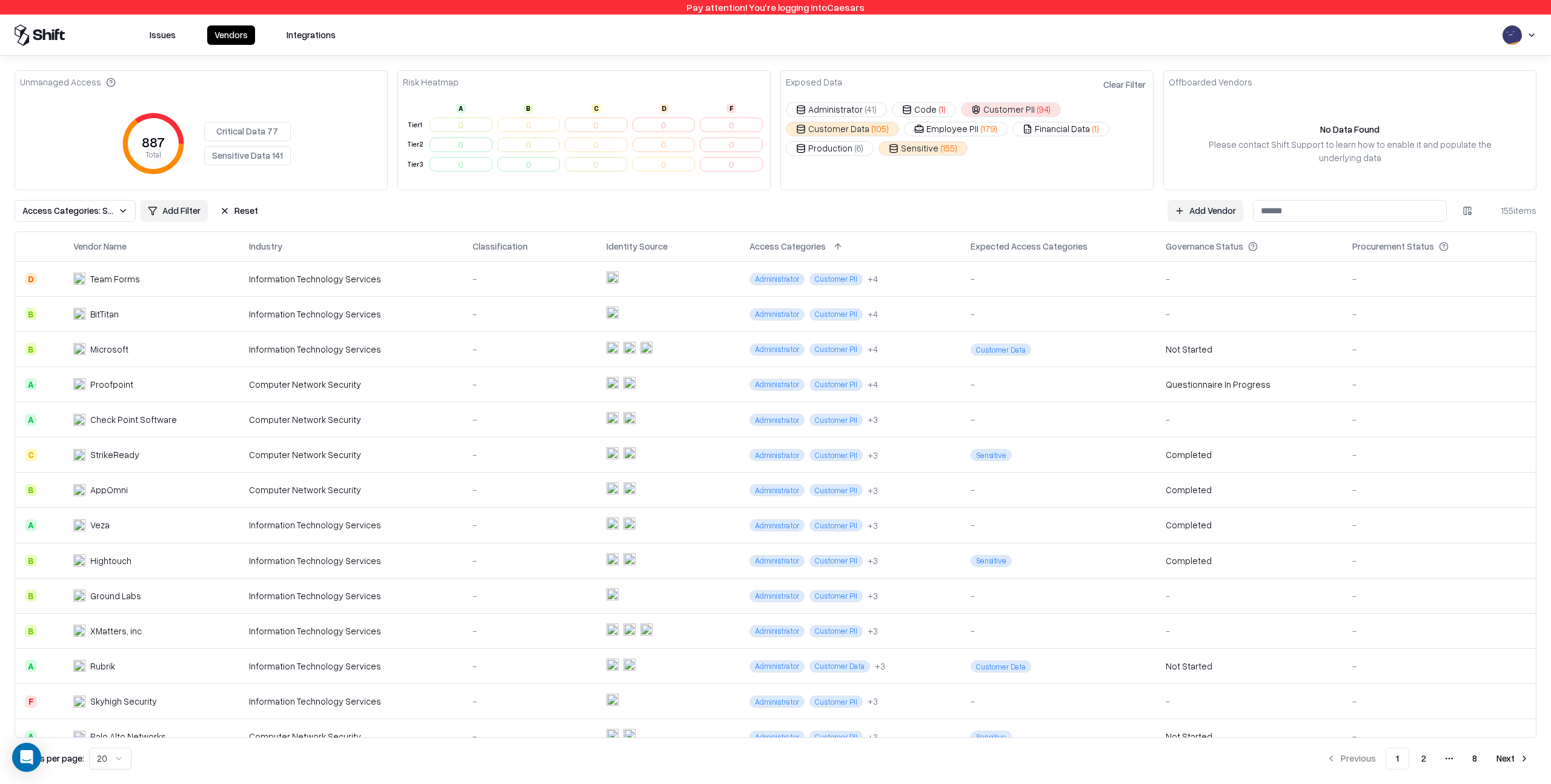
click at [837, 108] on button "Administrator ( 41 )" at bounding box center [836, 110] width 101 height 15
drag, startPoint x: 790, startPoint y: 82, endPoint x: 864, endPoint y: 86, distance: 74.1
click at [862, 86] on div "Exposed Data Clear Filter" at bounding box center [967, 83] width 372 height 24
click at [872, 84] on div "Exposed Data Clear Filter" at bounding box center [967, 83] width 372 height 24
click at [1469, 213] on html "Pay attention! You're logging into Caesars Issues Vendors Integrations Unmanage…" at bounding box center [776, 392] width 1551 height 784
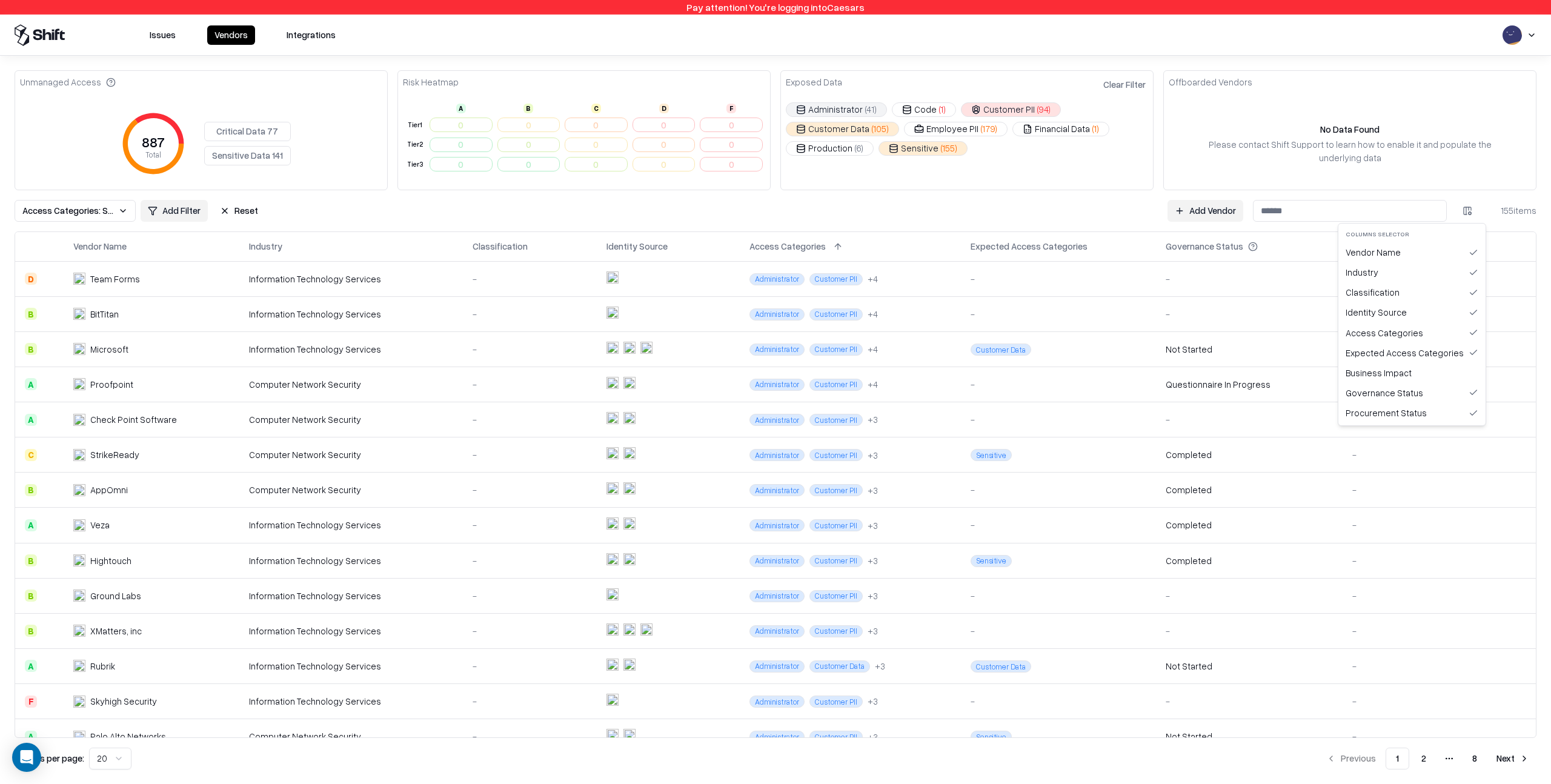
click at [1490, 209] on html "Pay attention! You're logging into Caesars Issues Vendors Integrations Unmanage…" at bounding box center [776, 392] width 1551 height 784
drag, startPoint x: 1170, startPoint y: 81, endPoint x: 1255, endPoint y: 83, distance: 85.0
click at [1250, 82] on div "Offboarded Vendors" at bounding box center [1350, 83] width 372 height 24
click at [1264, 83] on div "Offboarded Vendors" at bounding box center [1350, 83] width 372 height 24
click at [41, 211] on span "Access Categories: Sensitive, Customer Data, Customer PII, Administrator" at bounding box center [68, 211] width 91 height 13
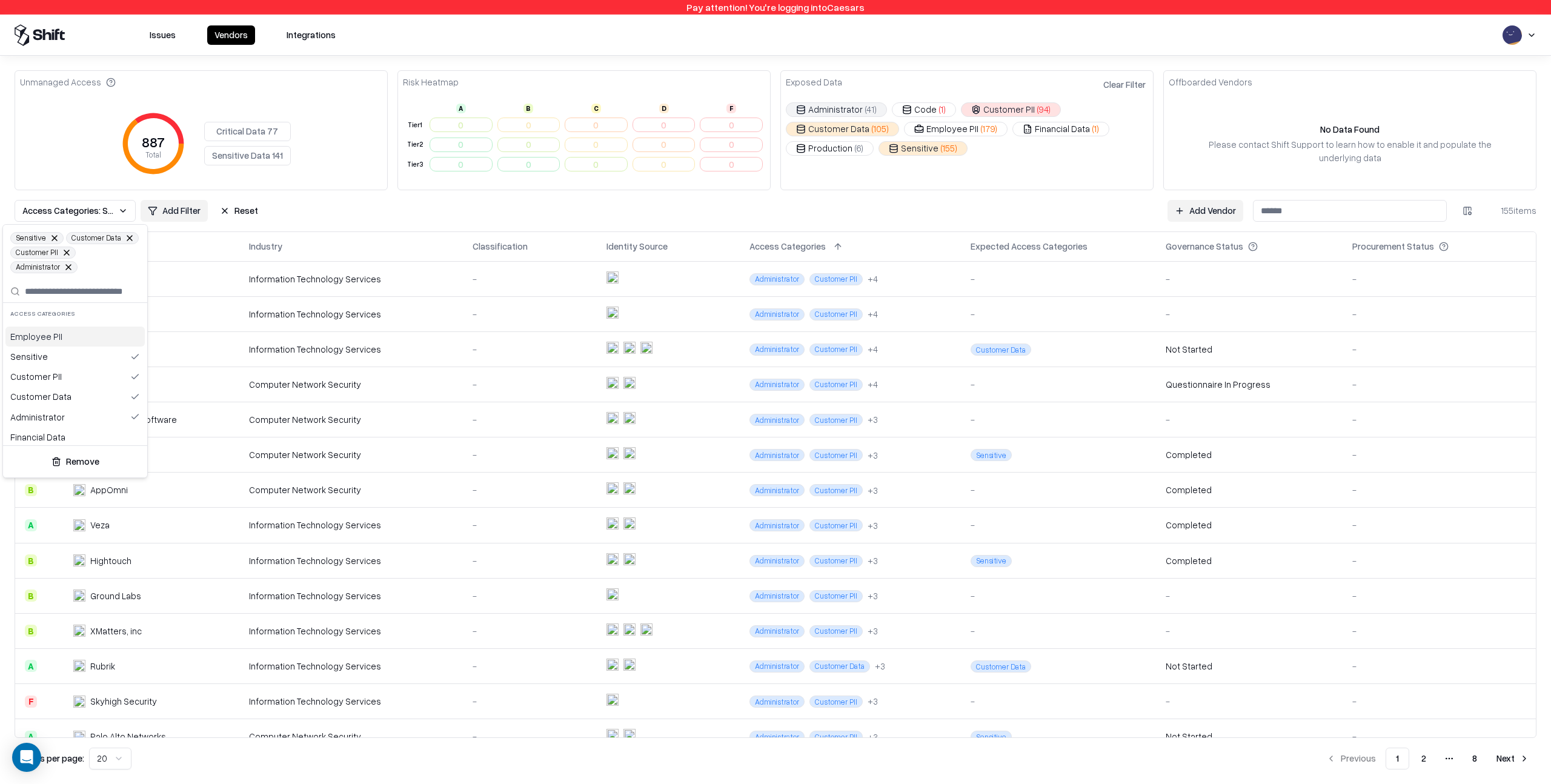
click at [359, 212] on html "Pay attention! You're logging into Caesars Issues Vendors Integrations Unmanage…" at bounding box center [776, 392] width 1551 height 784
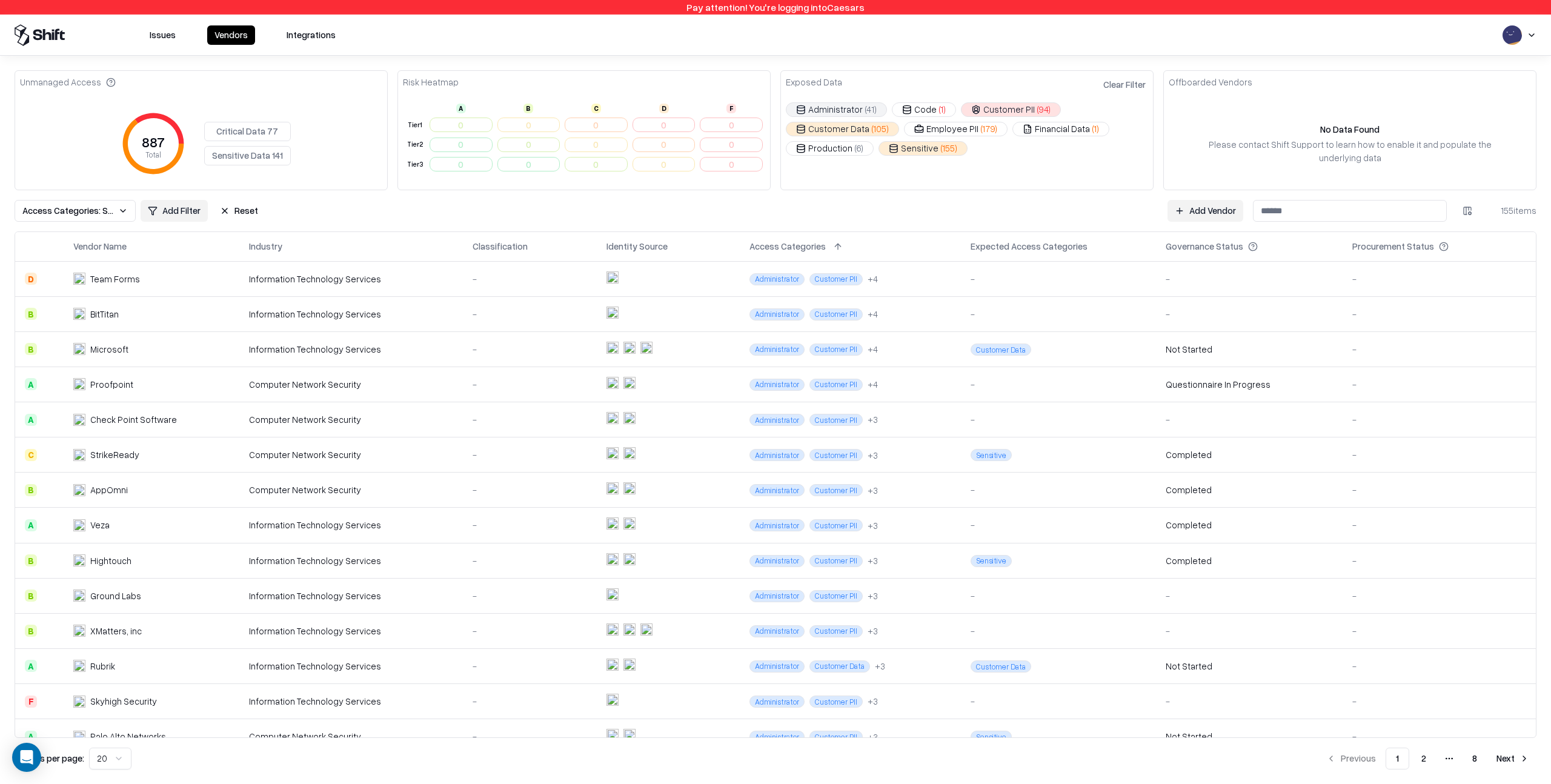
click at [129, 209] on button "Access Categories: Sensitive, Customer Data, Customer PII, Administrator" at bounding box center [75, 211] width 121 height 22
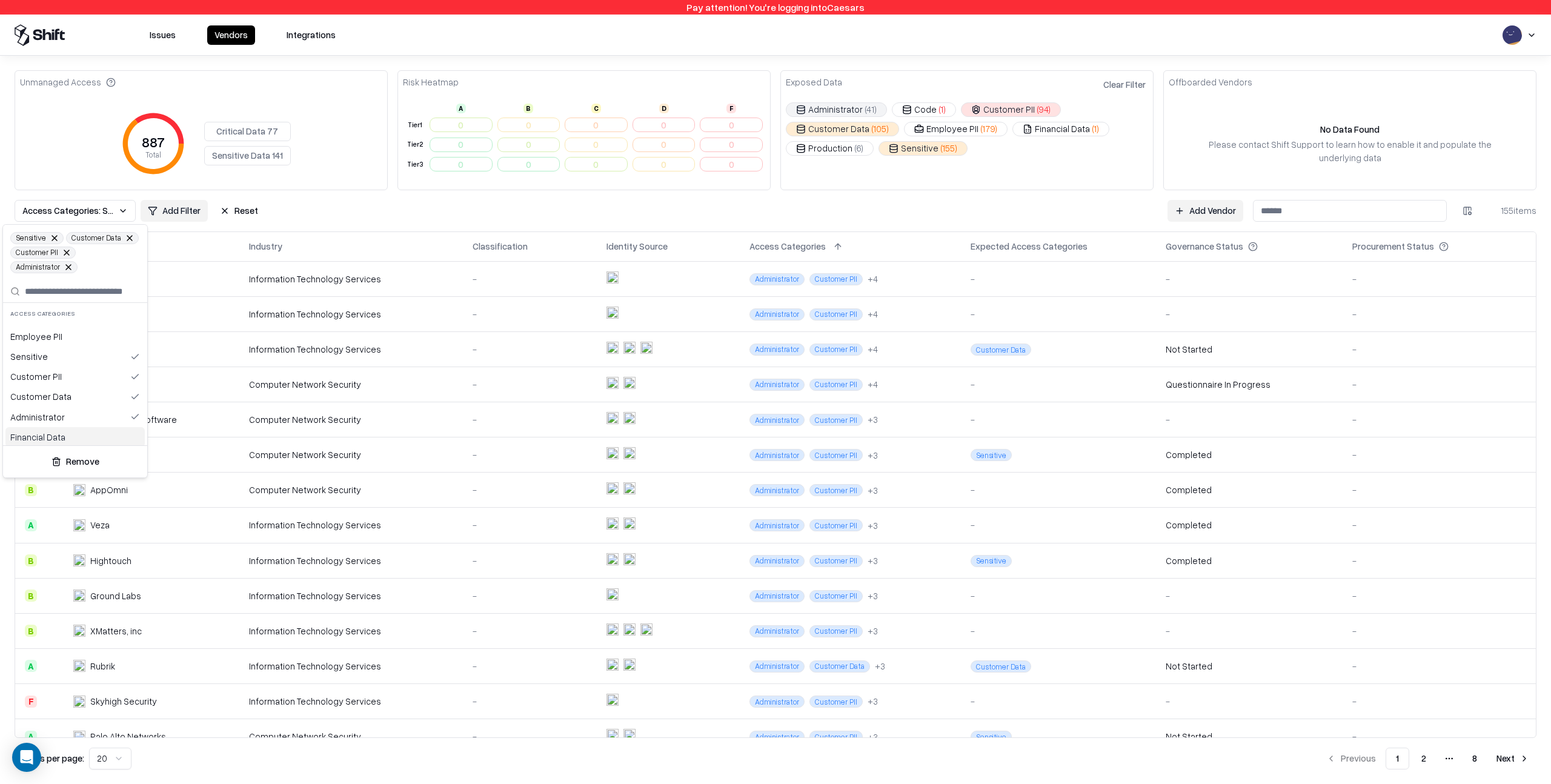
click at [81, 461] on button "Remove" at bounding box center [75, 462] width 135 height 22
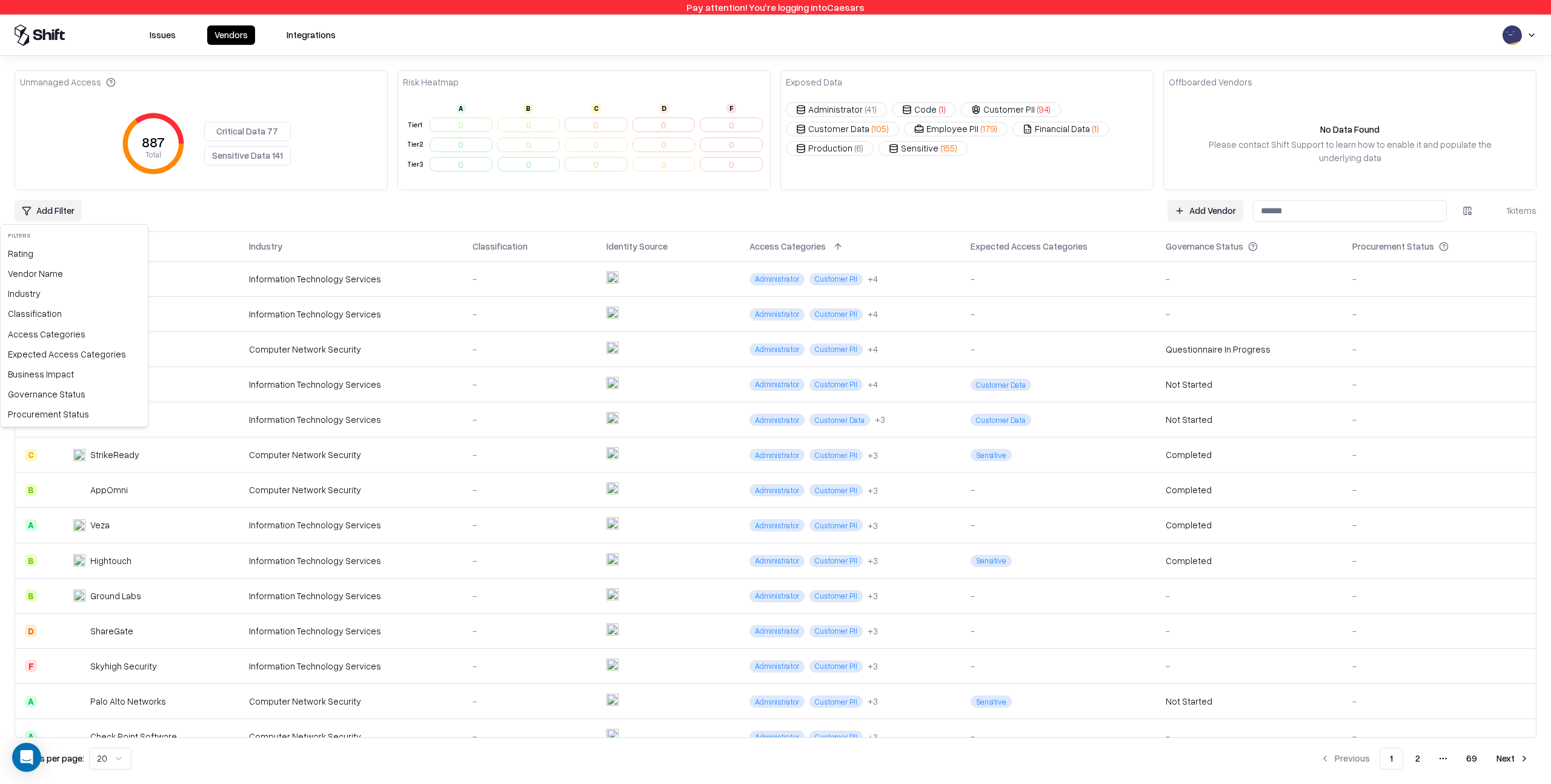
click at [51, 211] on html "Pay attention! You're logging into Caesars Issues Vendors Integrations Unmanage…" at bounding box center [776, 392] width 1551 height 784
click at [73, 334] on div "Access Categories" at bounding box center [74, 334] width 143 height 20
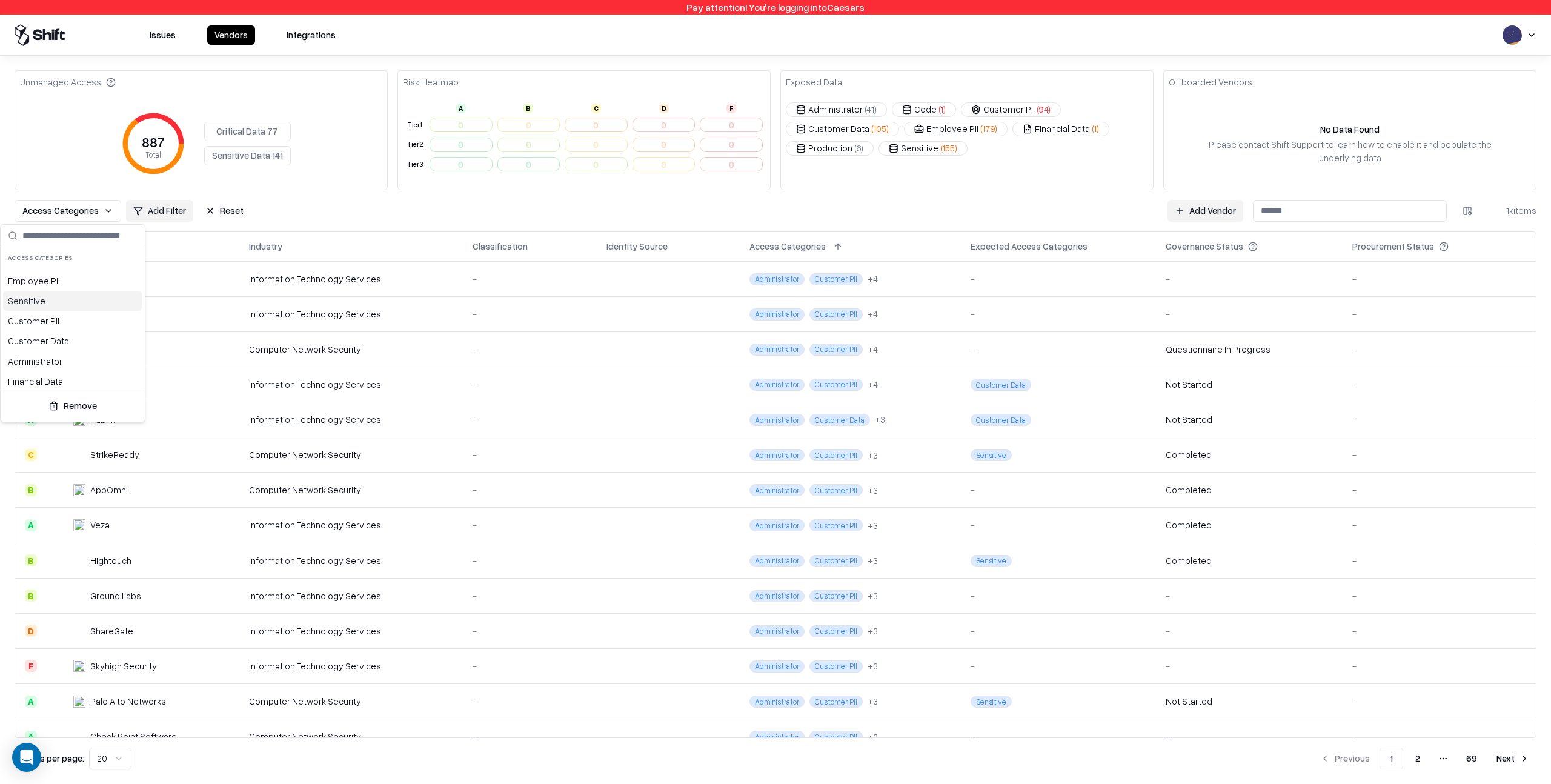
scroll to position [44, 0]
click at [32, 378] on div "Code" at bounding box center [73, 377] width 140 height 20
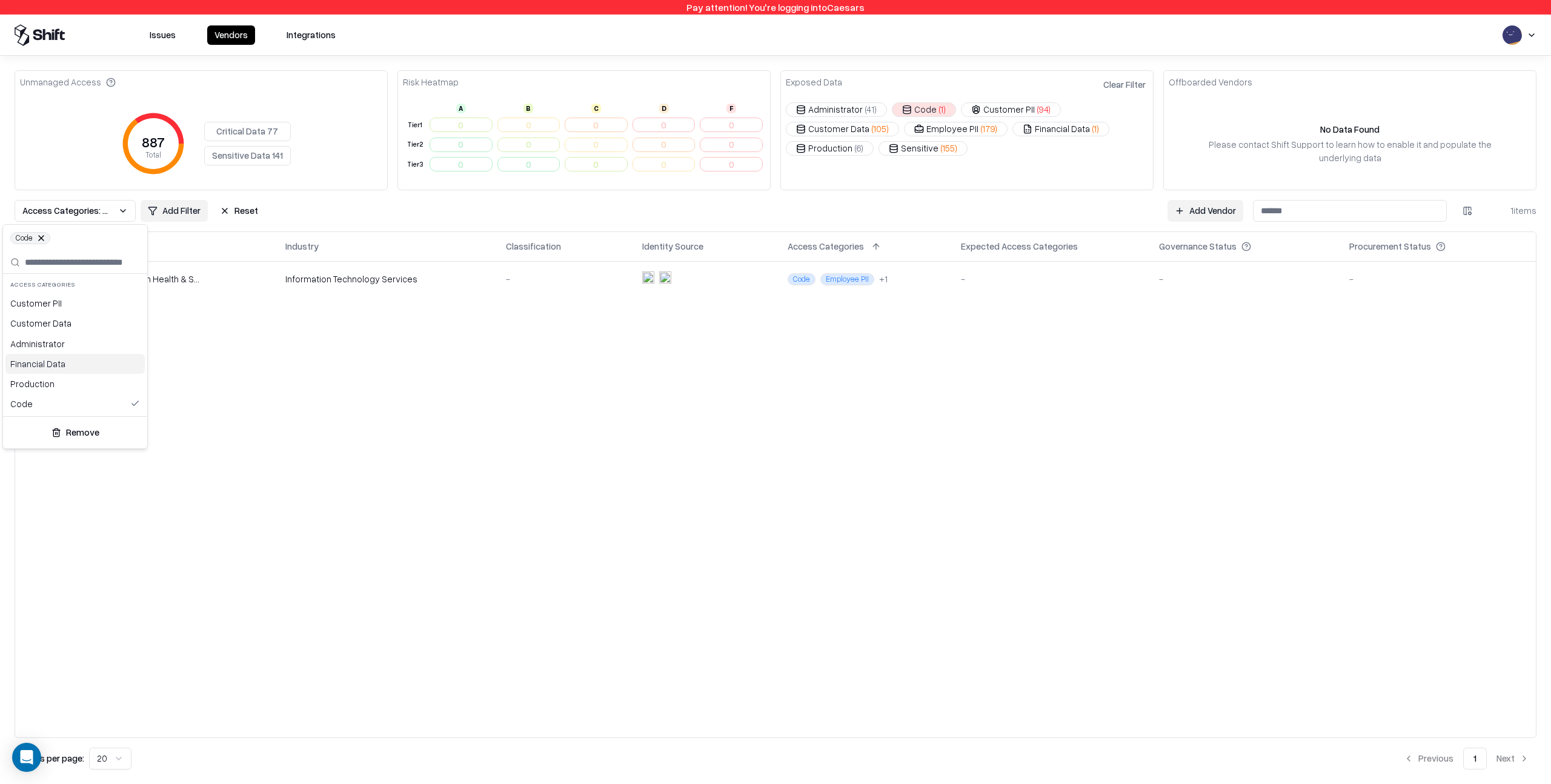
click at [323, 207] on html "Pay attention! You're logging into Caesars Issues Vendors Integrations Unmanage…" at bounding box center [776, 392] width 1551 height 784
click at [453, 274] on div "Information Technology Services" at bounding box center [386, 278] width 201 height 13
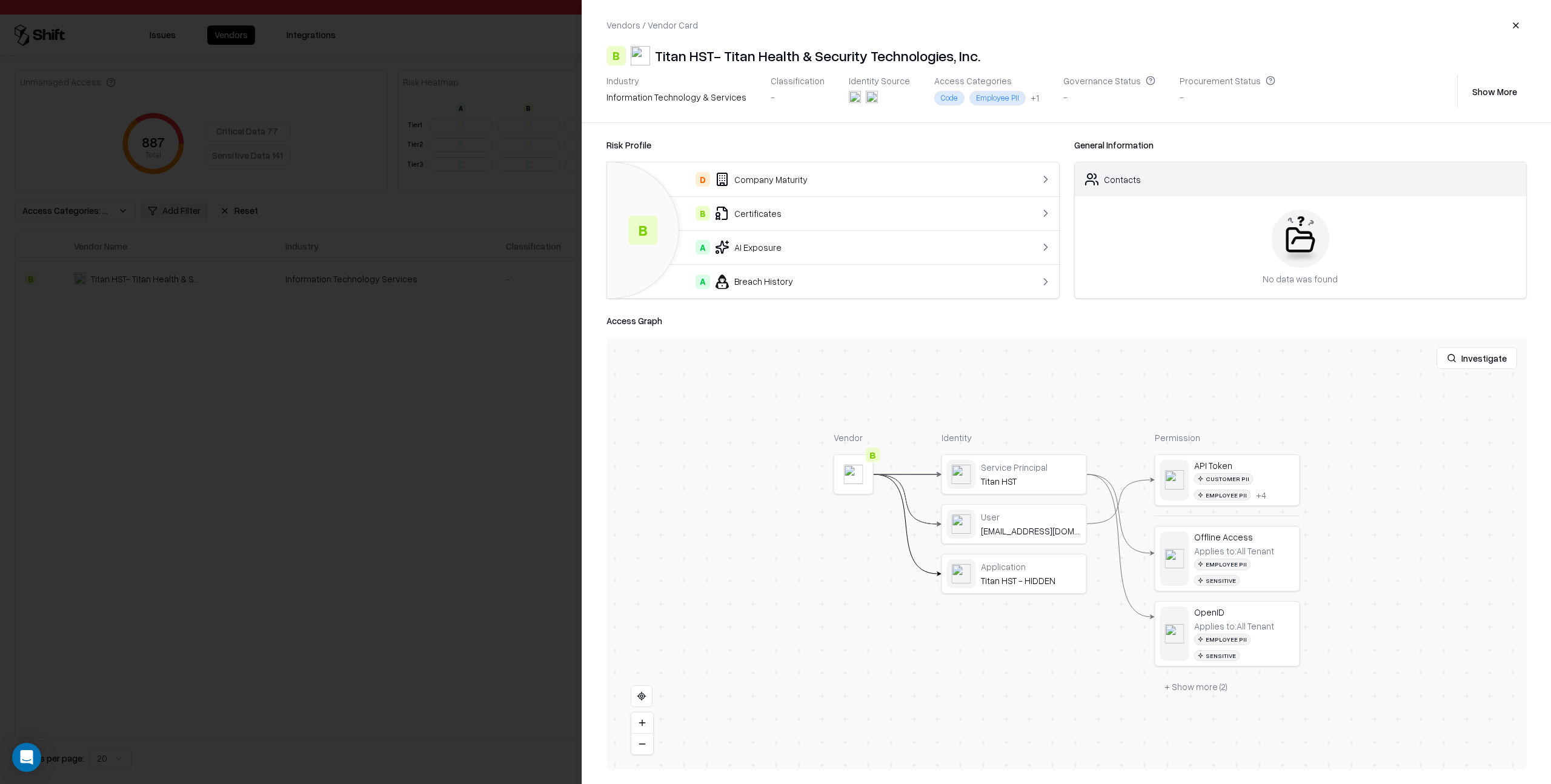
click at [1489, 359] on button "Investigate" at bounding box center [1477, 358] width 81 height 22
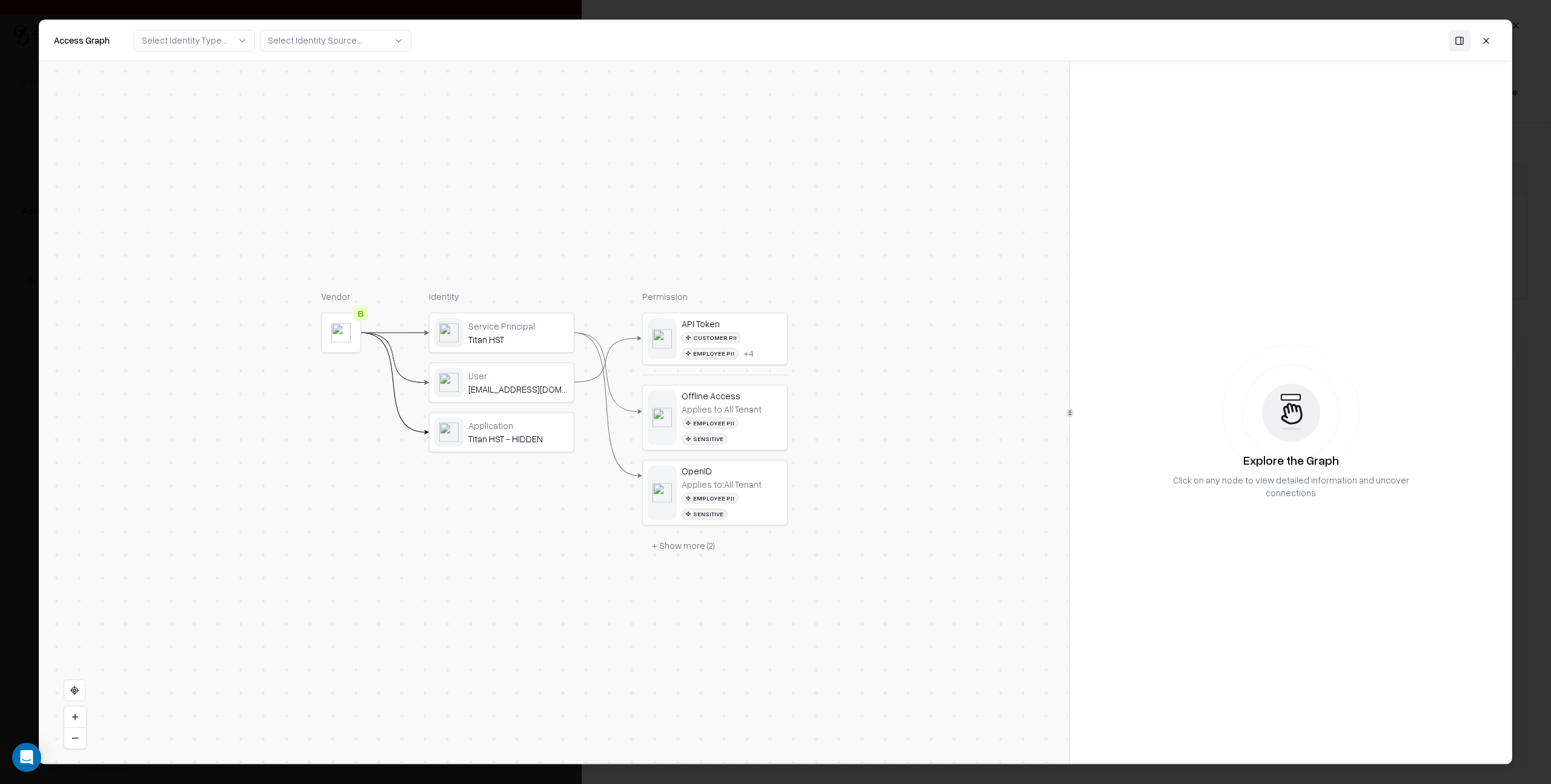
click at [752, 337] on div "Customer PII Employee PII + 4" at bounding box center [732, 346] width 100 height 28
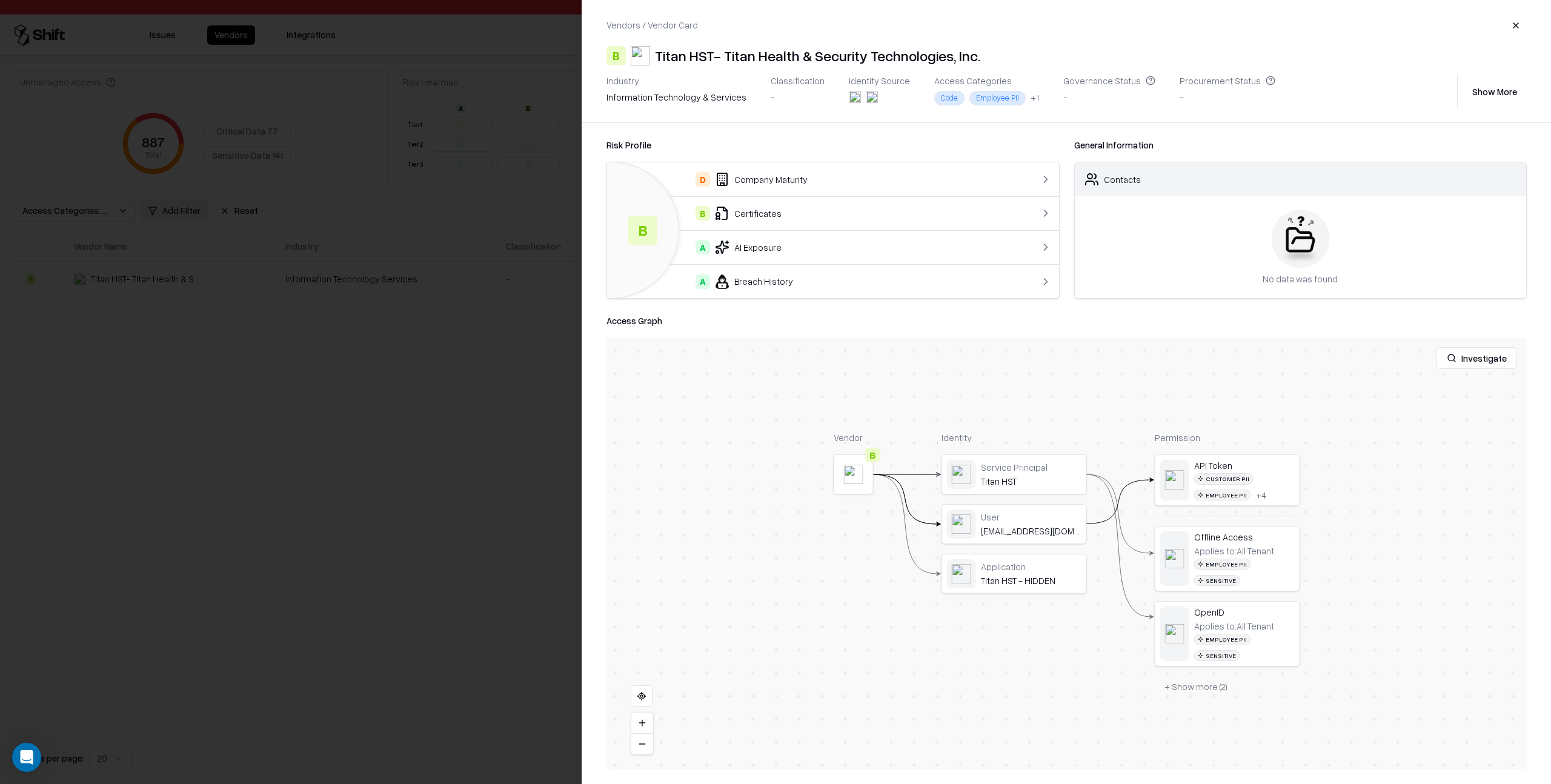
click at [883, 178] on div "D Company Maturity" at bounding box center [808, 179] width 382 height 15
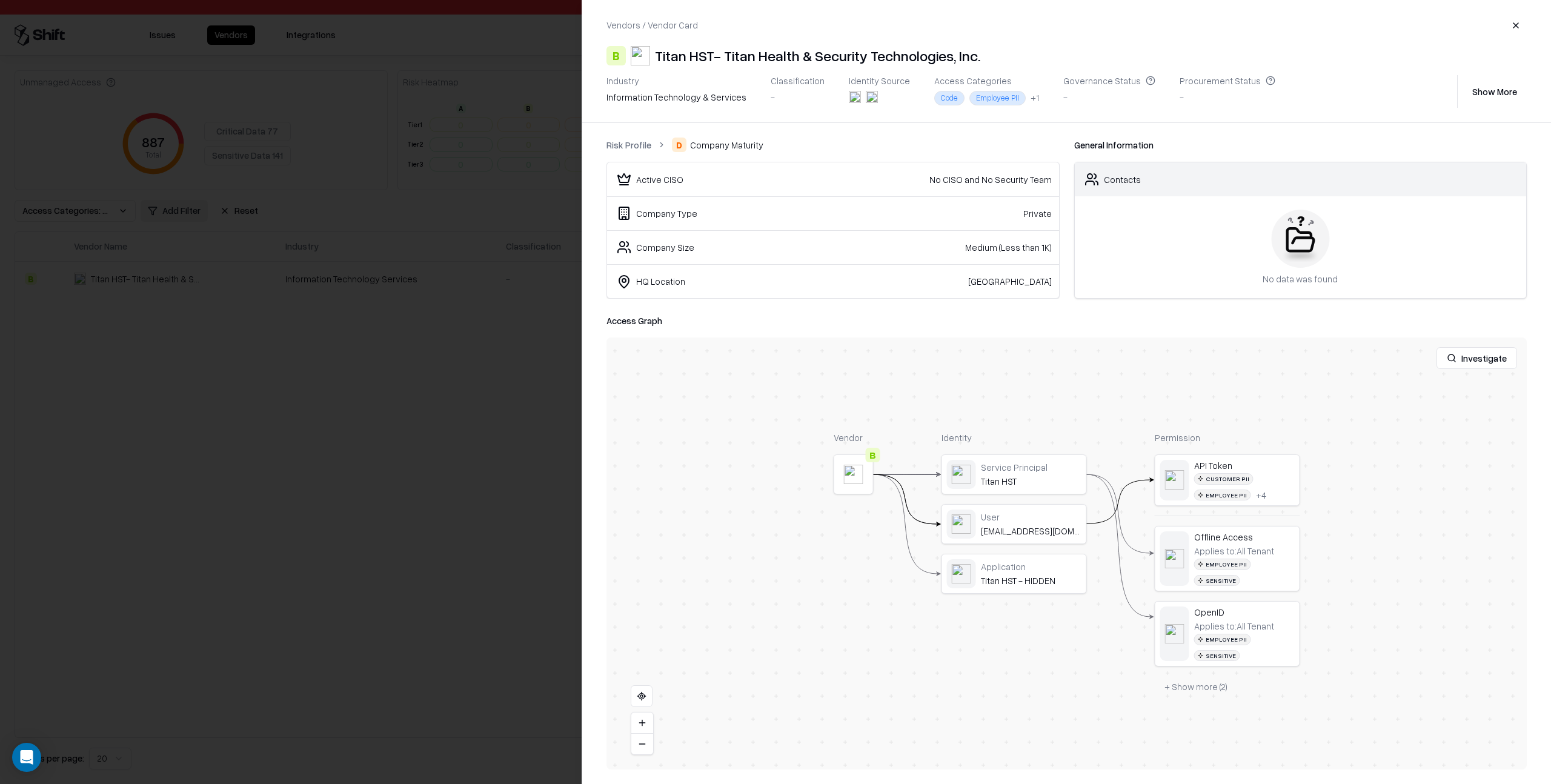
click at [635, 145] on link "Risk Profile" at bounding box center [629, 145] width 45 height 13
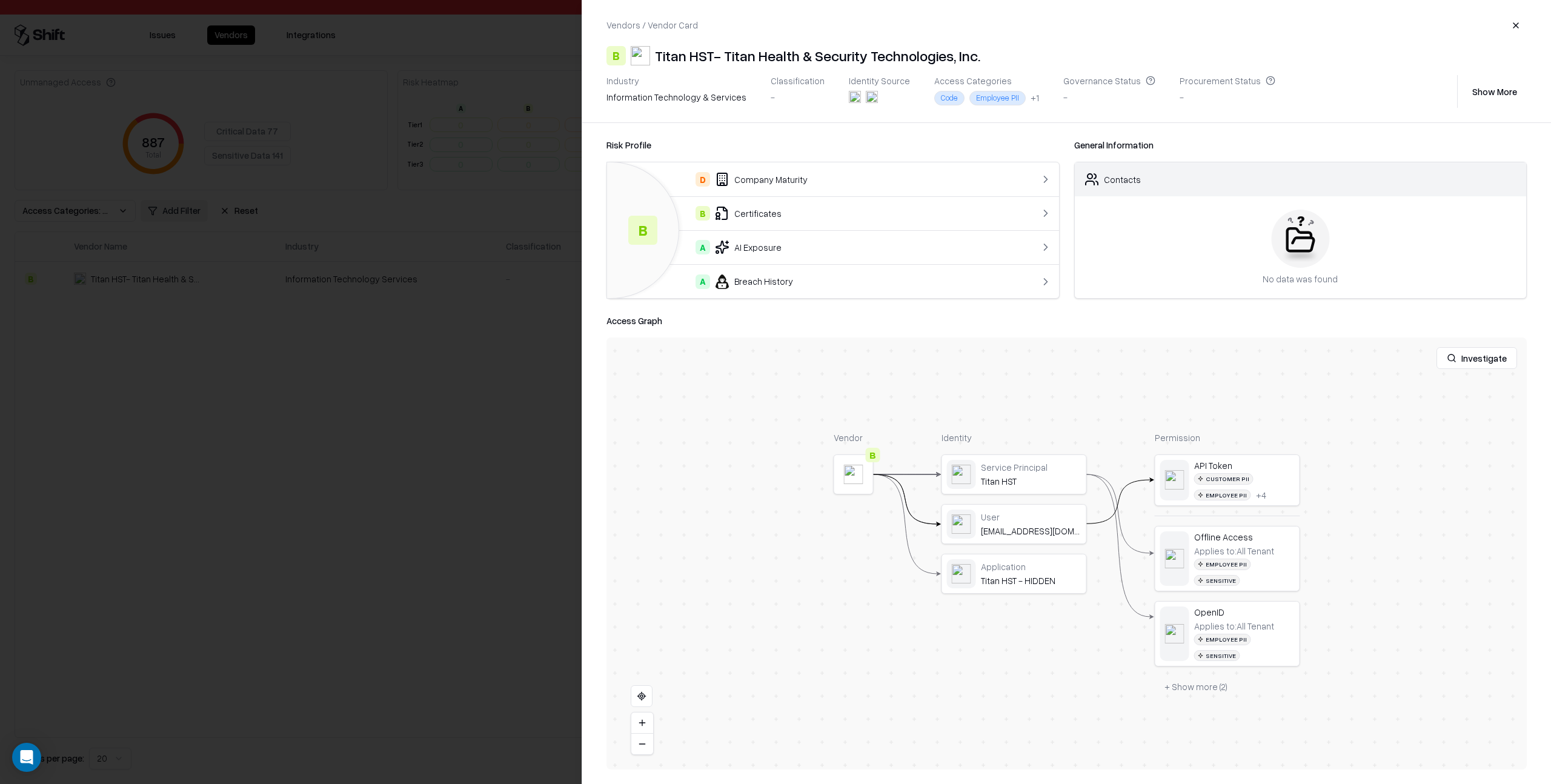
click at [820, 212] on div "B Certificates" at bounding box center [808, 214] width 382 height 15
click at [636, 144] on link "Risk Profile" at bounding box center [629, 145] width 45 height 13
click at [823, 249] on div "A AI Exposure" at bounding box center [808, 247] width 382 height 15
click at [635, 145] on link "Risk Profile" at bounding box center [629, 145] width 45 height 13
click at [805, 284] on div "A Breach History" at bounding box center [808, 282] width 382 height 15
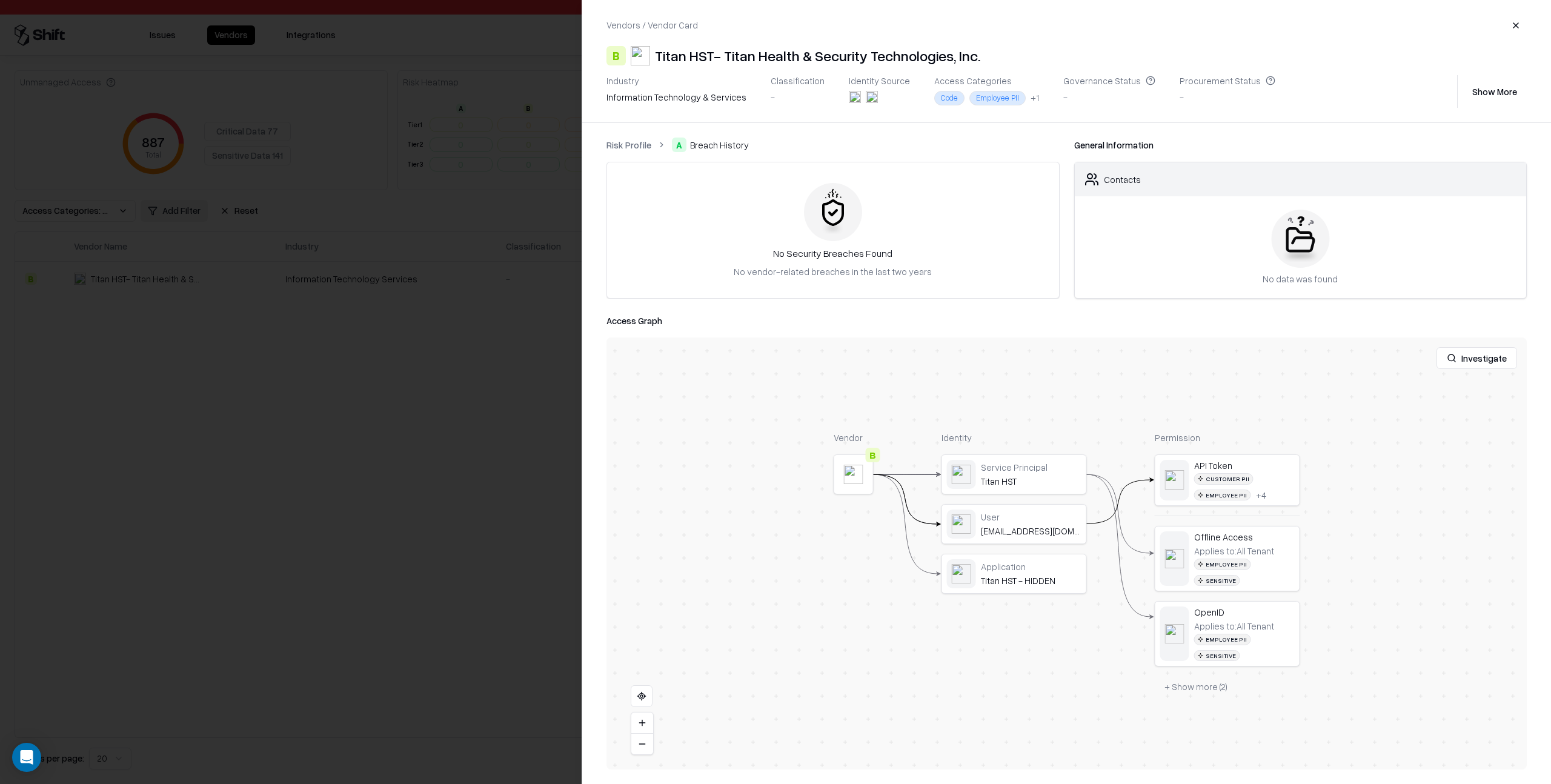
click at [635, 144] on link "Risk Profile" at bounding box center [629, 145] width 45 height 13
click at [389, 182] on div at bounding box center [776, 392] width 1551 height 784
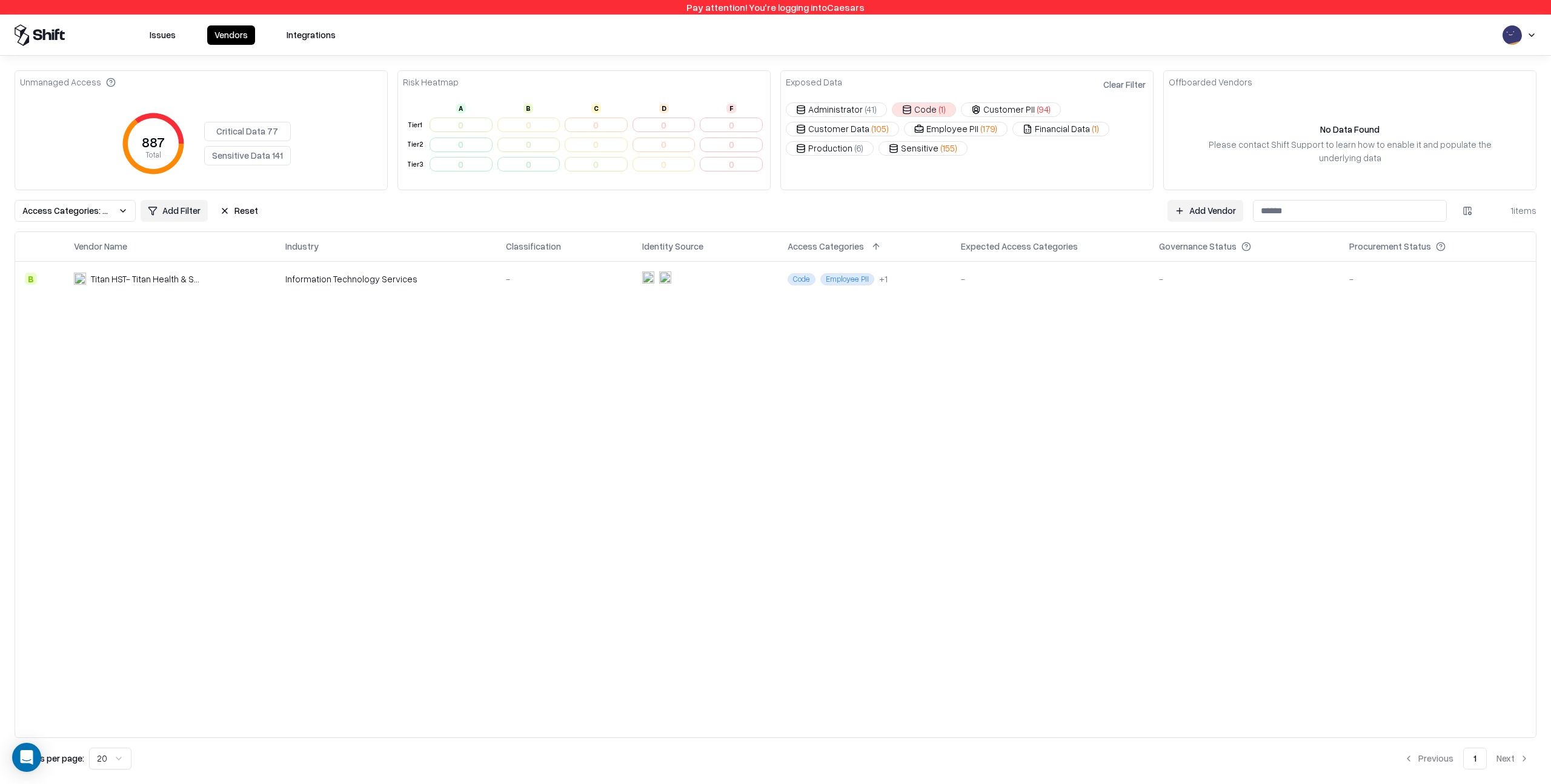
click at [589, 422] on div "Vendor Name Industry Classification Identity Source Access Categories Expected …" at bounding box center [776, 485] width 1521 height 506
